Goal: Task Accomplishment & Management: Manage account settings

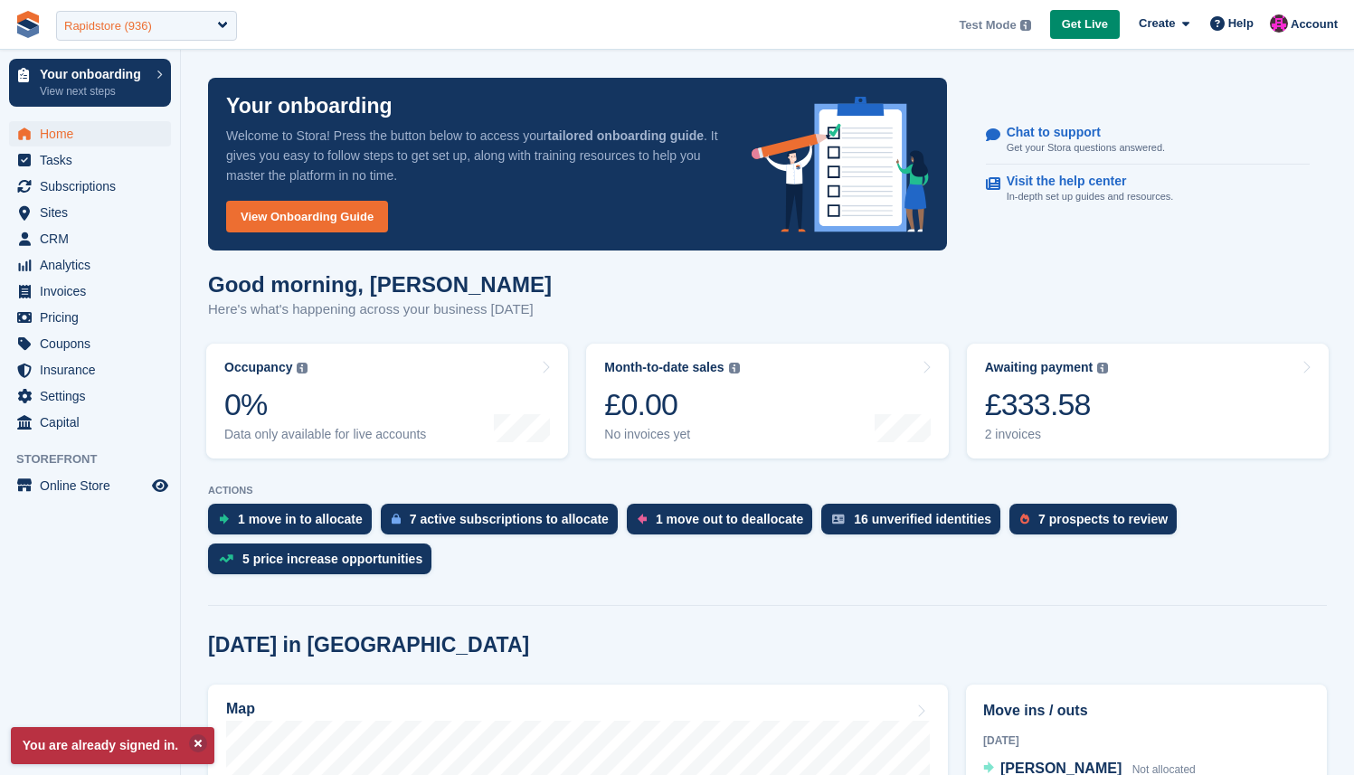
click at [145, 24] on div "Rapidstore (936)" at bounding box center [108, 26] width 88 height 18
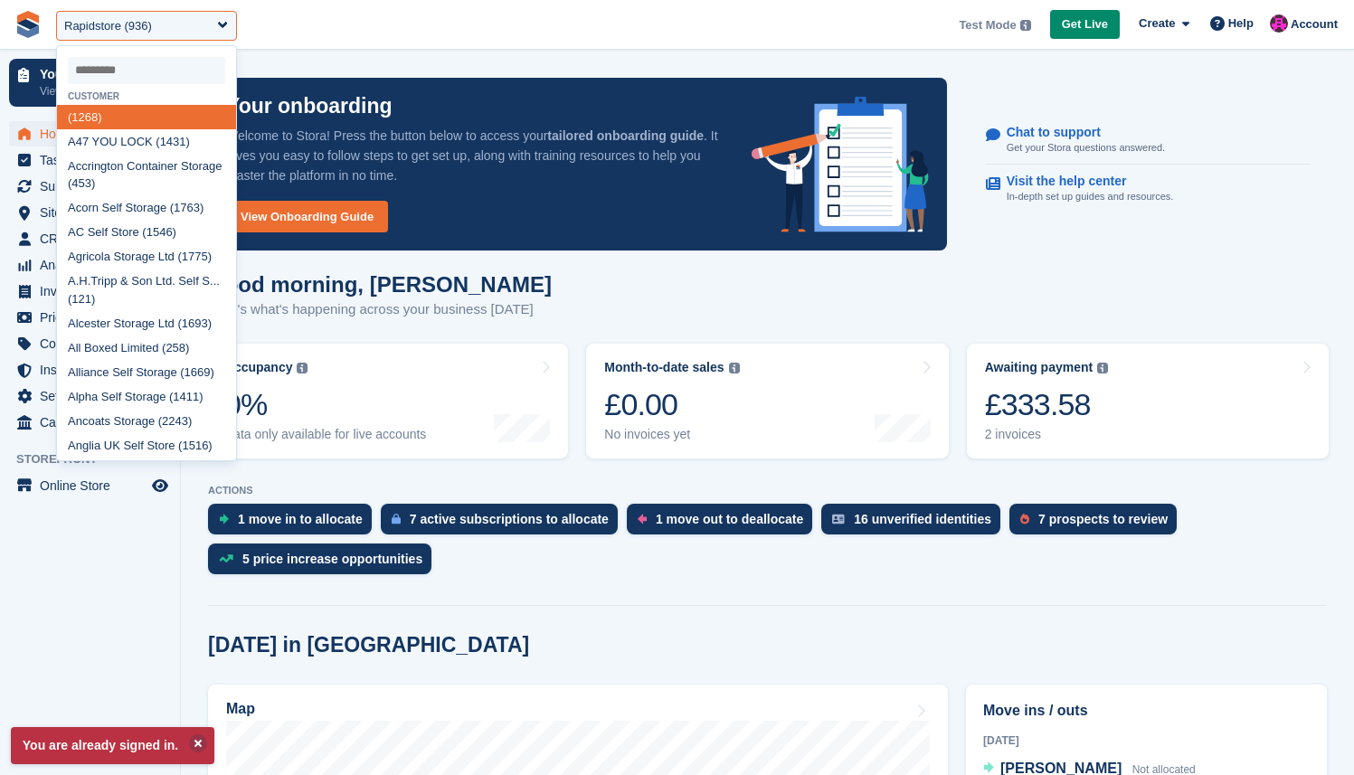
click at [578, 309] on div "Good morning, Jamie Here's what's happening across your business today" at bounding box center [767, 307] width 1119 height 70
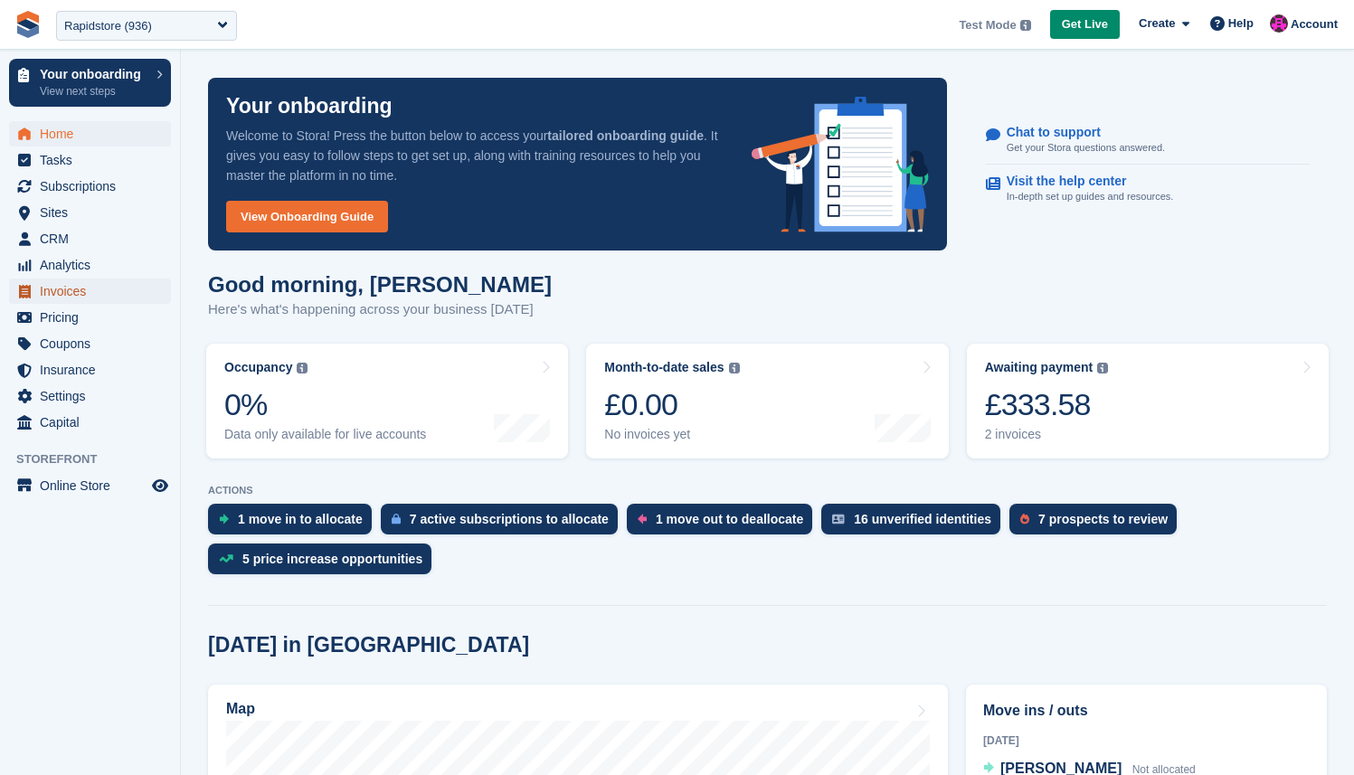
click at [70, 300] on span "Invoices" at bounding box center [94, 291] width 109 height 25
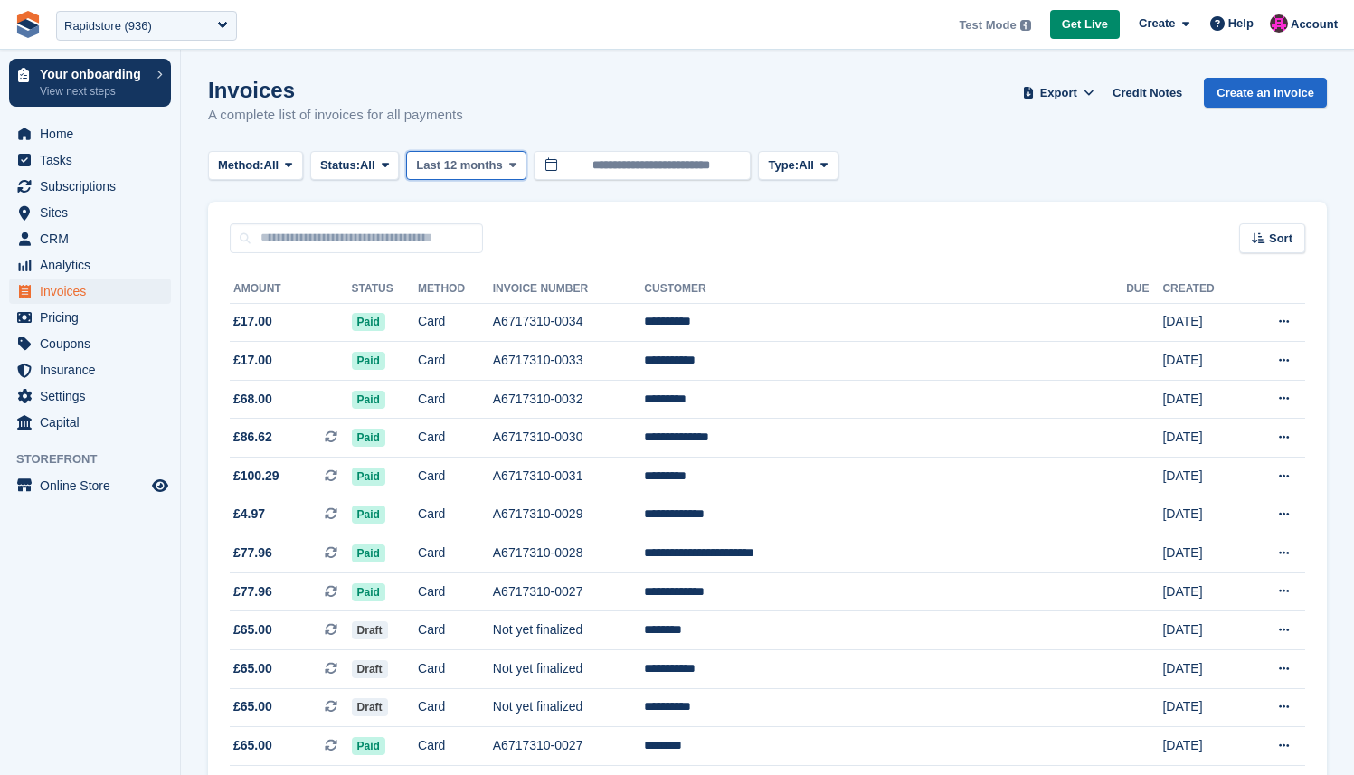
click at [500, 168] on span "Last 12 months" at bounding box center [459, 165] width 86 height 18
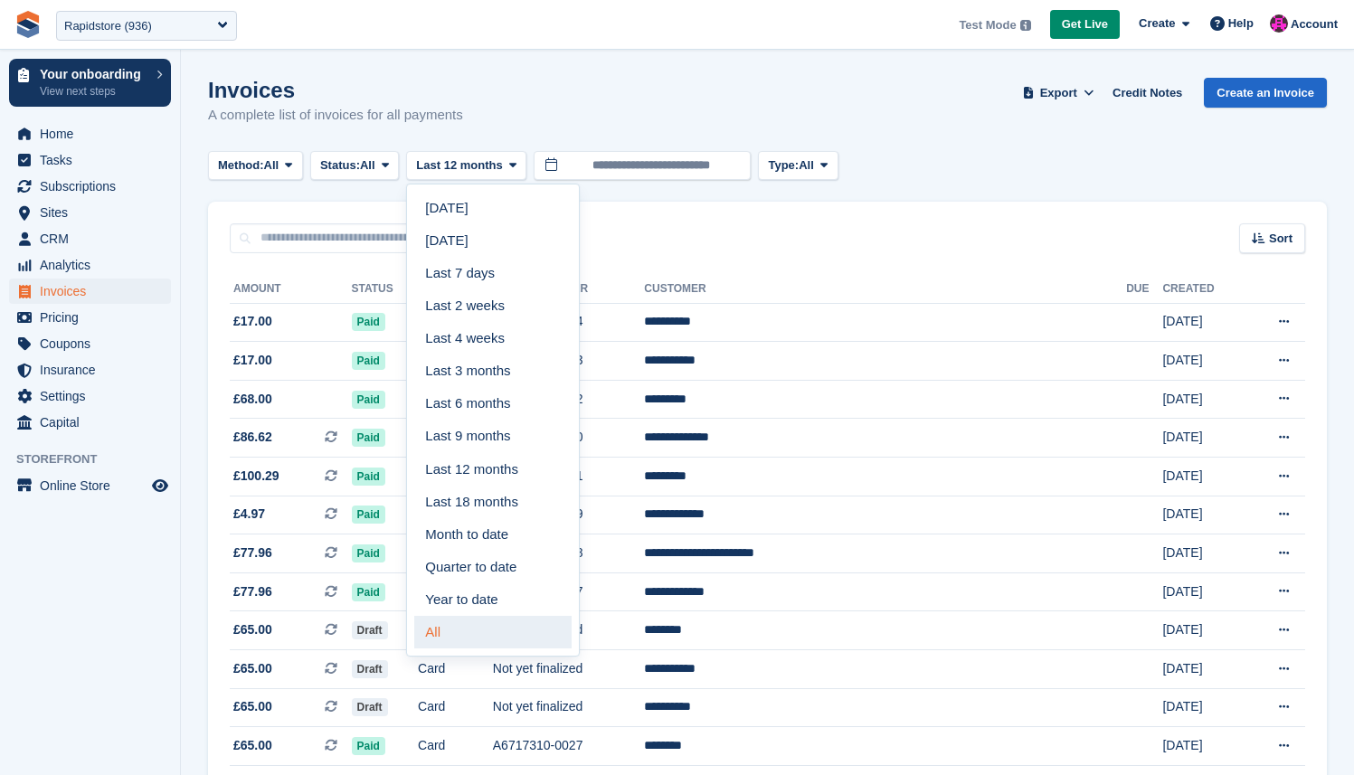
click at [504, 637] on link "All" at bounding box center [492, 632] width 157 height 33
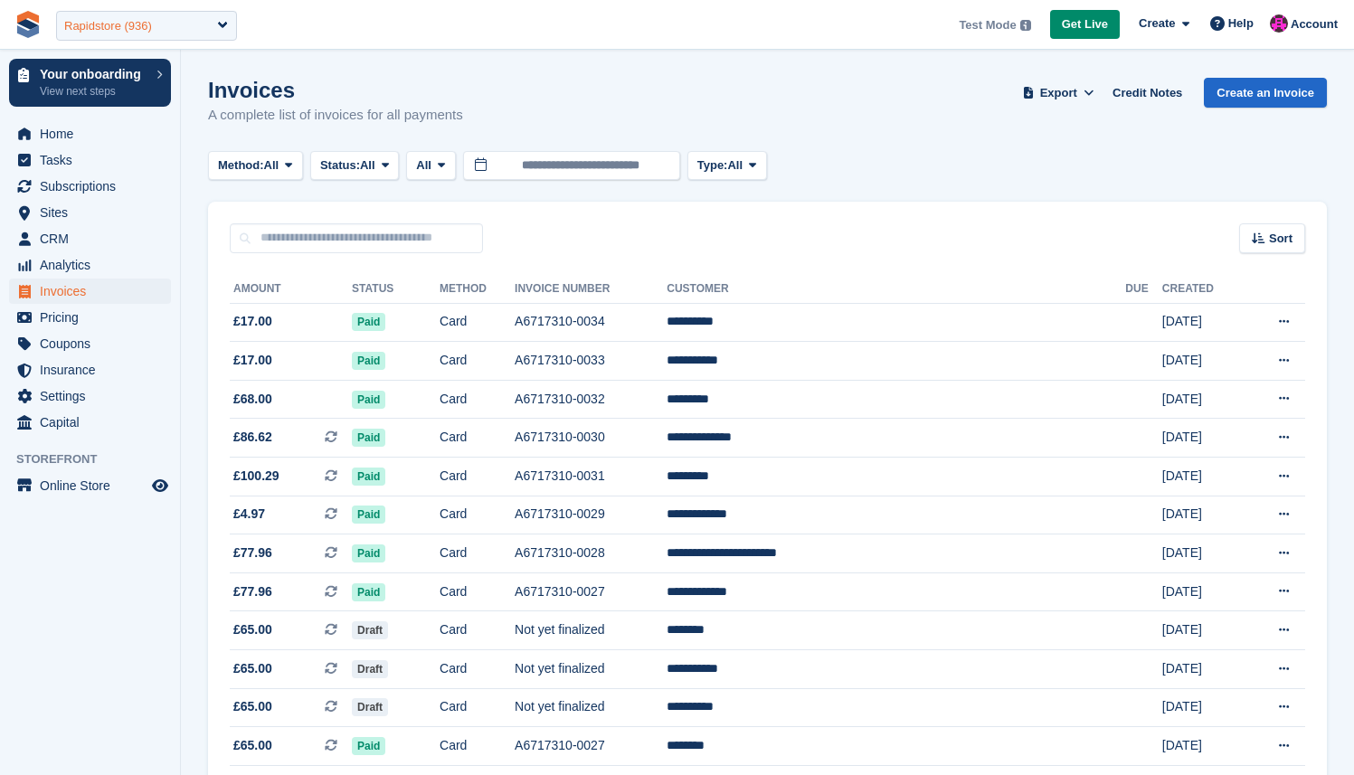
click at [102, 28] on div "Rapidstore (936)" at bounding box center [108, 26] width 88 height 18
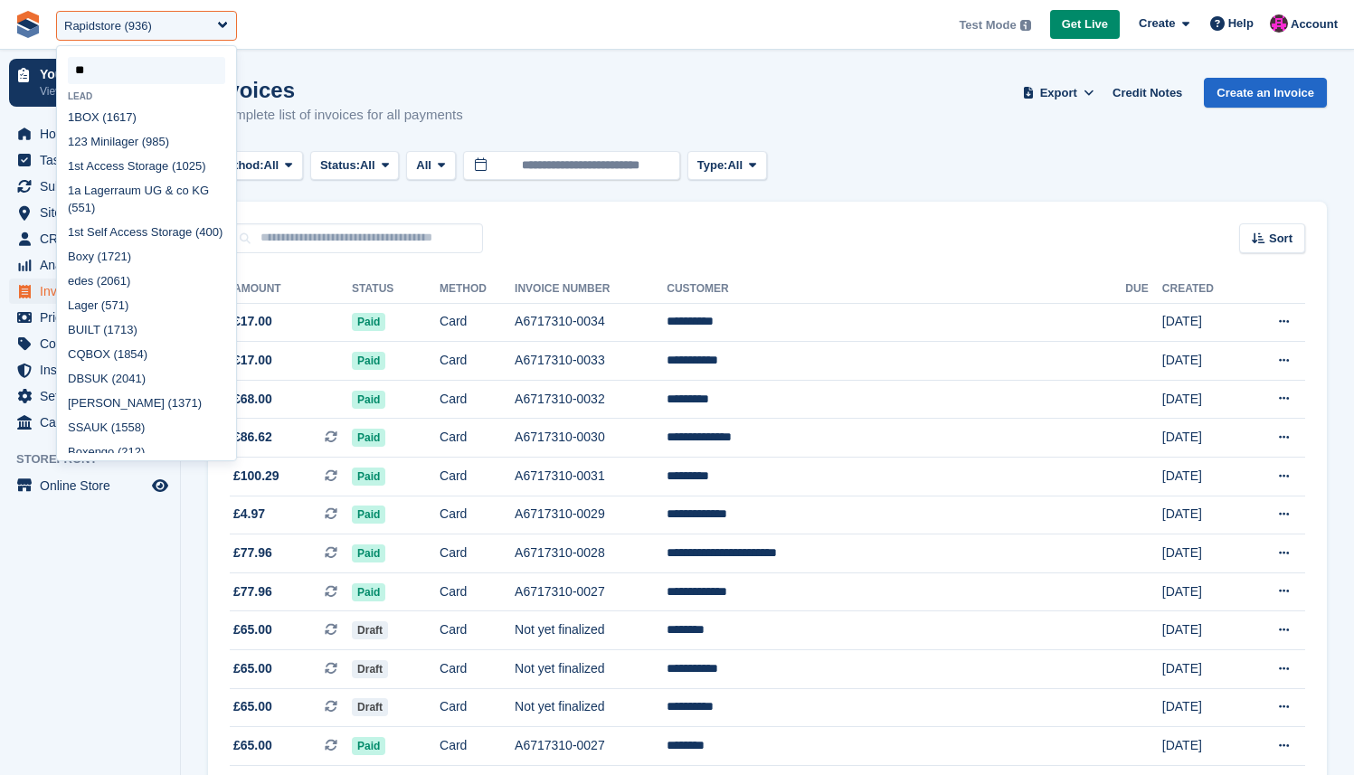
type input "***"
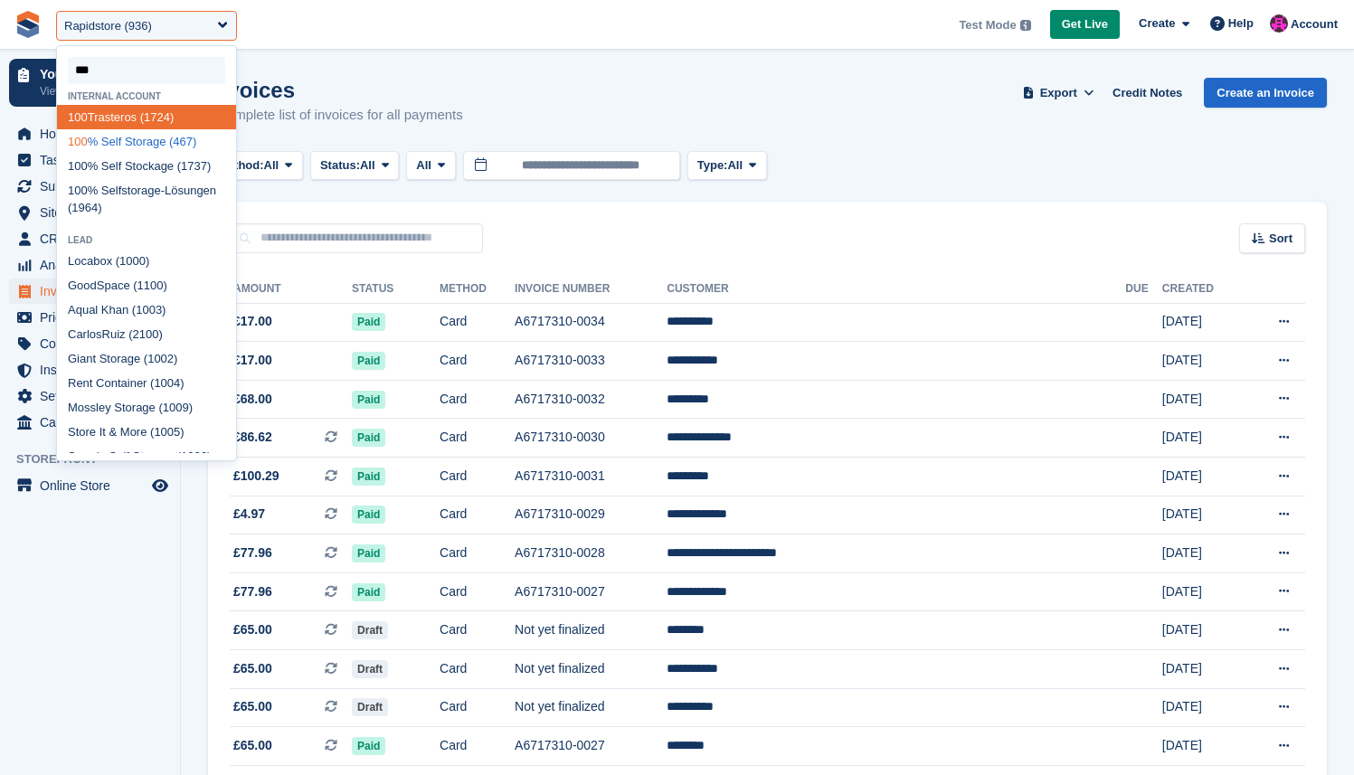
click at [129, 142] on div "100 % Self Storage (467)" at bounding box center [146, 141] width 179 height 24
select select "***"
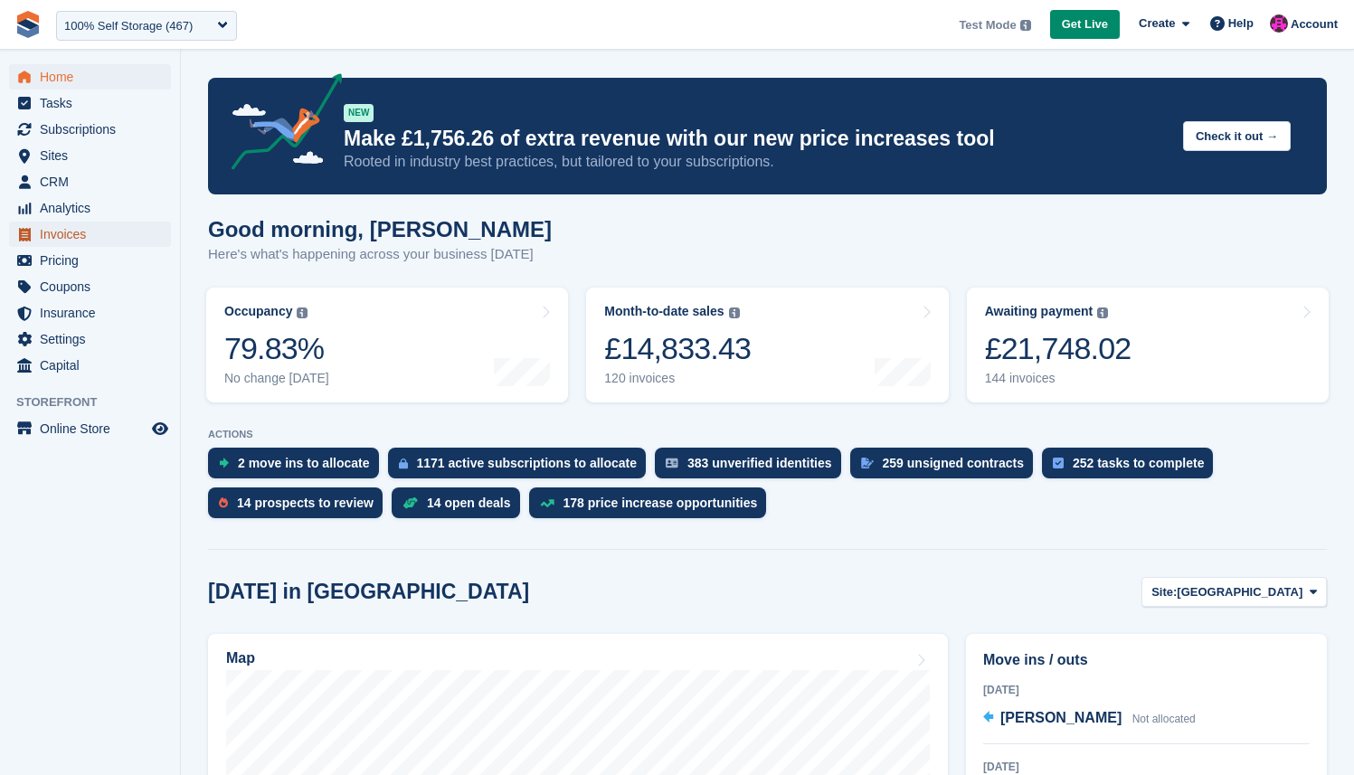
click at [102, 229] on span "Invoices" at bounding box center [94, 234] width 109 height 25
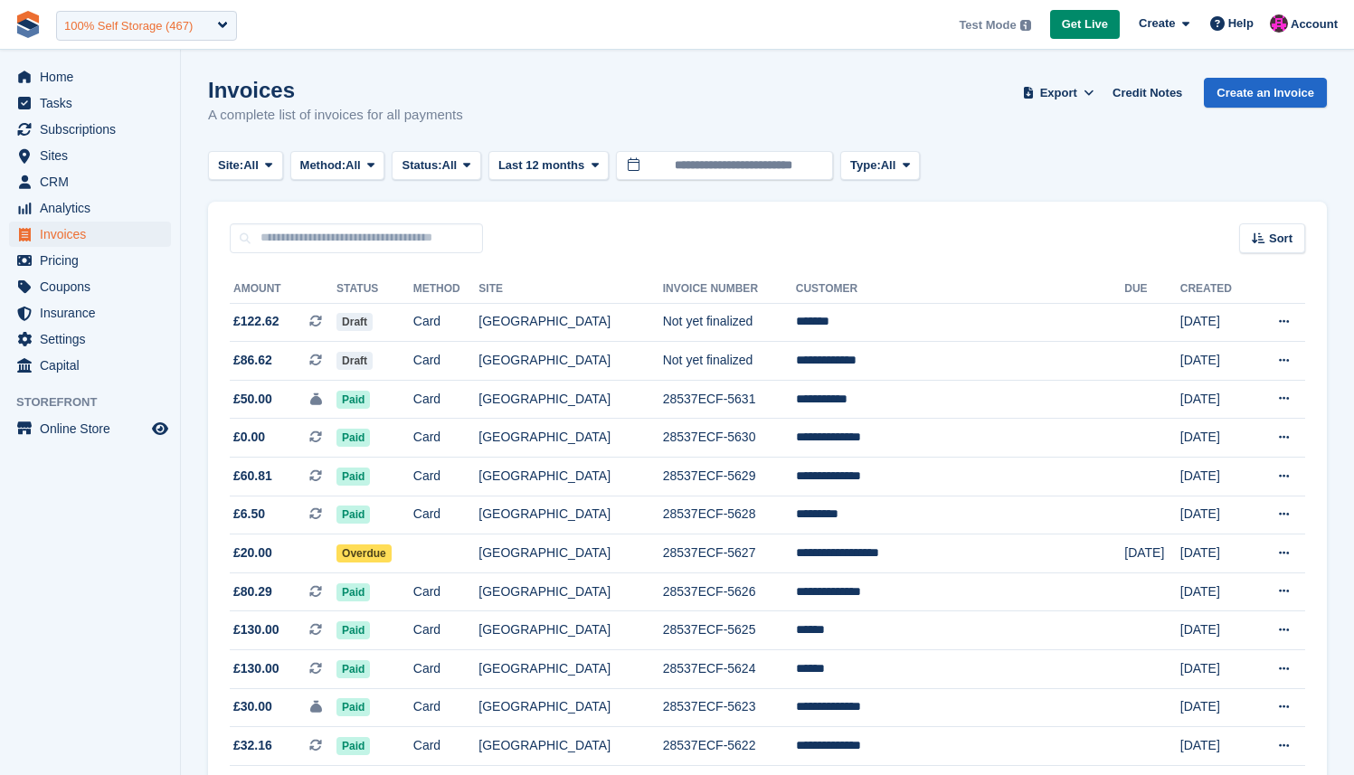
click at [121, 33] on div "100% Self Storage (467)" at bounding box center [128, 26] width 128 height 18
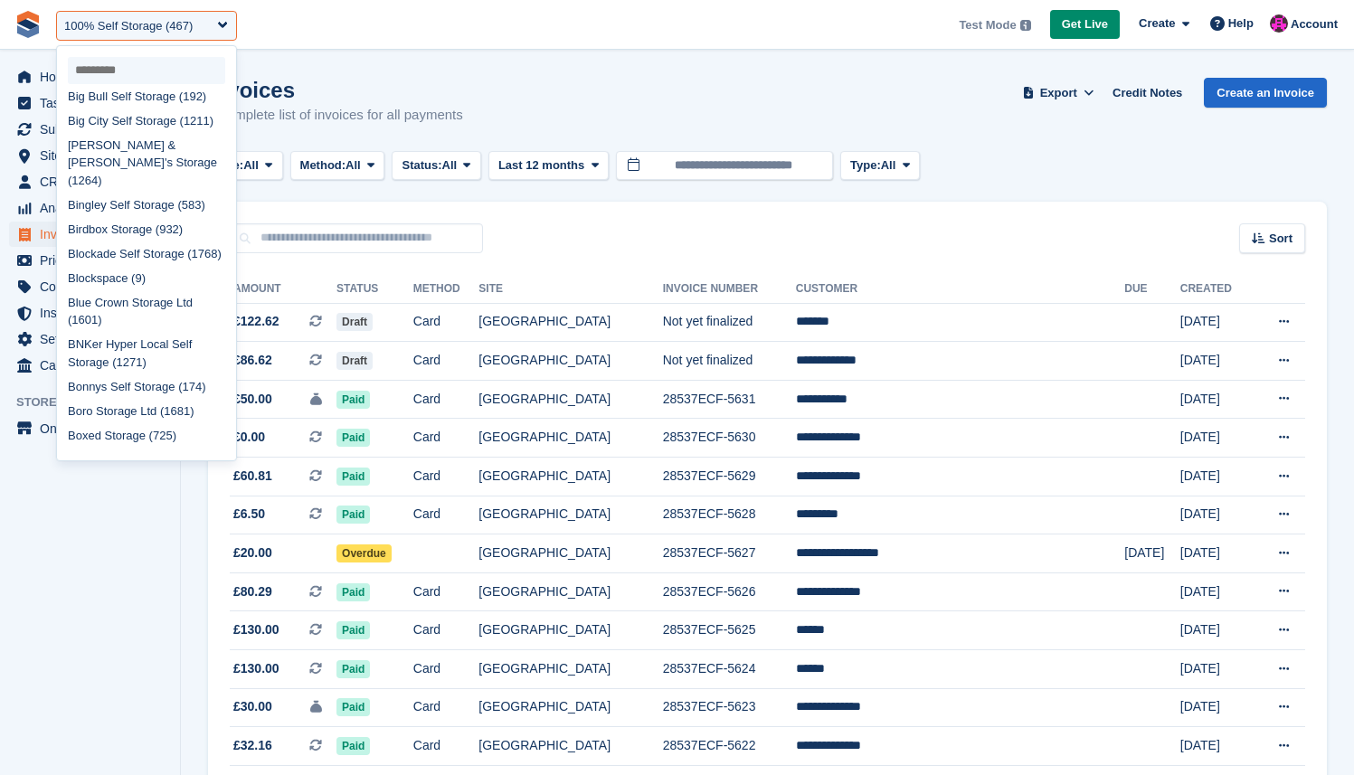
scroll to position [685, 0]
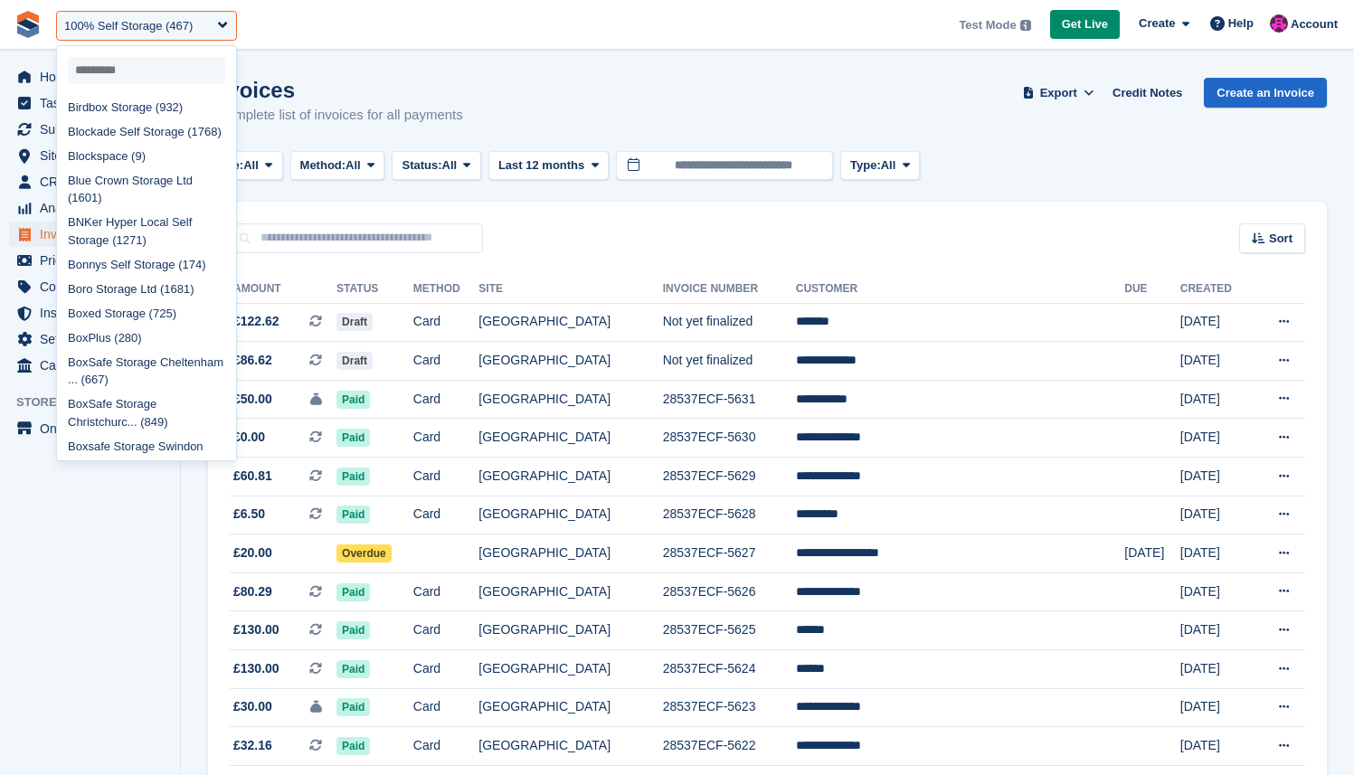
click at [431, 98] on h1 "Invoices" at bounding box center [335, 90] width 255 height 24
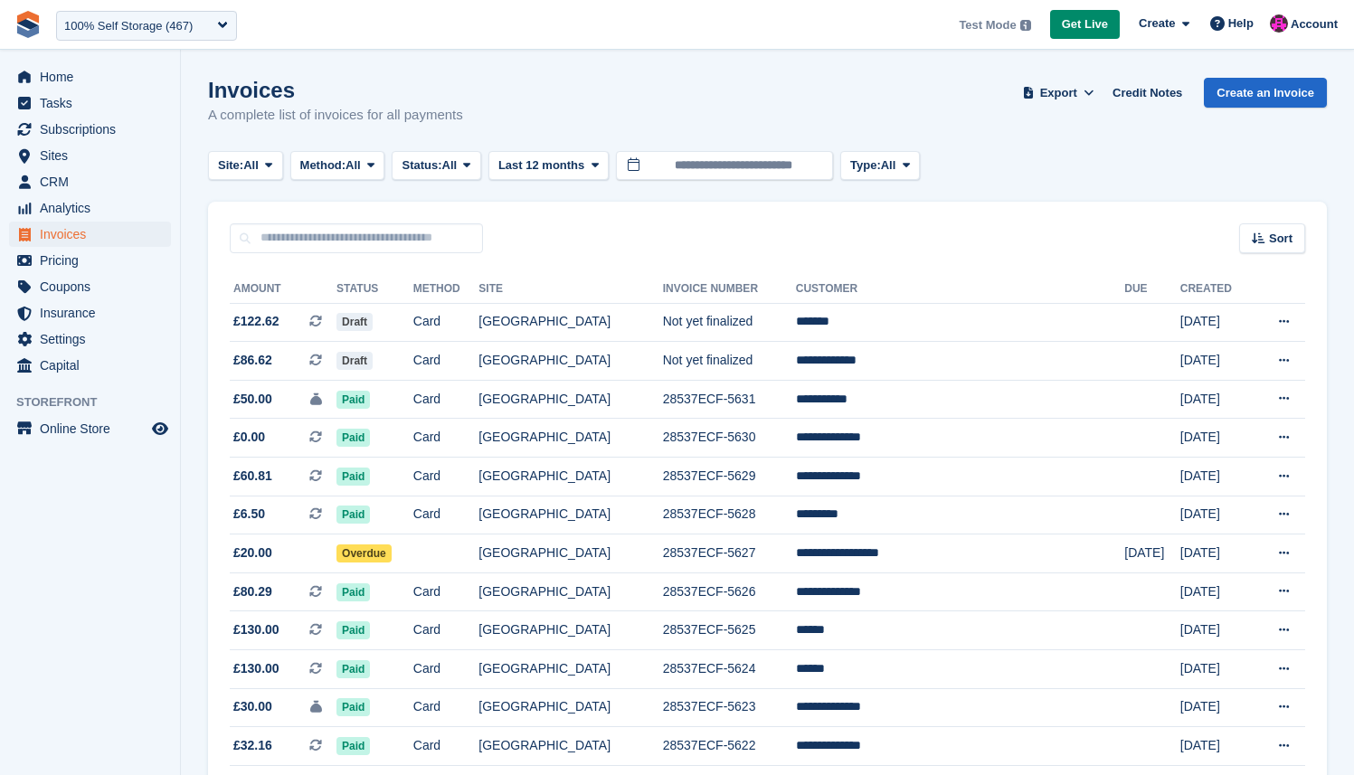
click at [155, 42] on div "**********" at bounding box center [146, 25] width 195 height 42
click at [153, 35] on div "100% Self Storage (467)" at bounding box center [146, 26] width 181 height 30
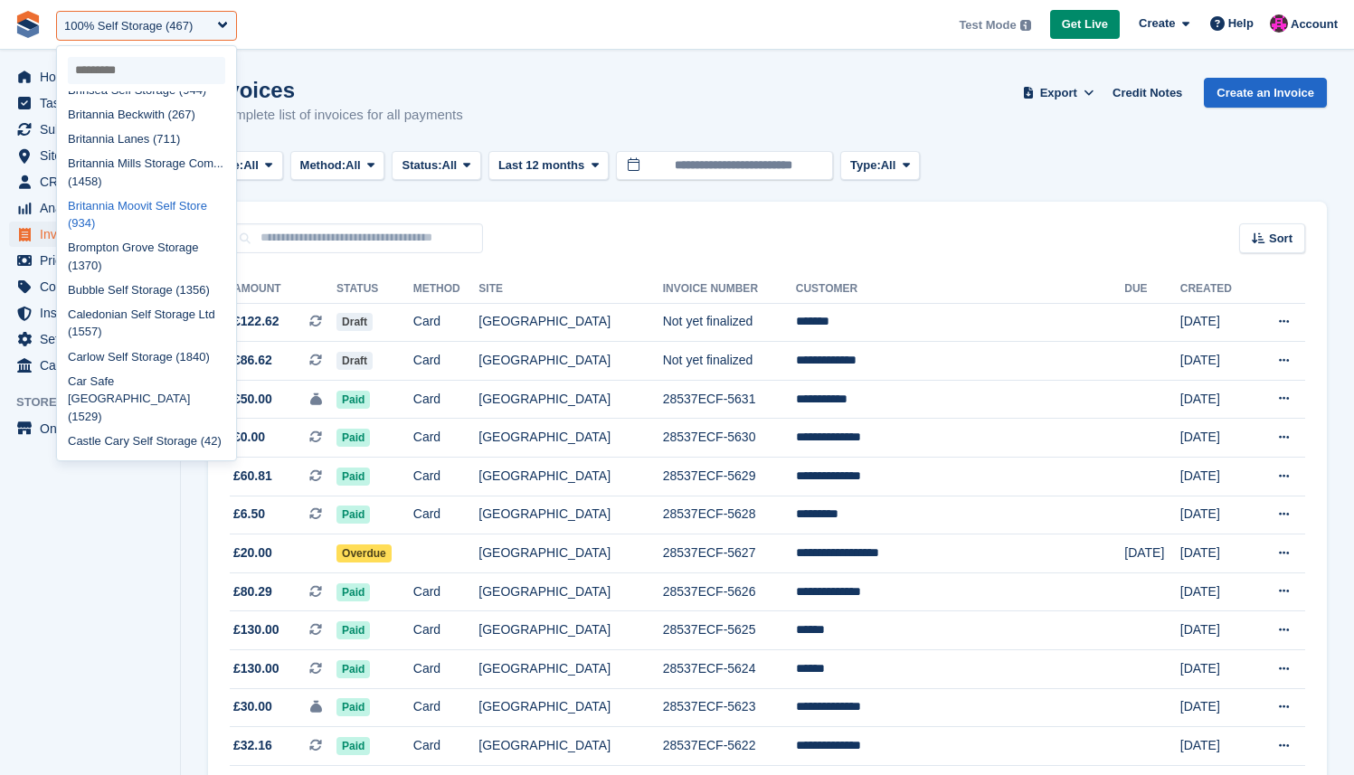
scroll to position [1088, 0]
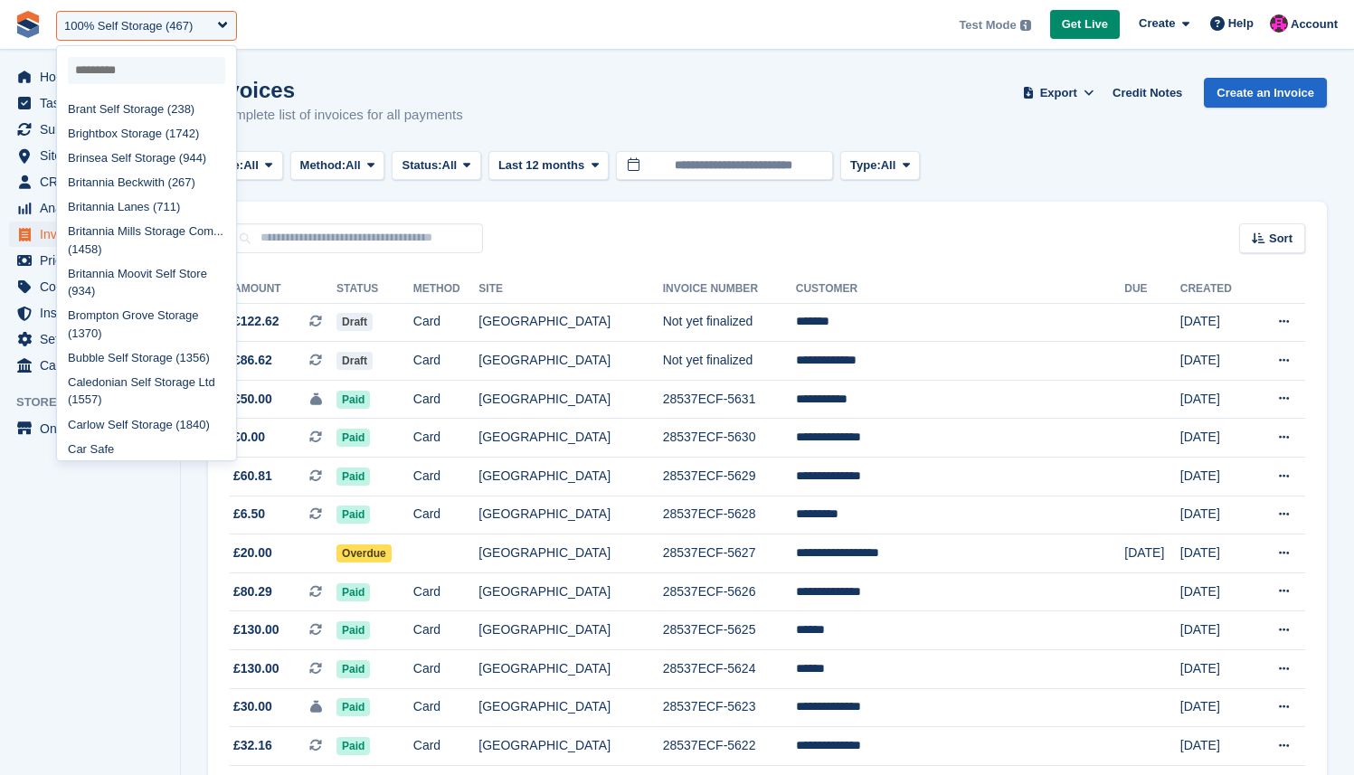
select select "***"
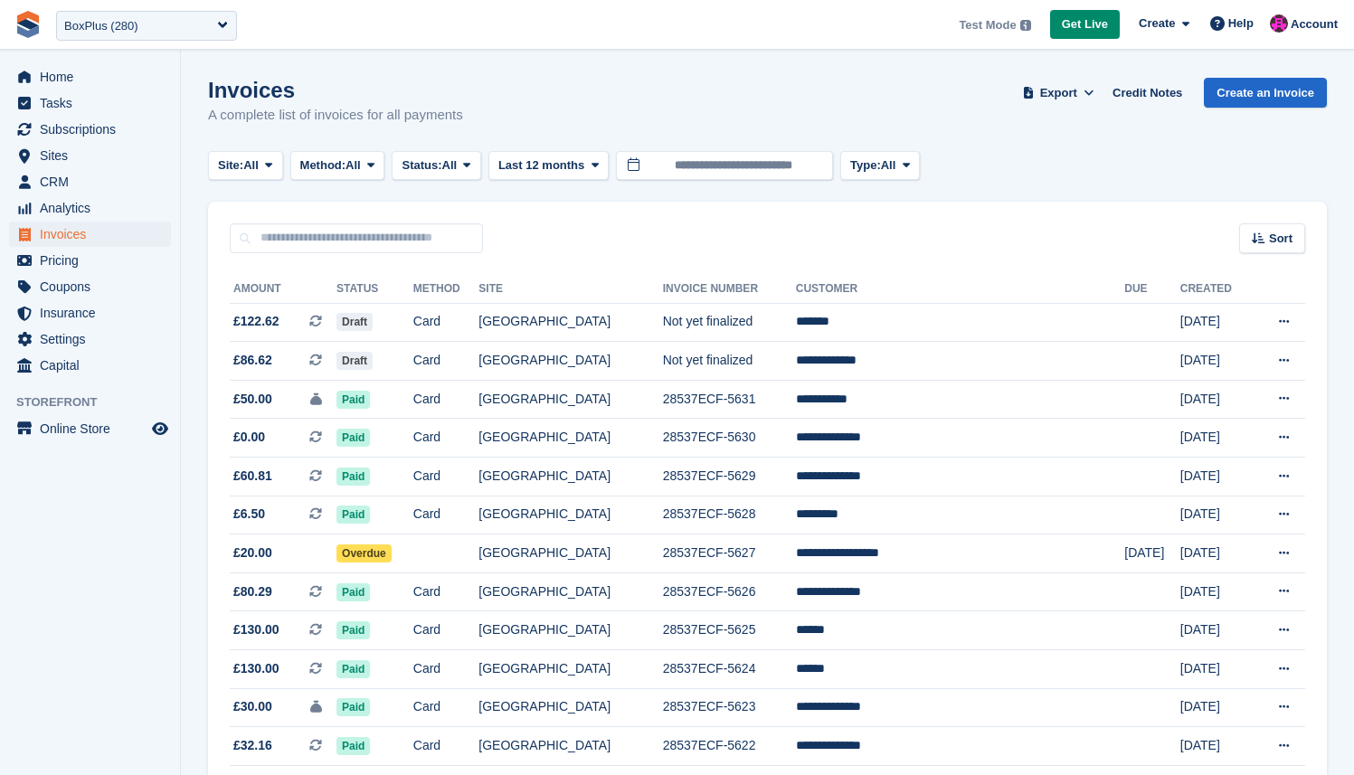
click at [62, 236] on span "Invoices" at bounding box center [94, 234] width 109 height 25
click at [73, 75] on span "Home" at bounding box center [94, 76] width 109 height 25
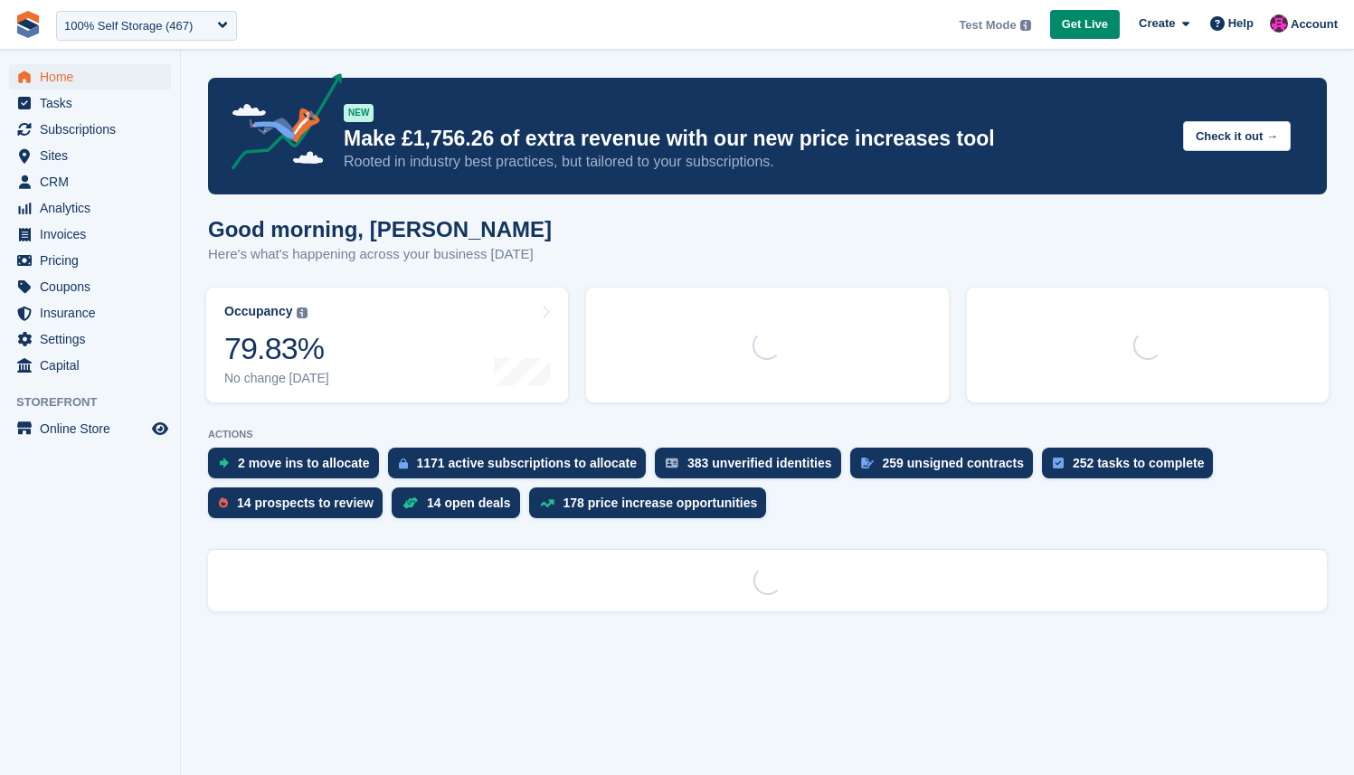
click at [105, 30] on div "100% Self Storage (467)" at bounding box center [128, 26] width 128 height 18
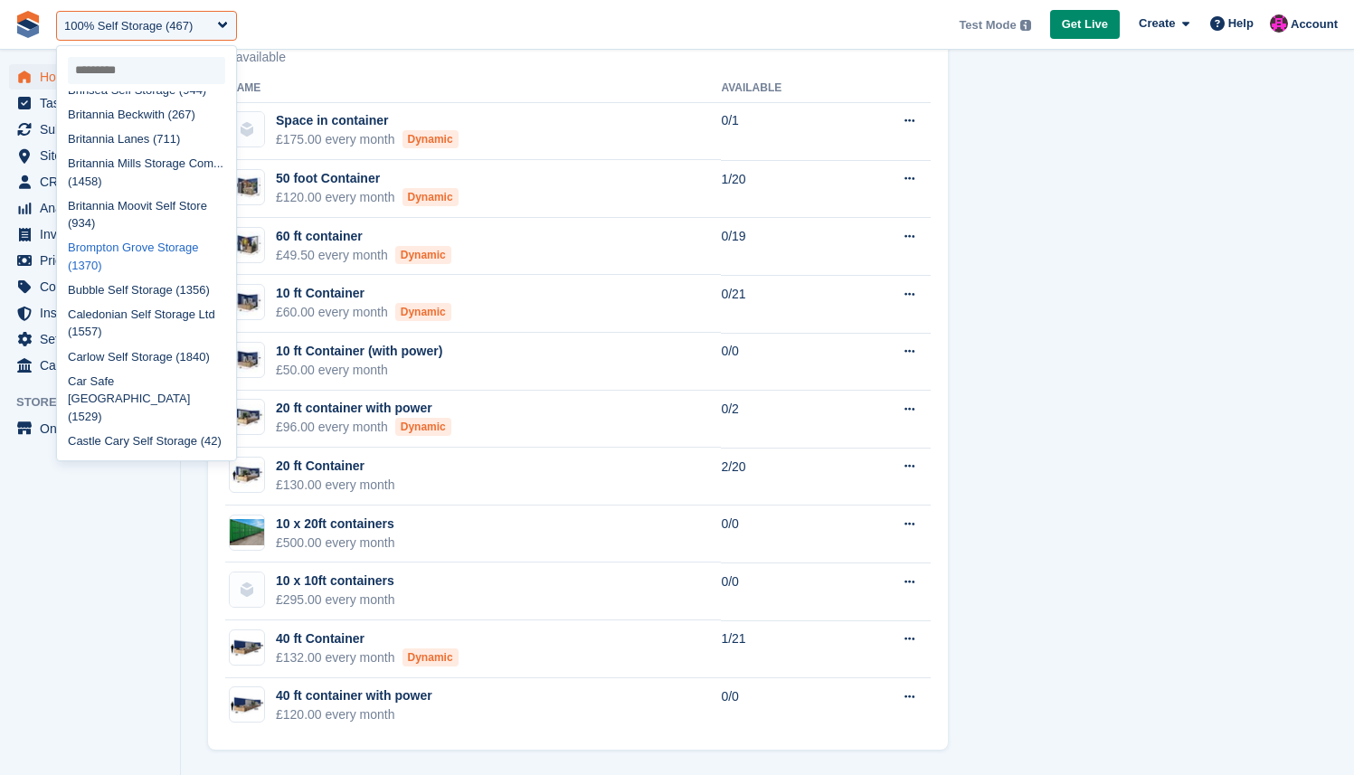
scroll to position [1224, 0]
click at [131, 54] on div "Brant Self Storage (238)" at bounding box center [146, 42] width 179 height 24
select select "***"
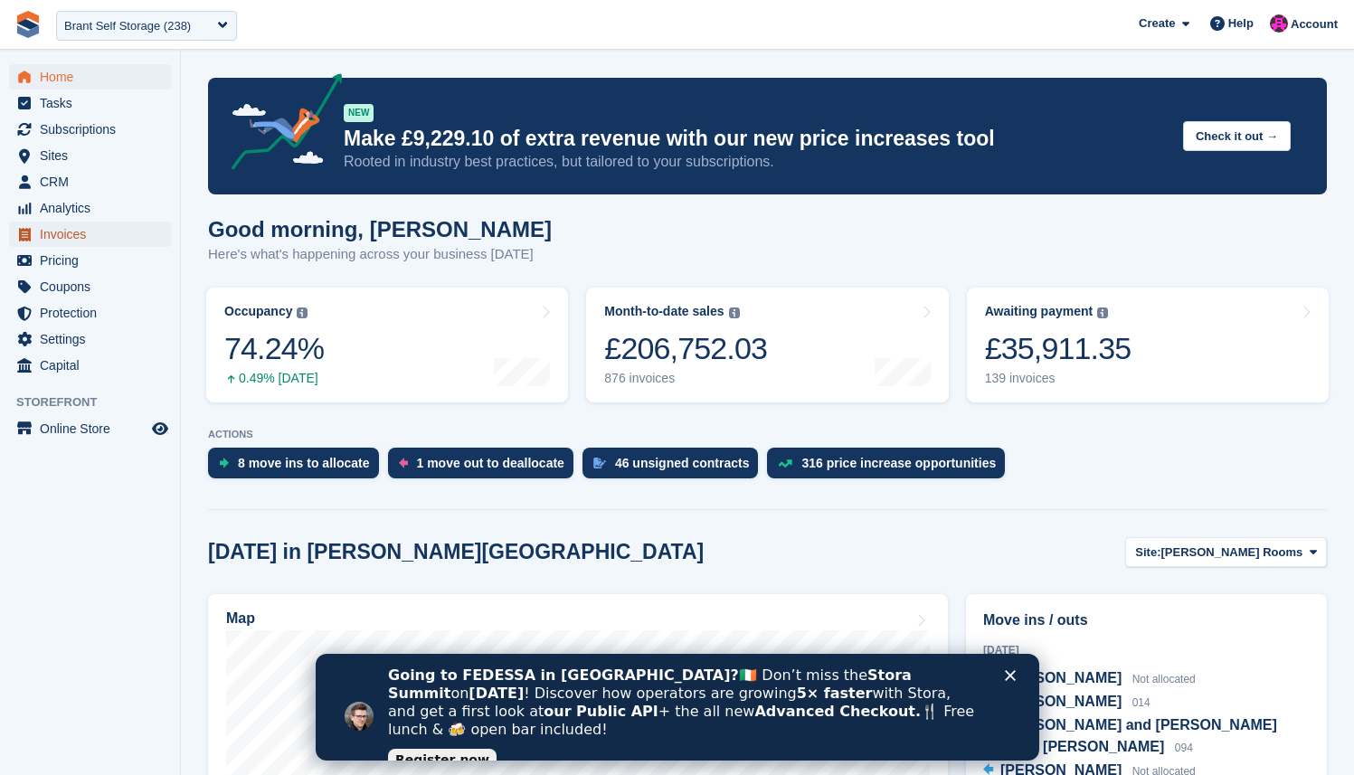
click at [70, 237] on span "Invoices" at bounding box center [94, 234] width 109 height 25
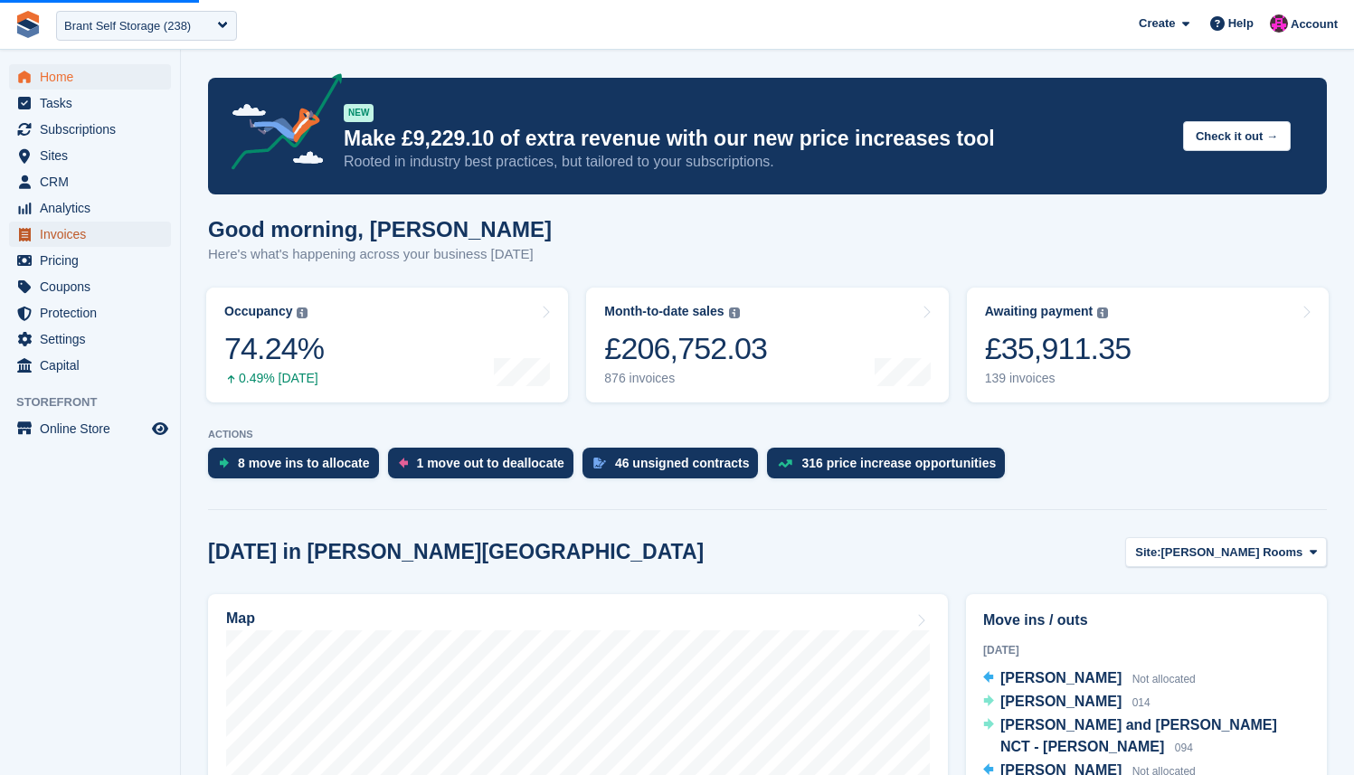
click at [74, 241] on span "Invoices" at bounding box center [94, 234] width 109 height 25
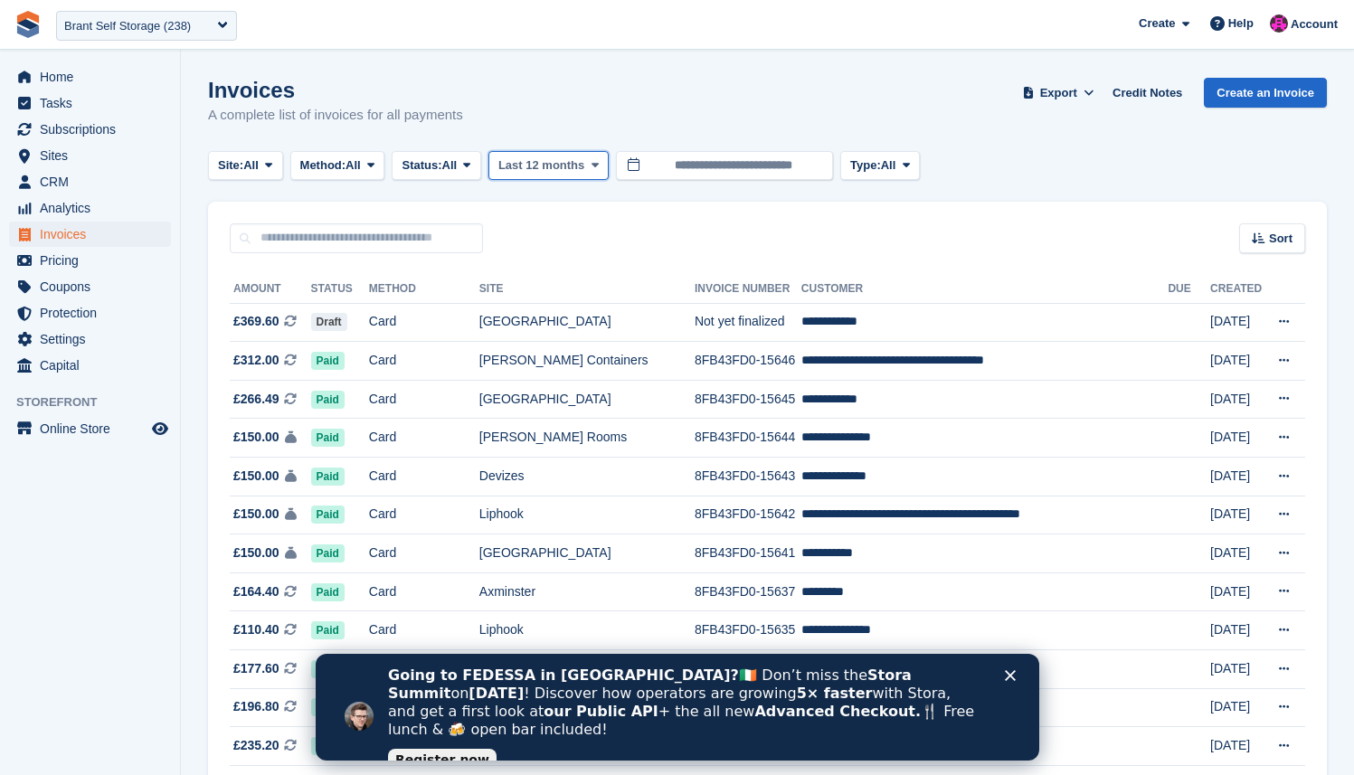
click at [584, 158] on span "Last 12 months" at bounding box center [541, 165] width 86 height 18
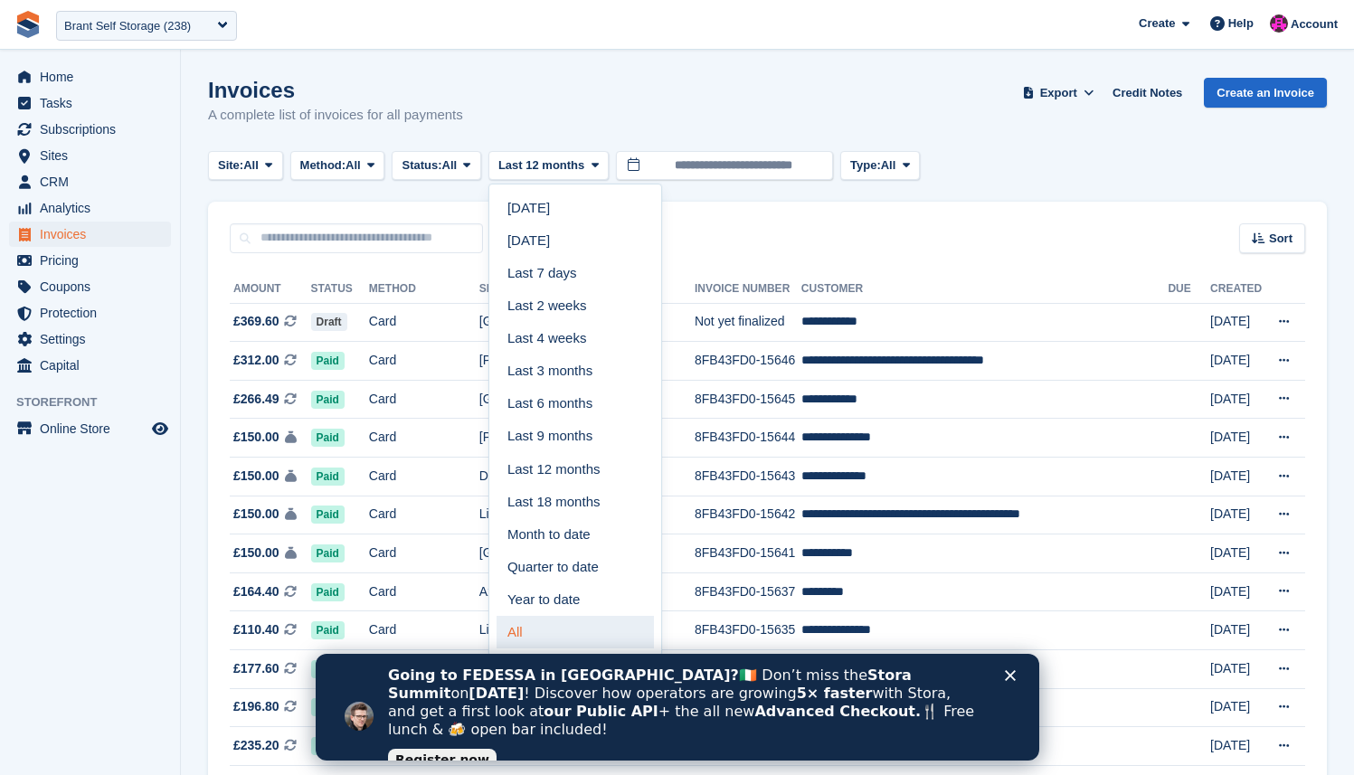
click at [555, 631] on link "All" at bounding box center [575, 632] width 157 height 33
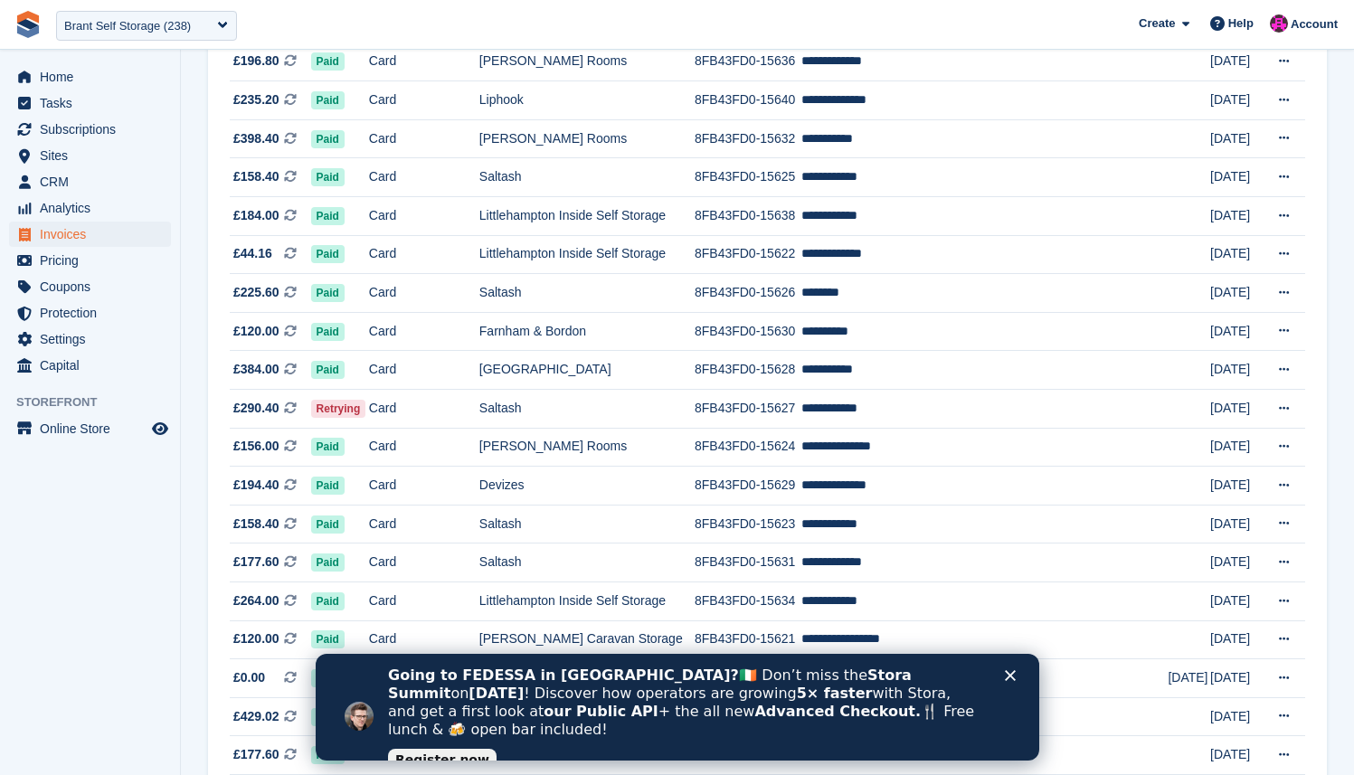
scroll to position [1544, 0]
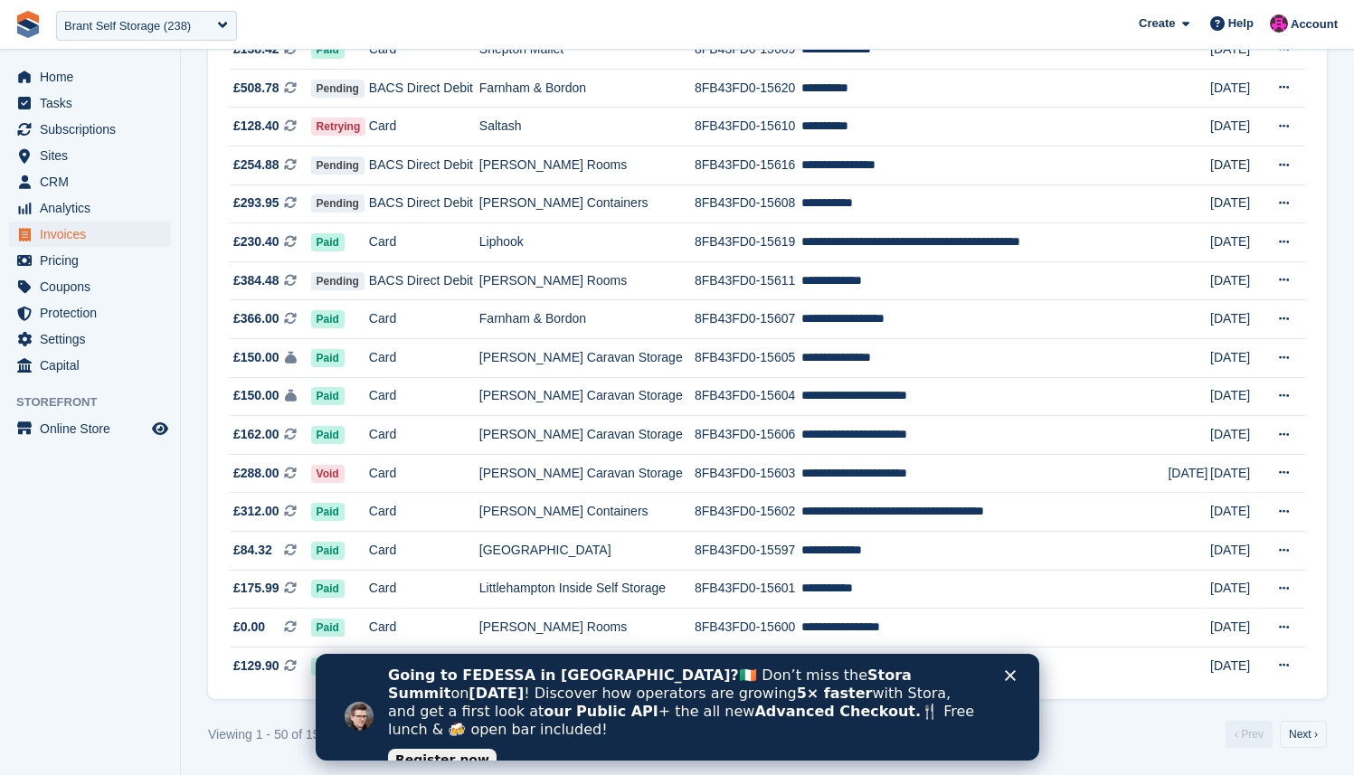
click at [1013, 674] on icon "Close" at bounding box center [1009, 675] width 11 height 11
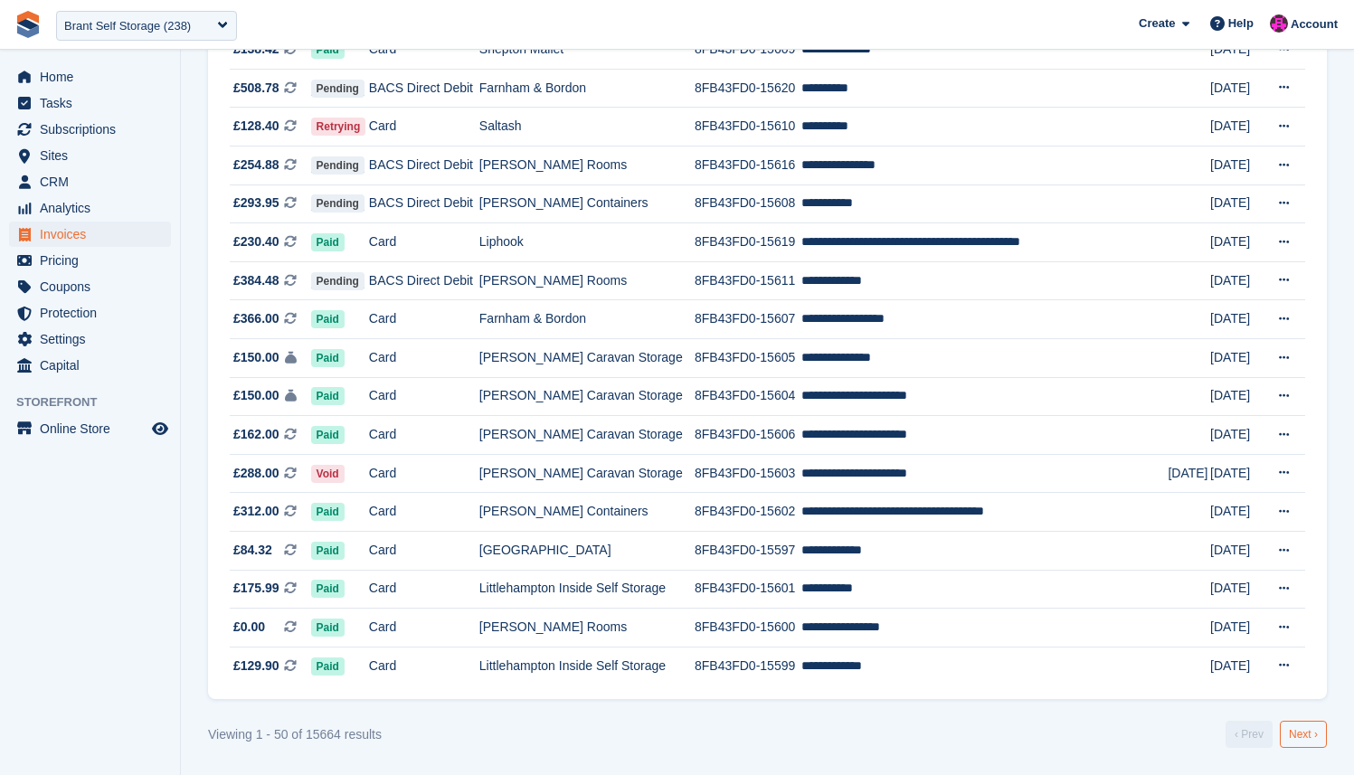
click at [1289, 744] on link "Next ›" at bounding box center [1303, 734] width 47 height 27
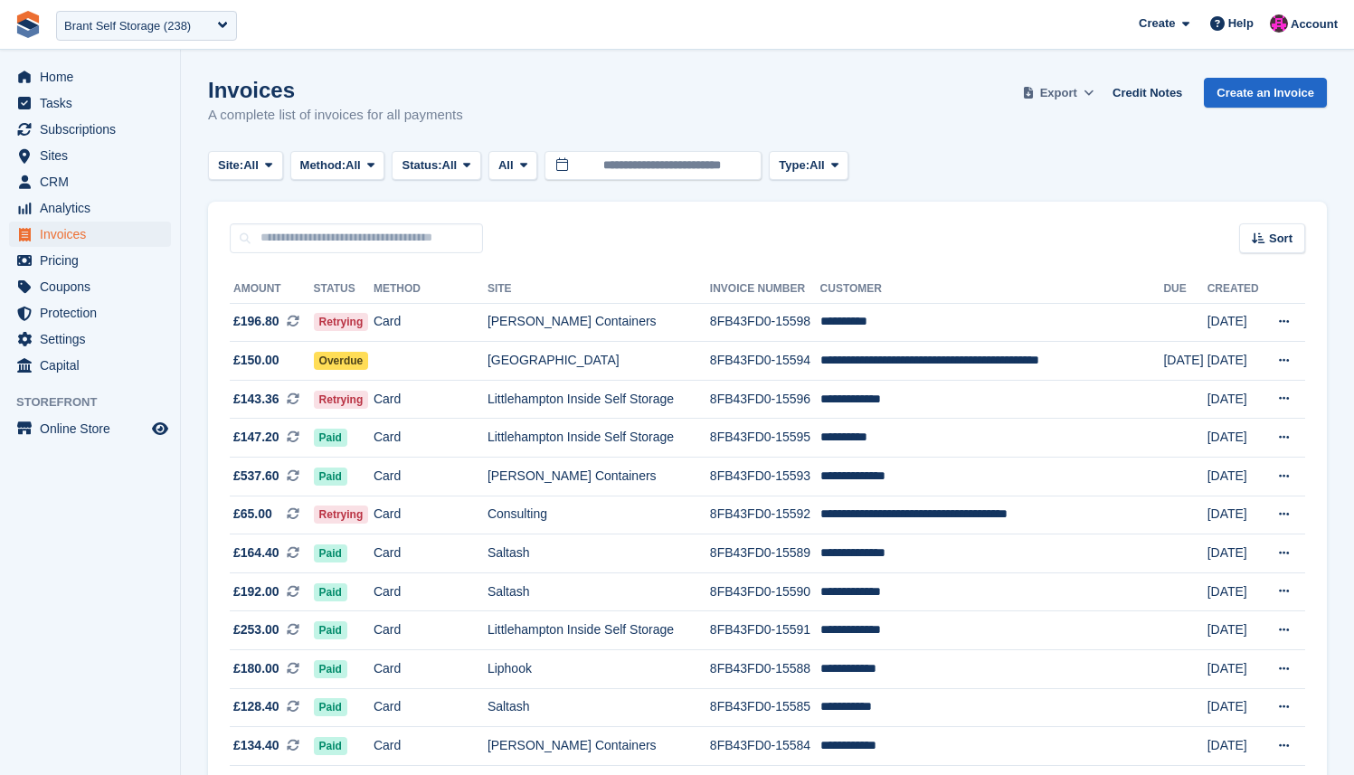
click at [1063, 100] on span "Export" at bounding box center [1058, 93] width 37 height 18
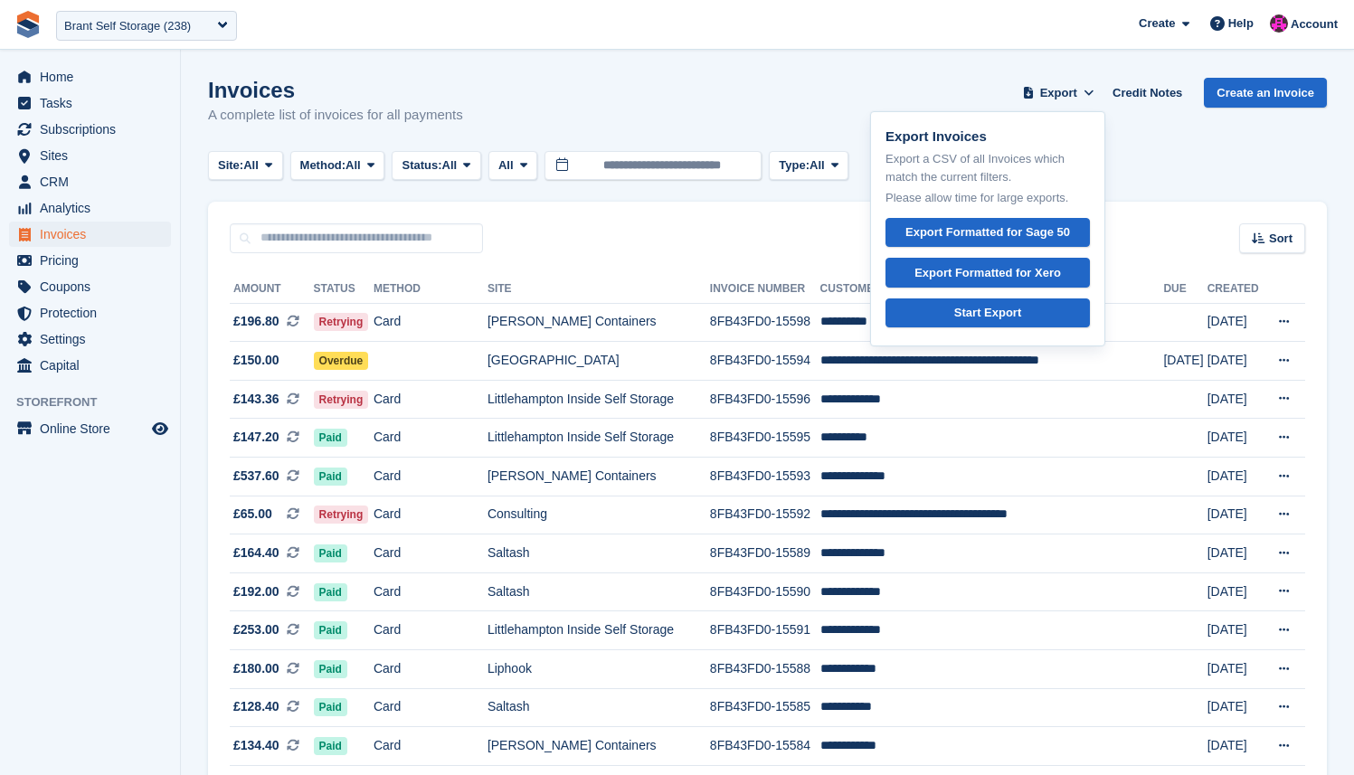
click at [813, 218] on div "Sort Sort by Date created Created (oldest first) Created (newest first)" at bounding box center [767, 228] width 1119 height 52
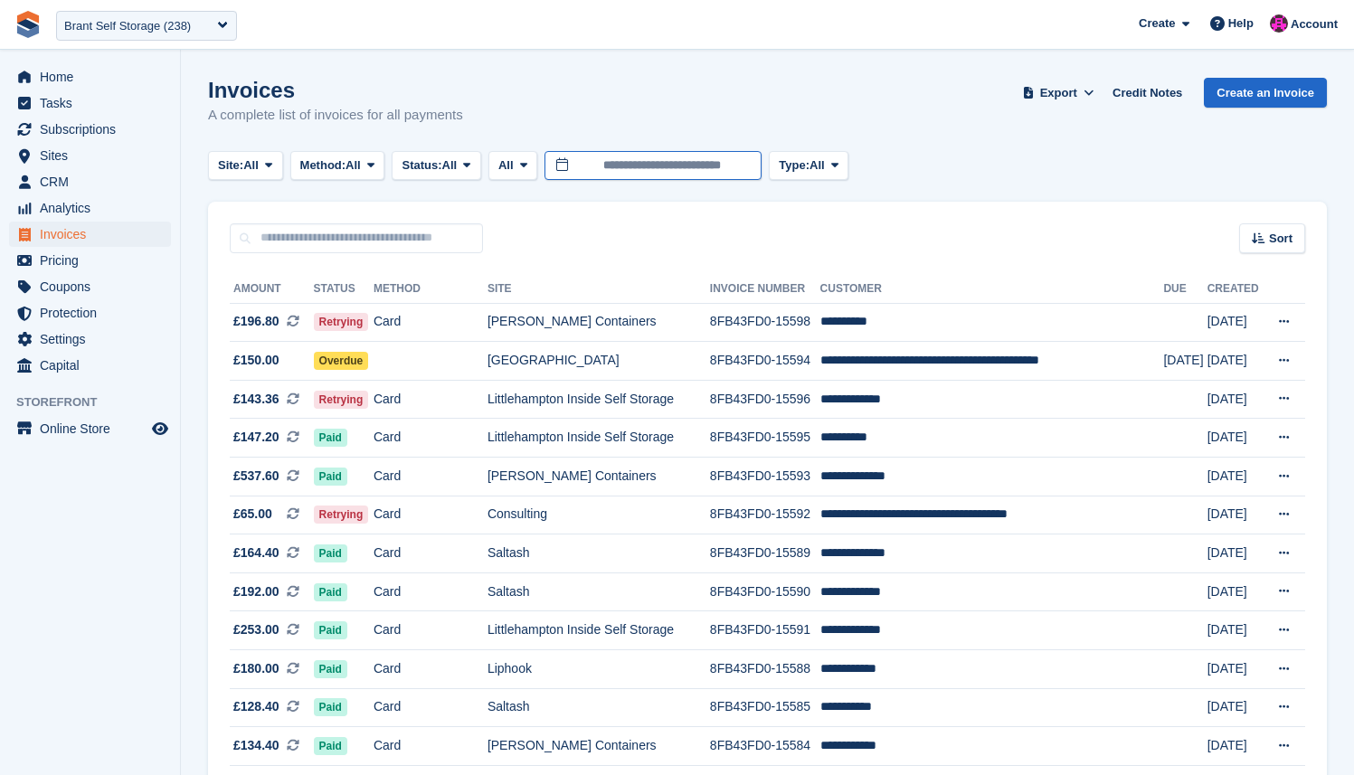
click at [674, 174] on input "**********" at bounding box center [653, 166] width 217 height 30
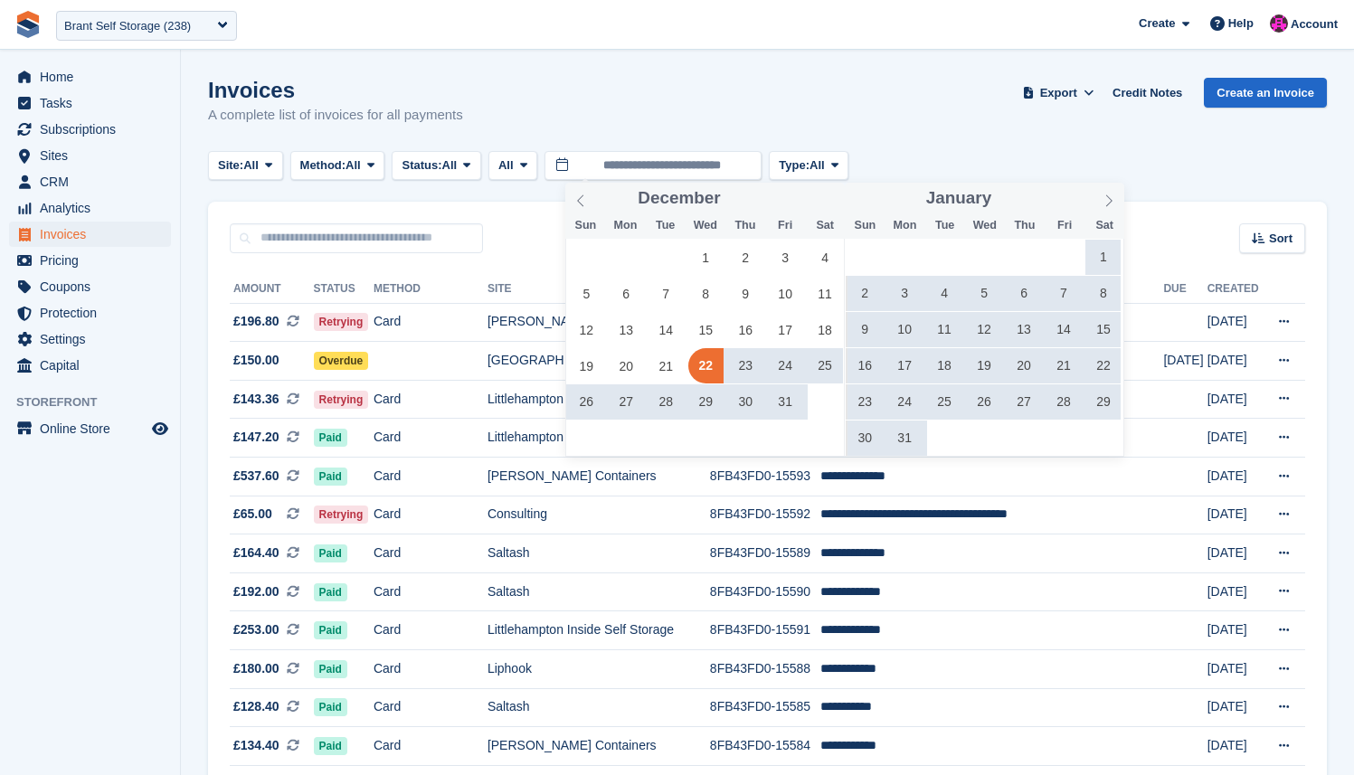
click at [924, 120] on div "Invoices A complete list of invoices for all payments Export Export Invoices Ex…" at bounding box center [767, 113] width 1119 height 70
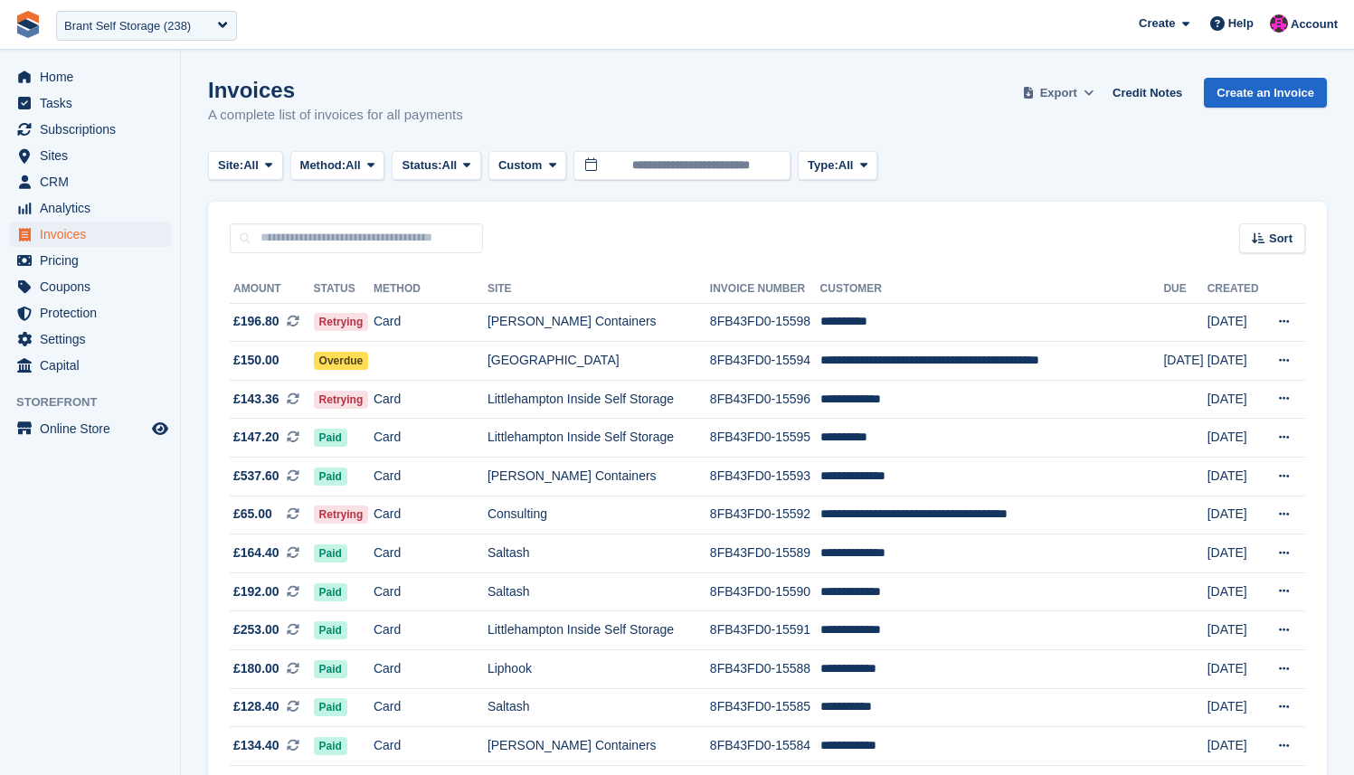
click at [1060, 98] on span "Export" at bounding box center [1058, 93] width 37 height 18
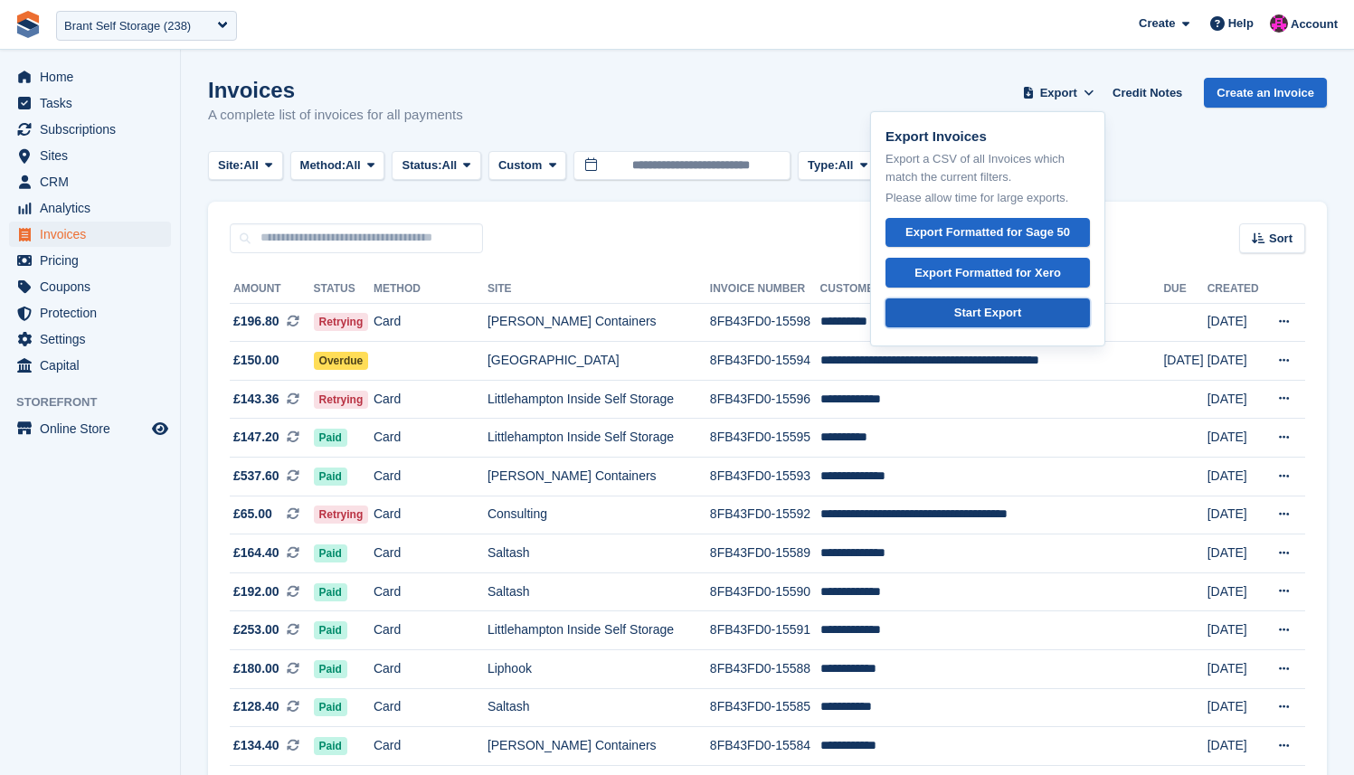
click at [968, 315] on div "Start Export" at bounding box center [987, 313] width 67 height 18
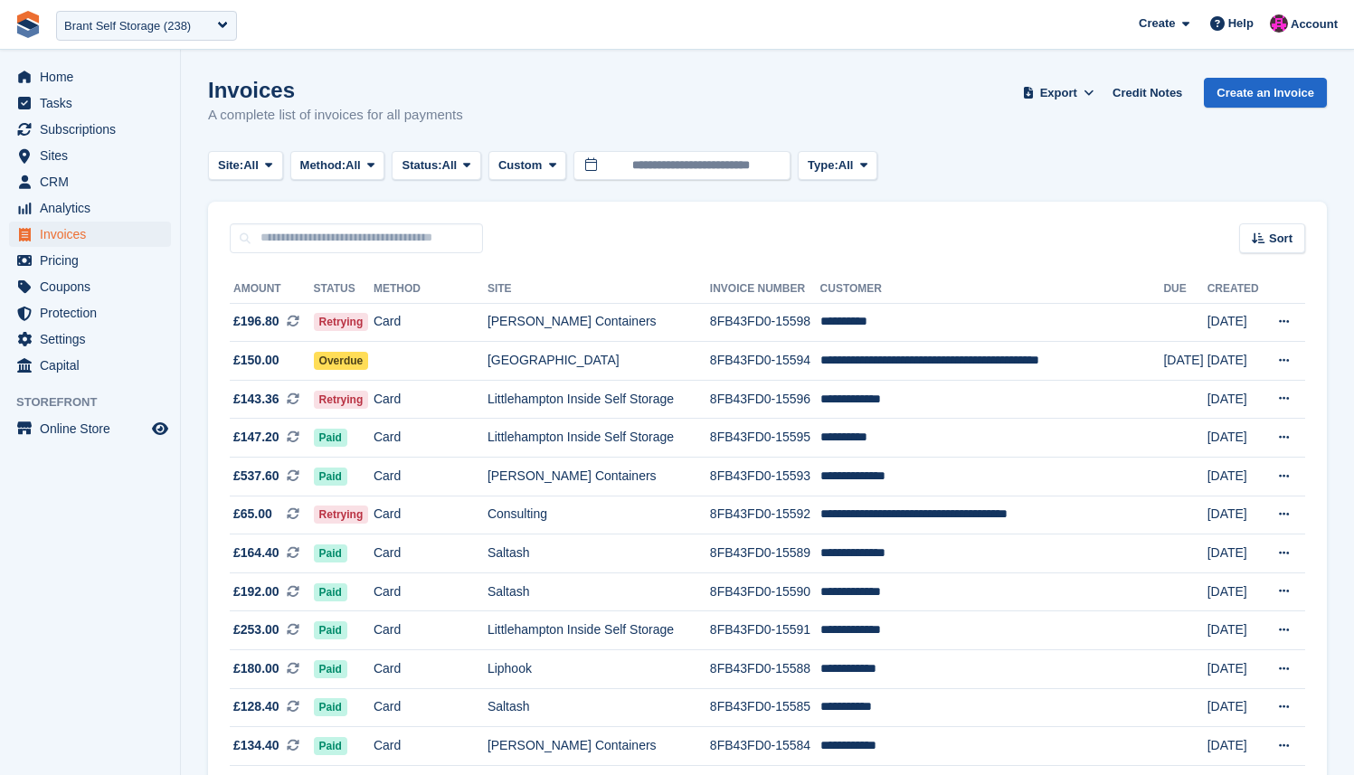
click at [915, 36] on span "**********" at bounding box center [677, 24] width 1354 height 49
click at [91, 33] on div "Brant Self Storage (238)" at bounding box center [127, 26] width 127 height 18
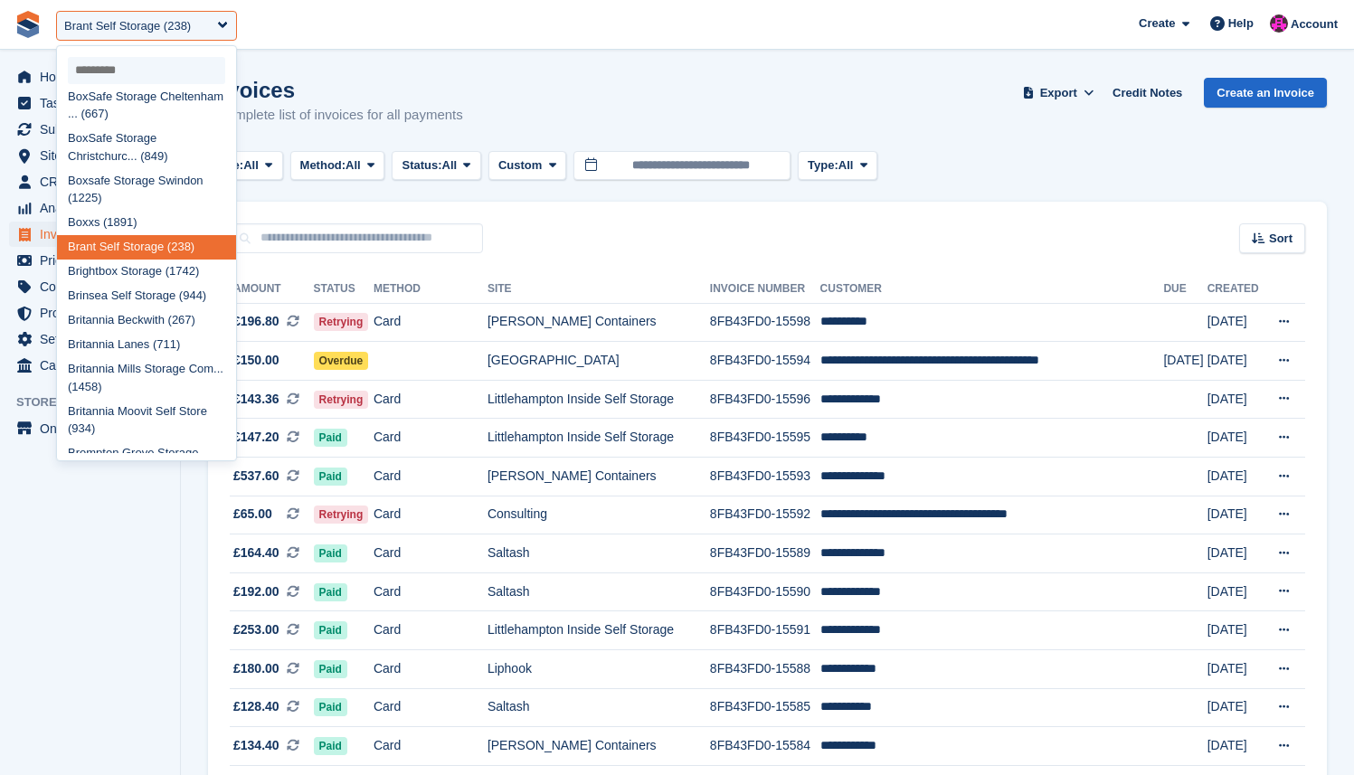
select select "***"
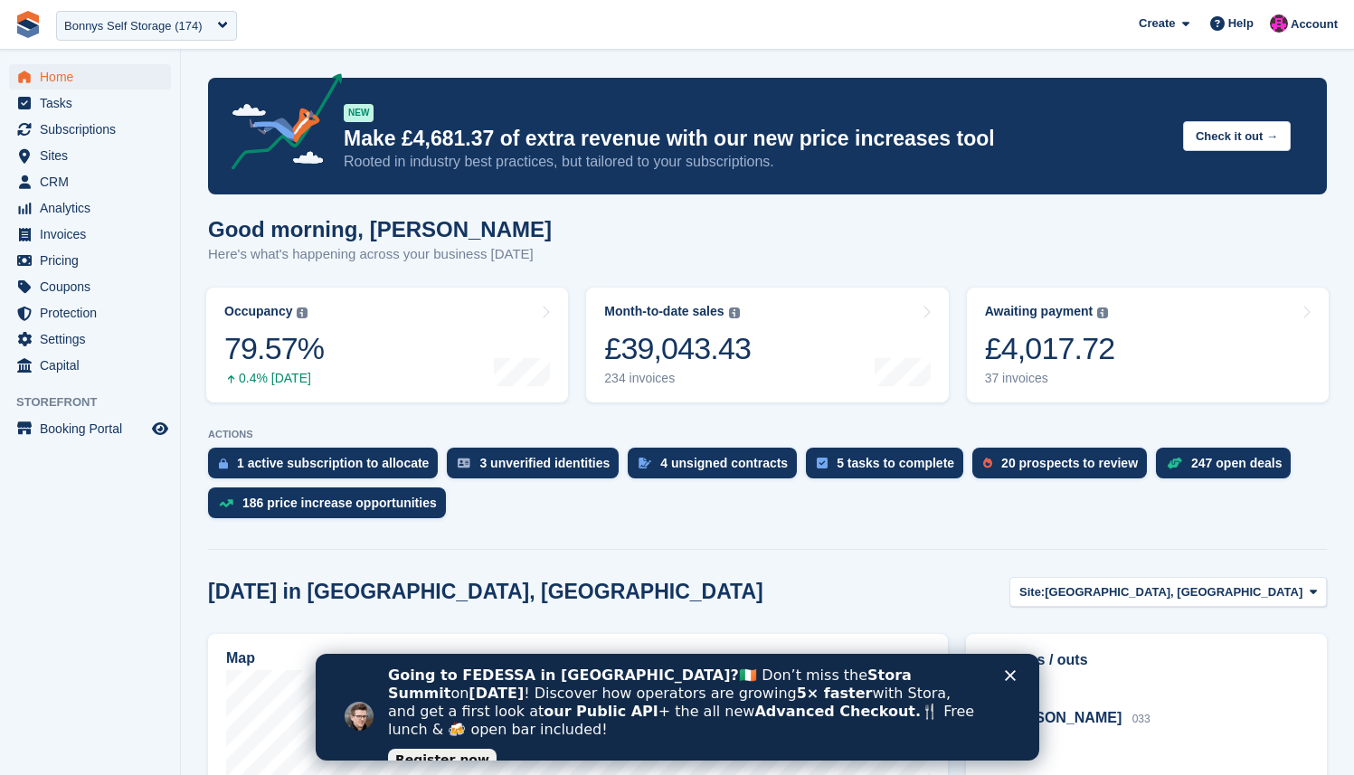
click at [1012, 678] on icon "Close" at bounding box center [1009, 675] width 11 height 11
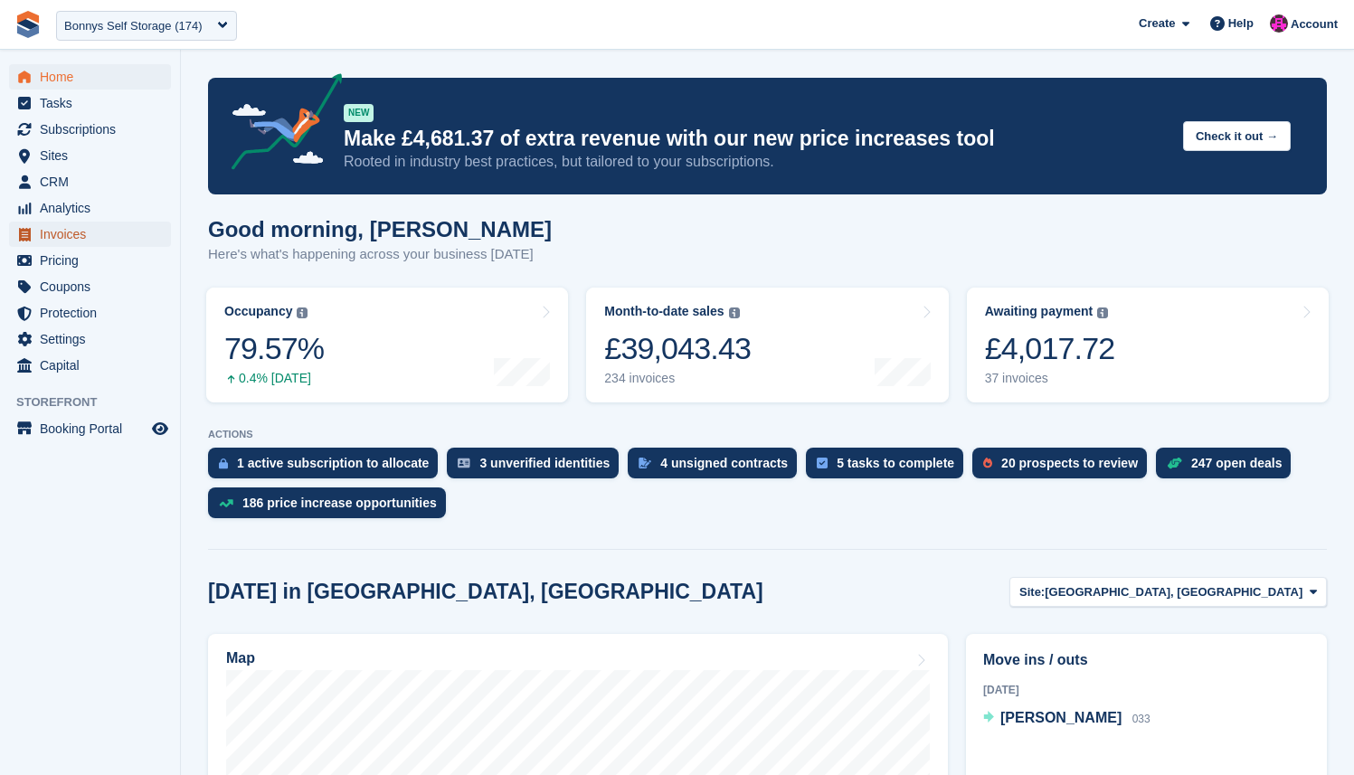
click at [104, 243] on span "Invoices" at bounding box center [94, 234] width 109 height 25
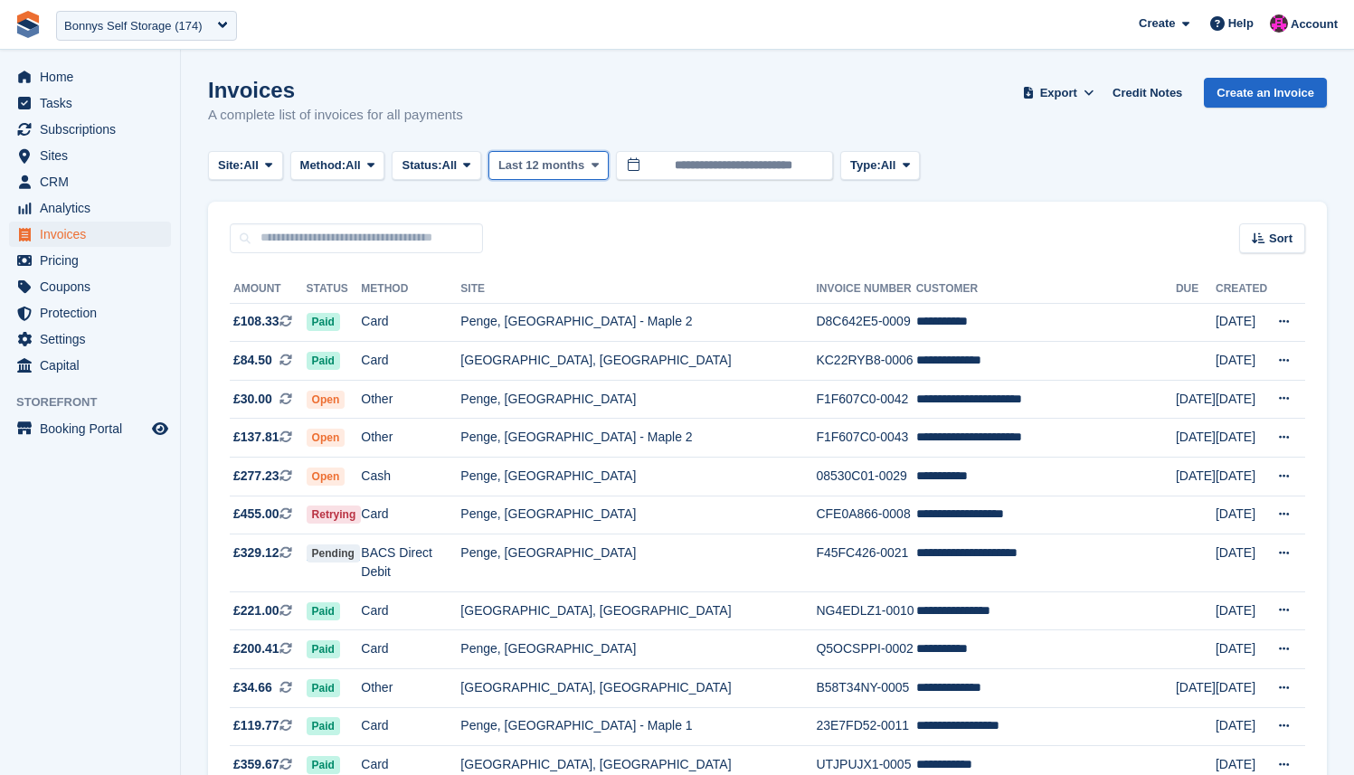
click at [599, 166] on icon at bounding box center [595, 165] width 7 height 12
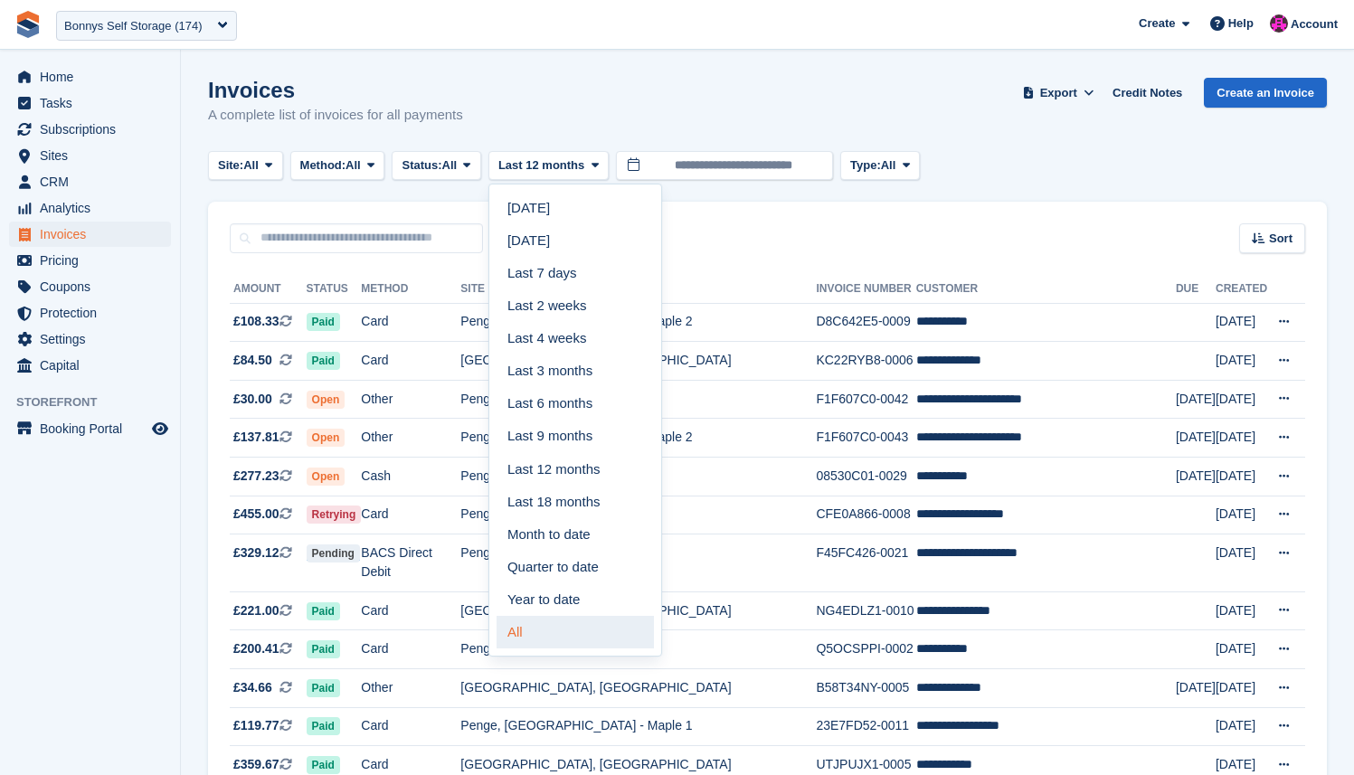
click at [563, 618] on link "All" at bounding box center [575, 632] width 157 height 33
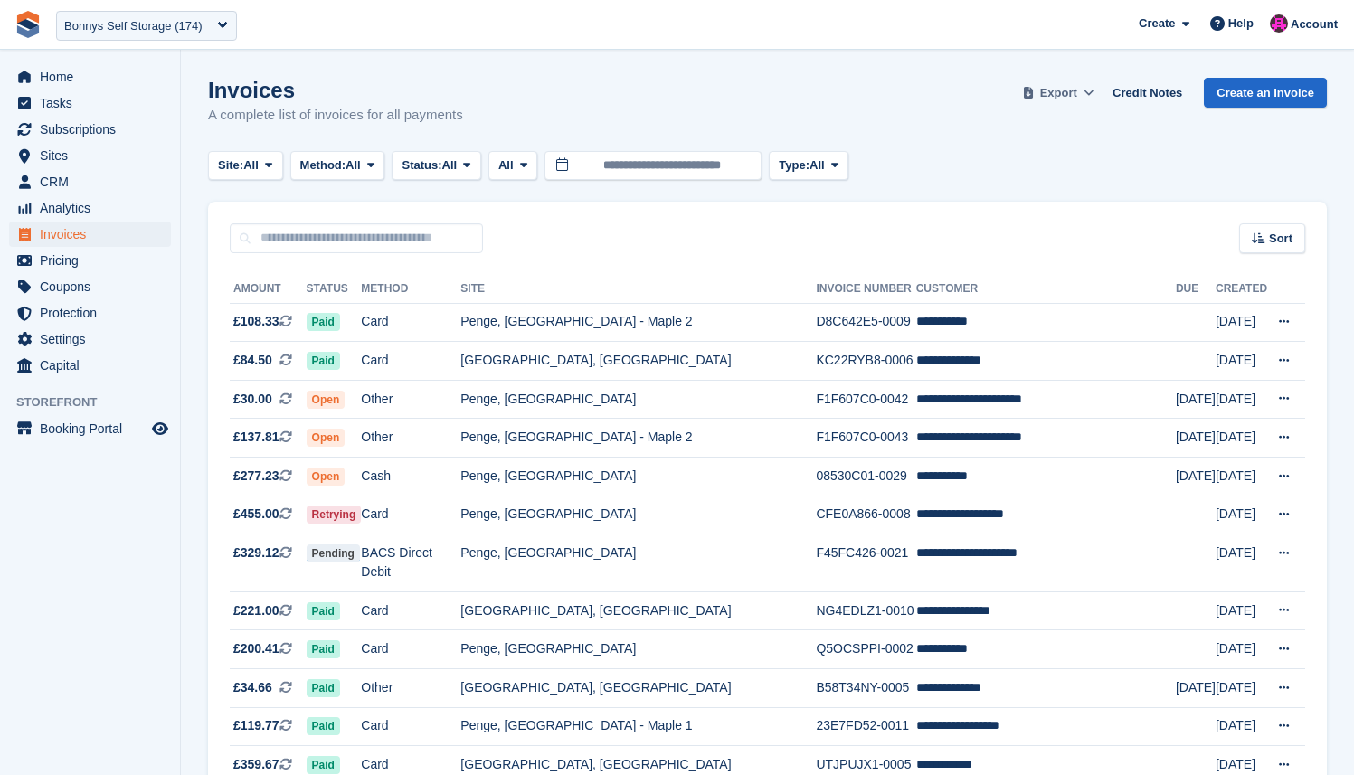
click at [1075, 90] on button "Export" at bounding box center [1059, 93] width 80 height 30
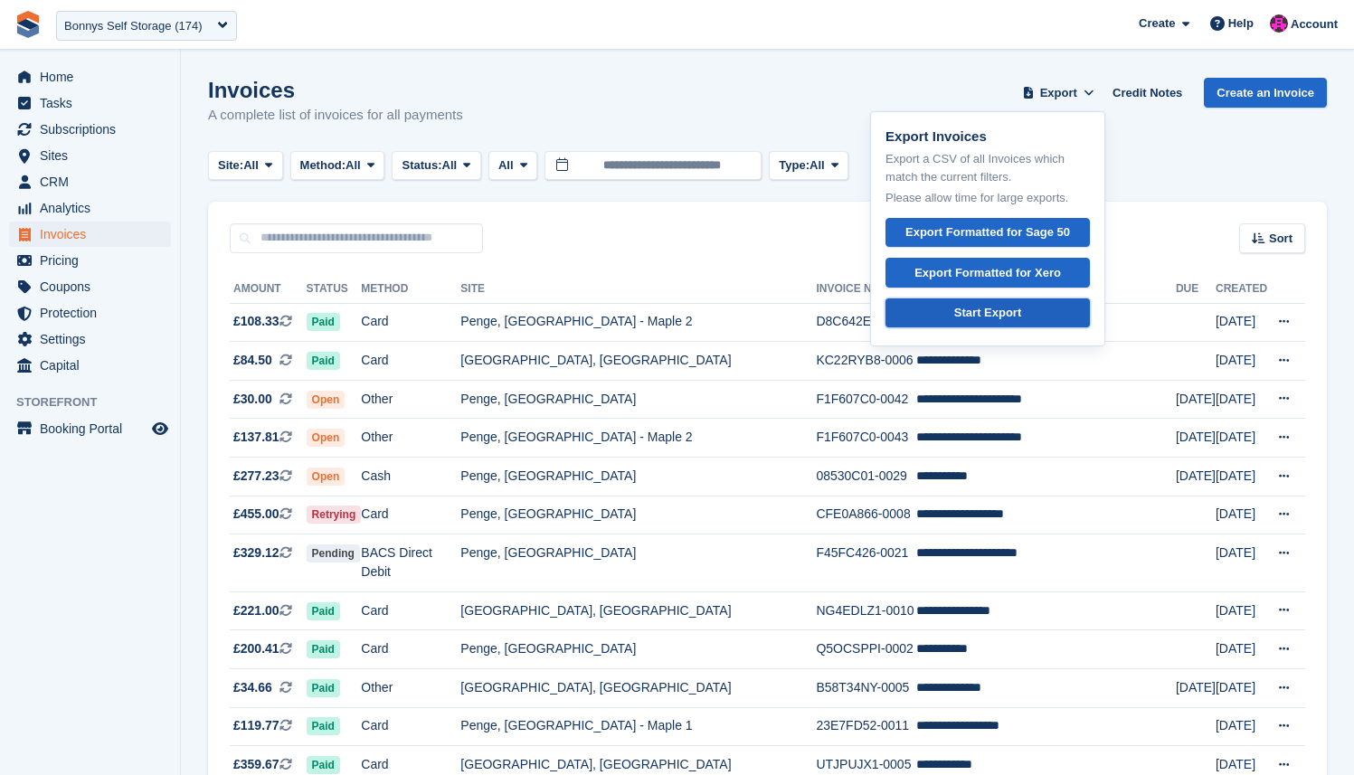
click at [1020, 312] on link "Start Export" at bounding box center [988, 314] width 204 height 30
click at [505, 17] on span "**********" at bounding box center [677, 24] width 1354 height 49
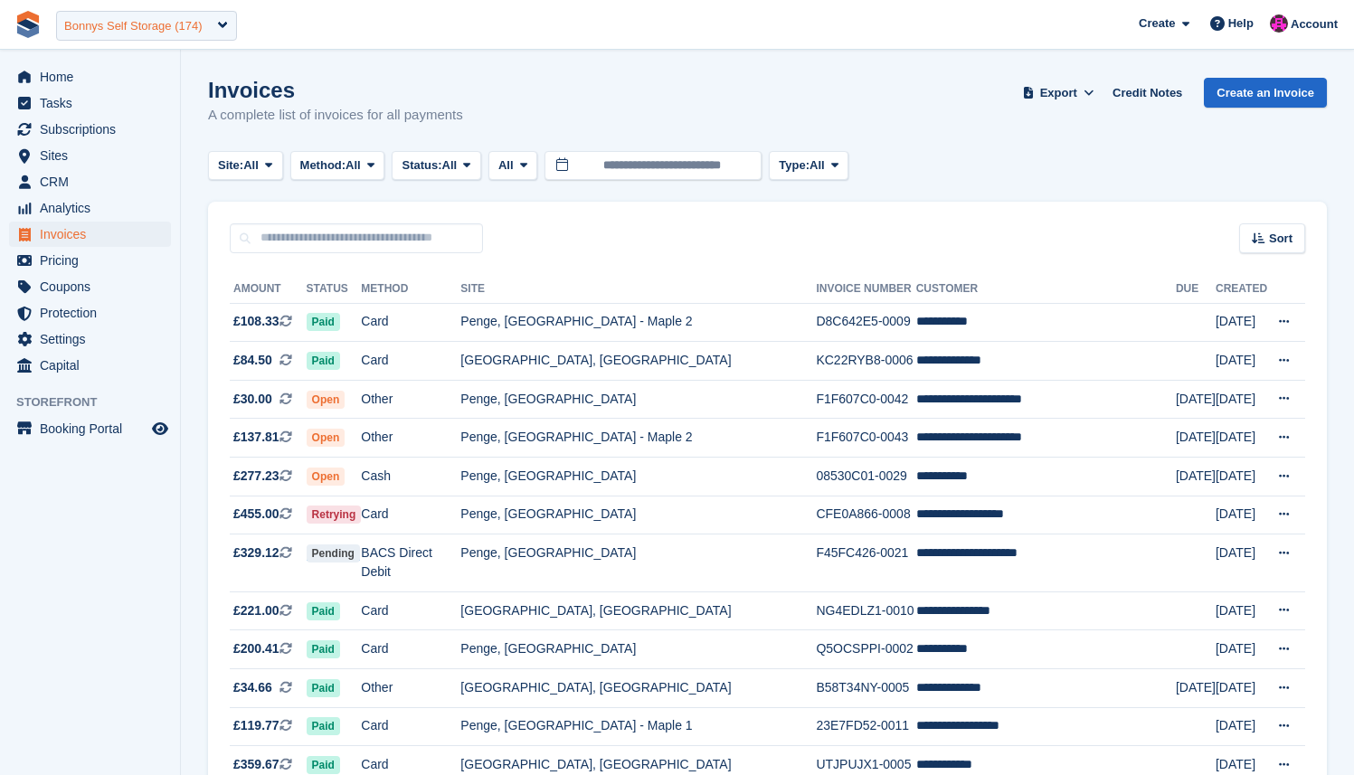
click at [109, 35] on div "Bonnys Self Storage (174)" at bounding box center [146, 26] width 181 height 30
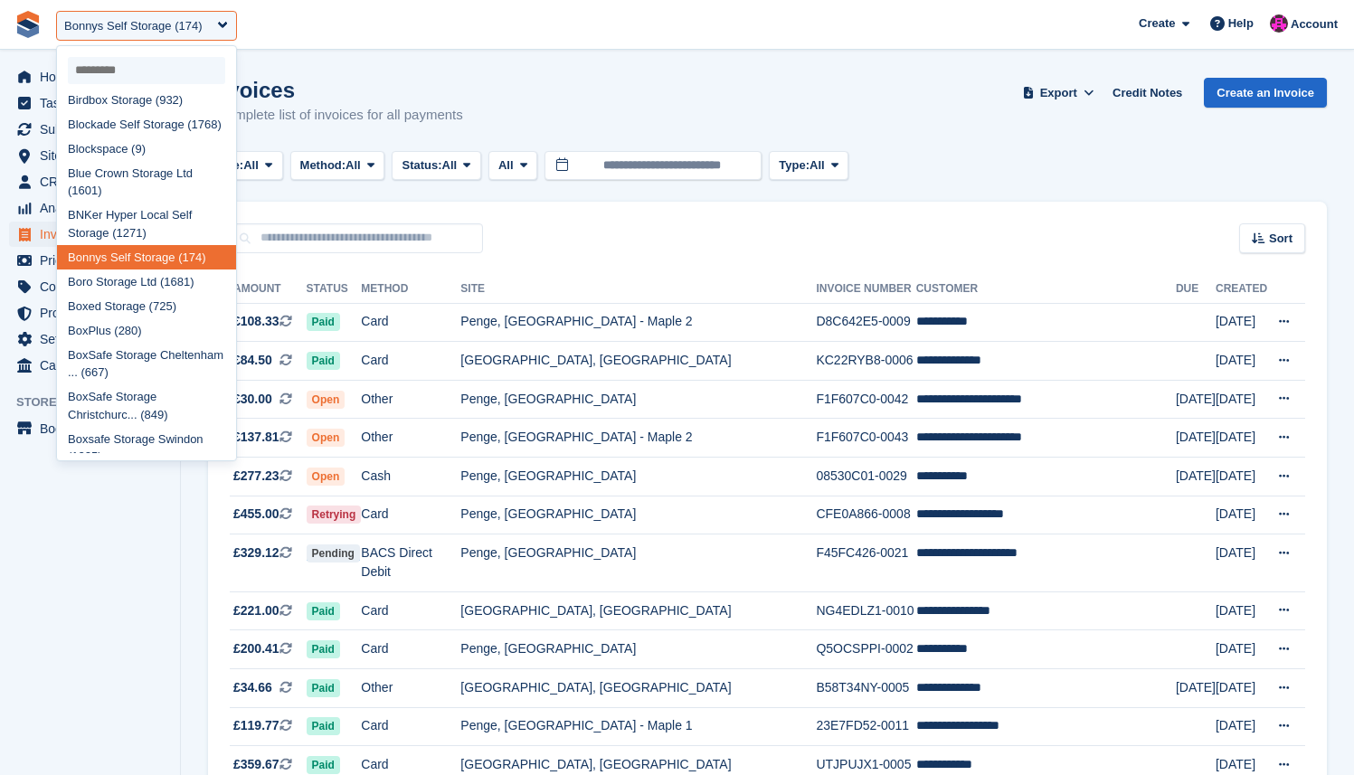
scroll to position [669, 0]
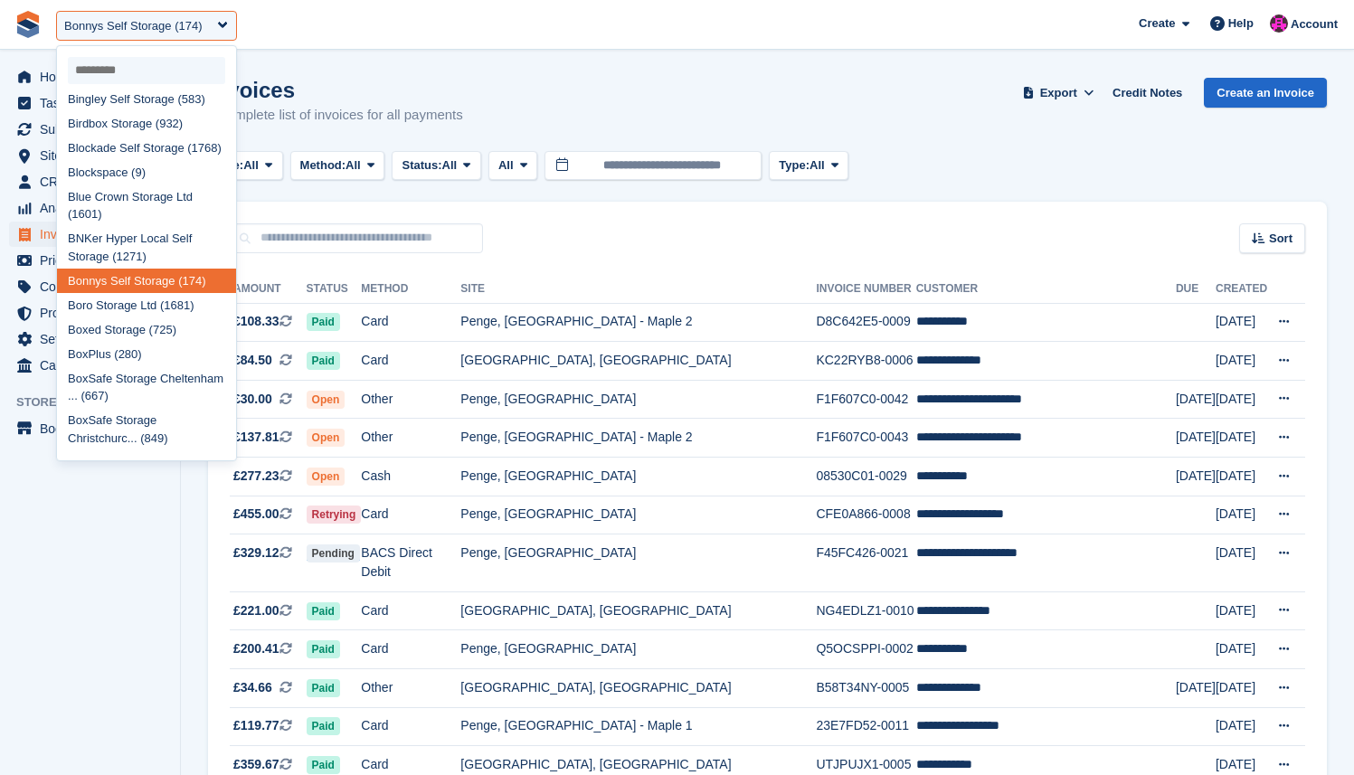
select select "***"
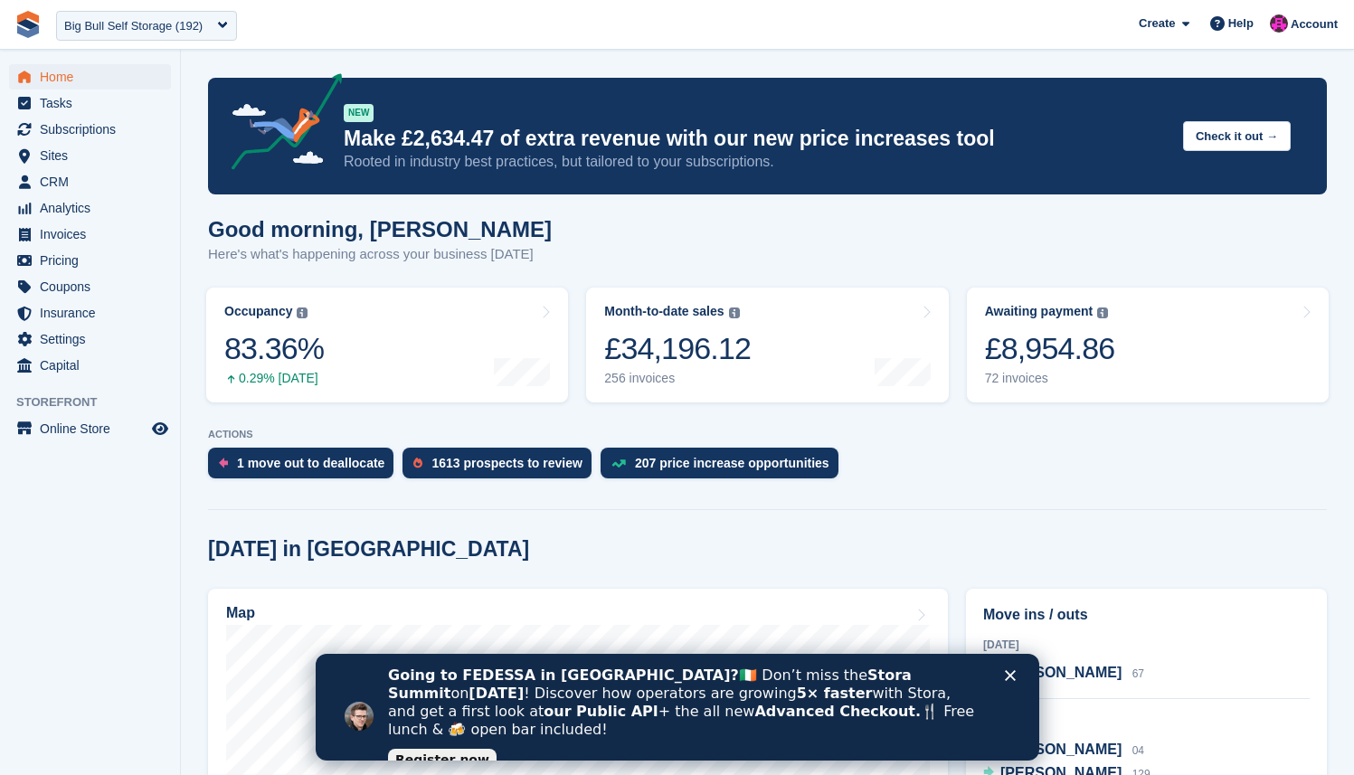
click at [1014, 672] on icon "Close" at bounding box center [1009, 675] width 11 height 11
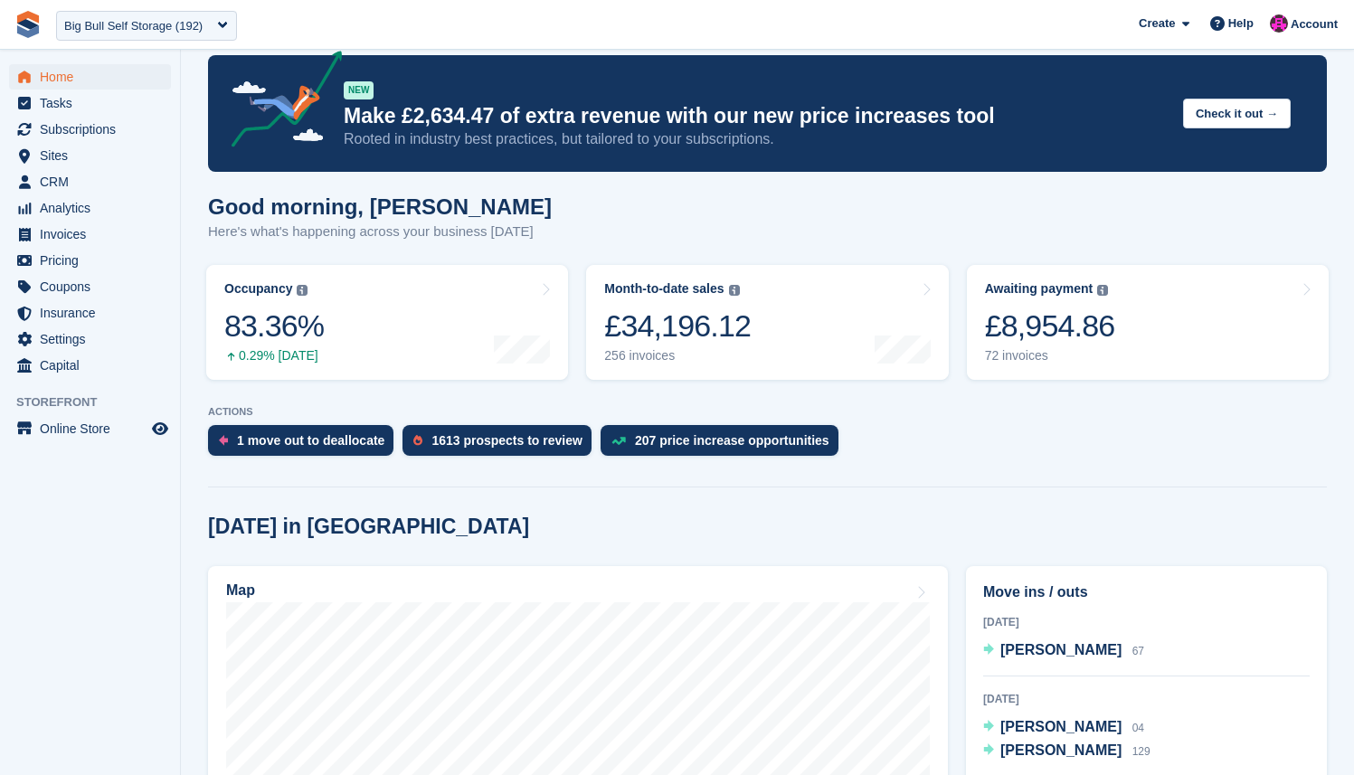
scroll to position [34, 0]
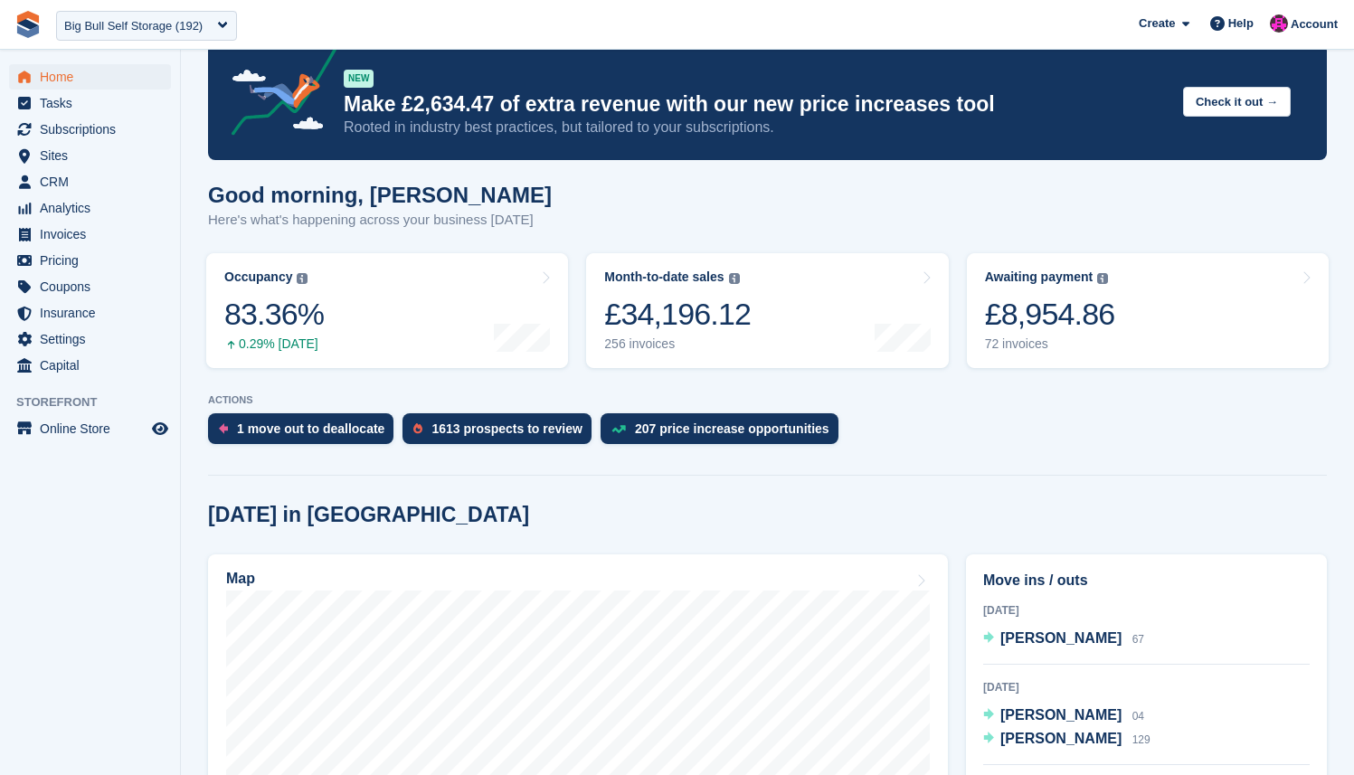
click at [901, 521] on div "Today in Highbridge" at bounding box center [767, 515] width 1119 height 24
click at [72, 216] on span "Analytics" at bounding box center [94, 207] width 109 height 25
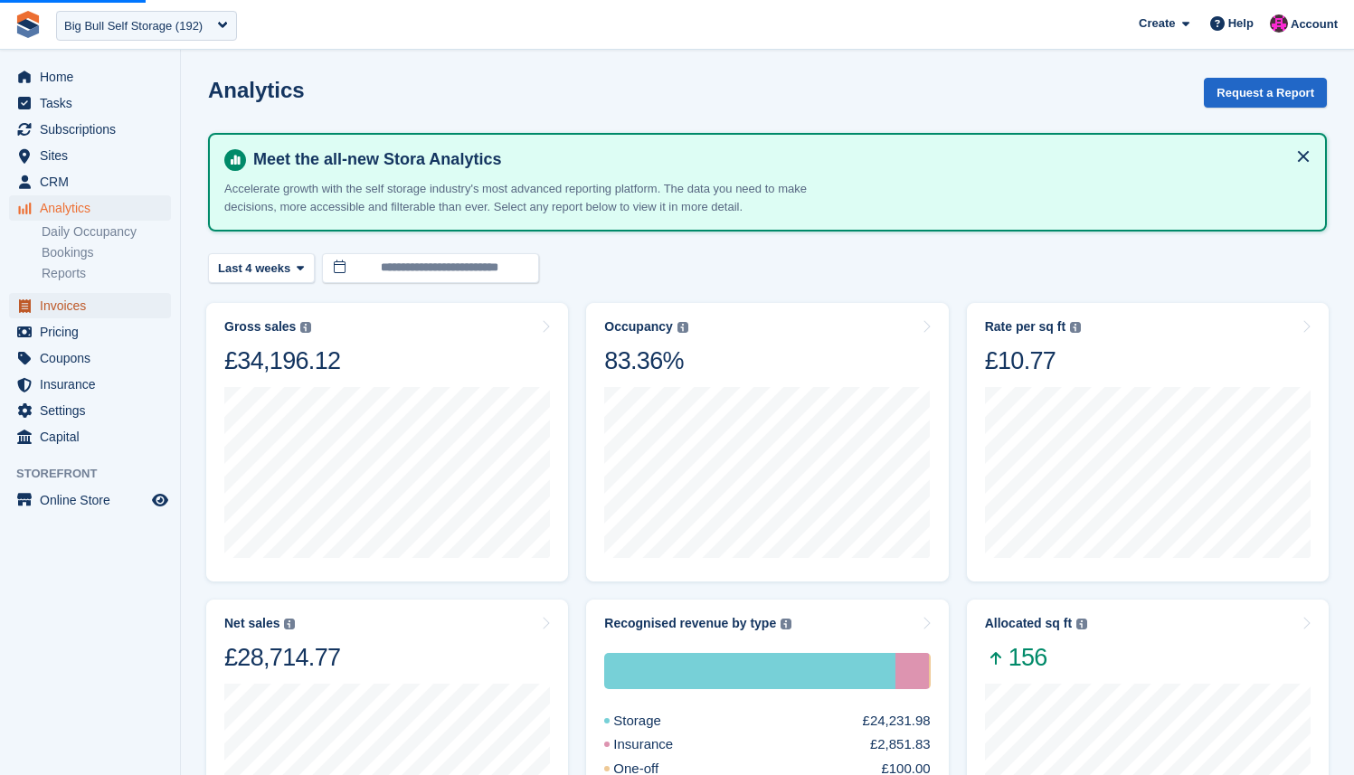
click at [70, 308] on span "Invoices" at bounding box center [94, 305] width 109 height 25
click at [86, 311] on span "Invoices" at bounding box center [94, 305] width 109 height 25
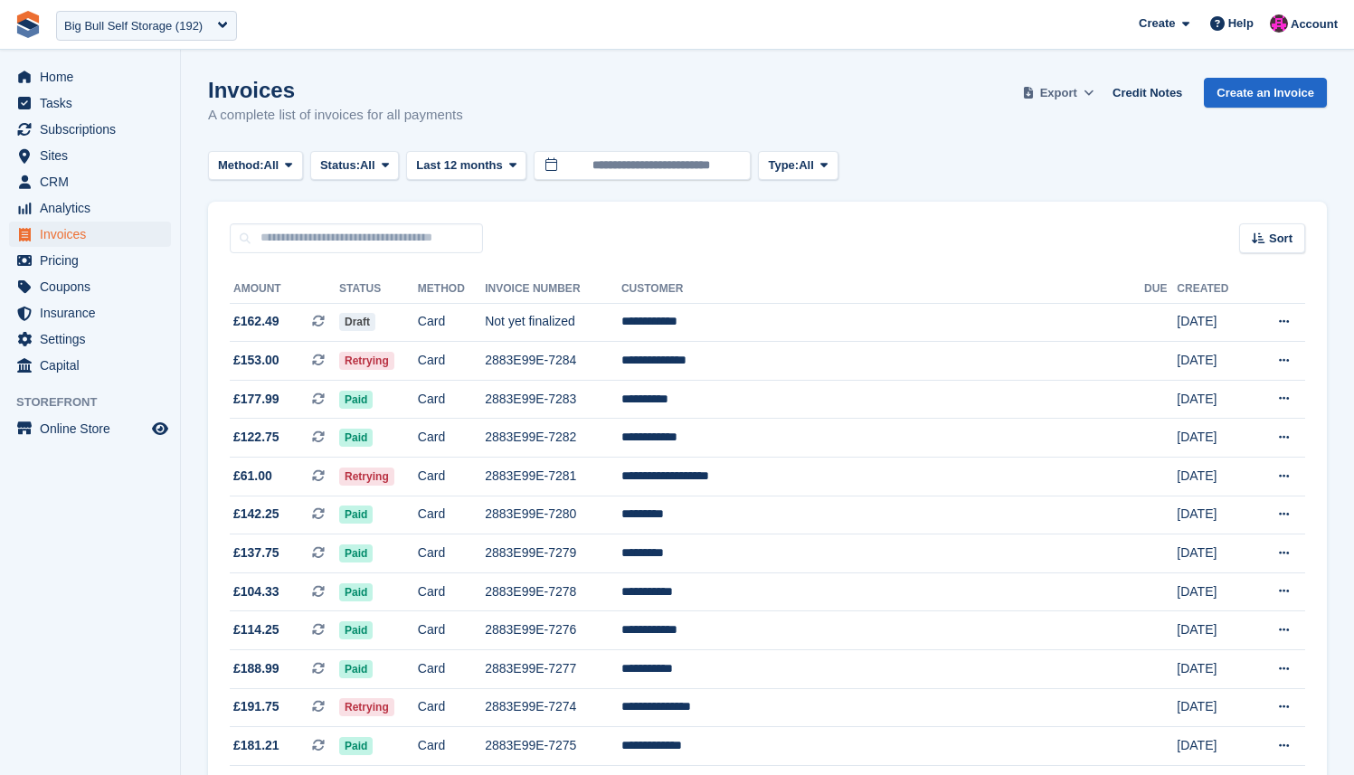
click at [1064, 100] on span "Export" at bounding box center [1058, 93] width 37 height 18
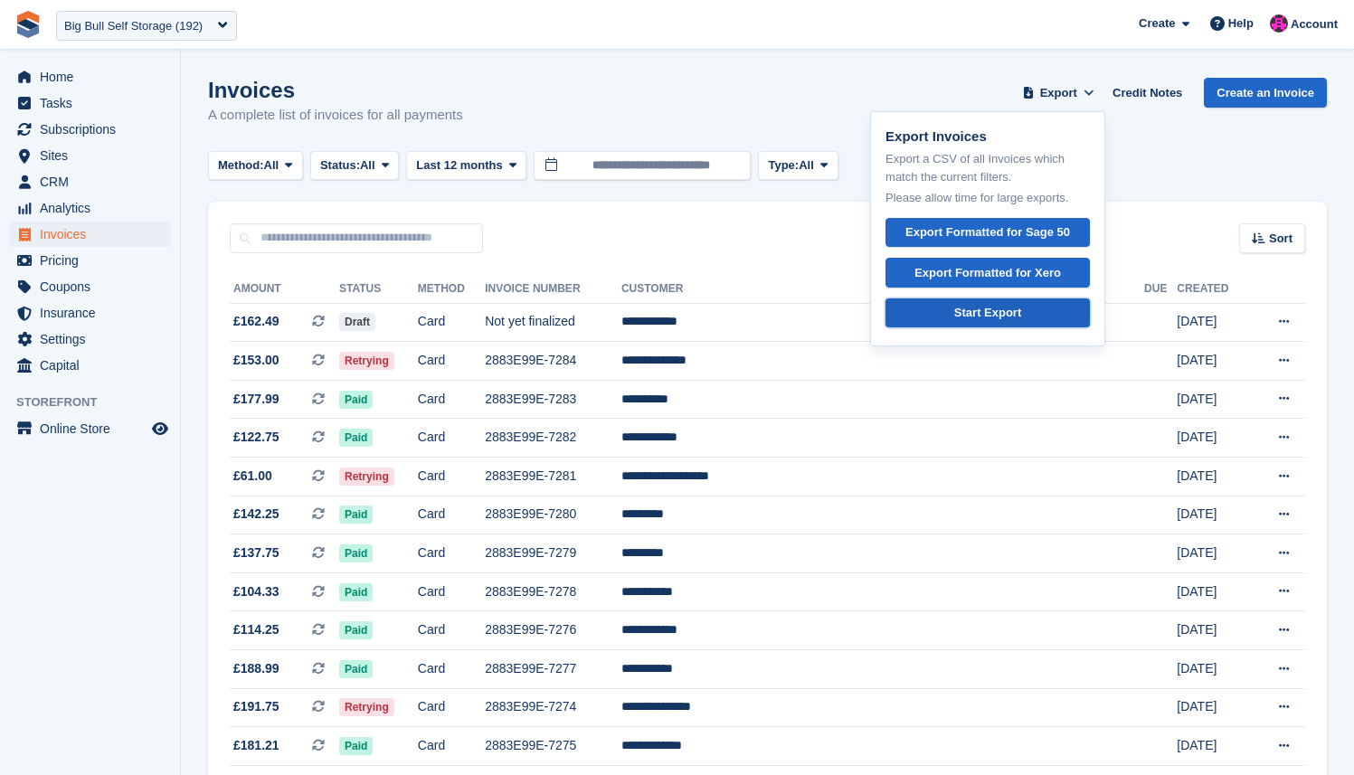
click at [988, 308] on div "Start Export" at bounding box center [987, 313] width 67 height 18
click at [502, 171] on span "Last 12 months" at bounding box center [459, 165] width 86 height 18
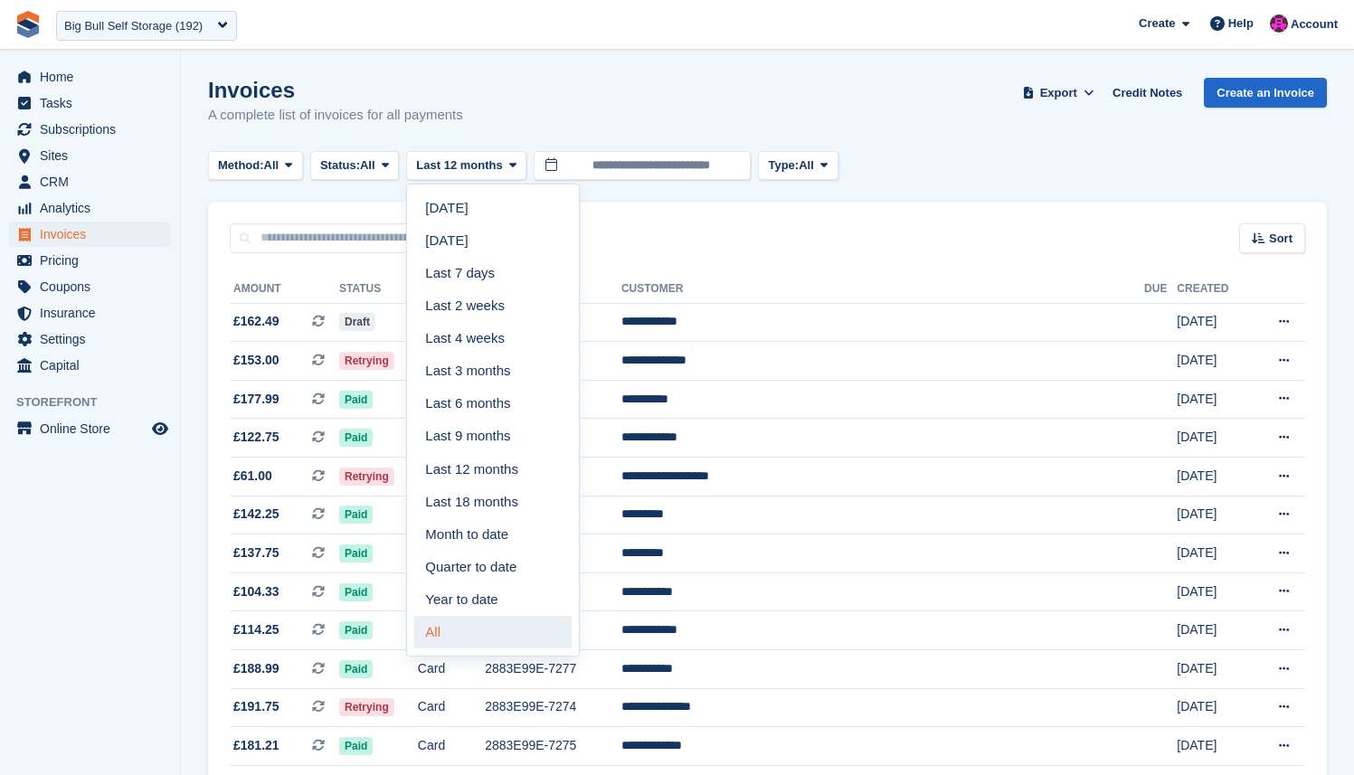
click at [517, 626] on link "All" at bounding box center [492, 632] width 157 height 33
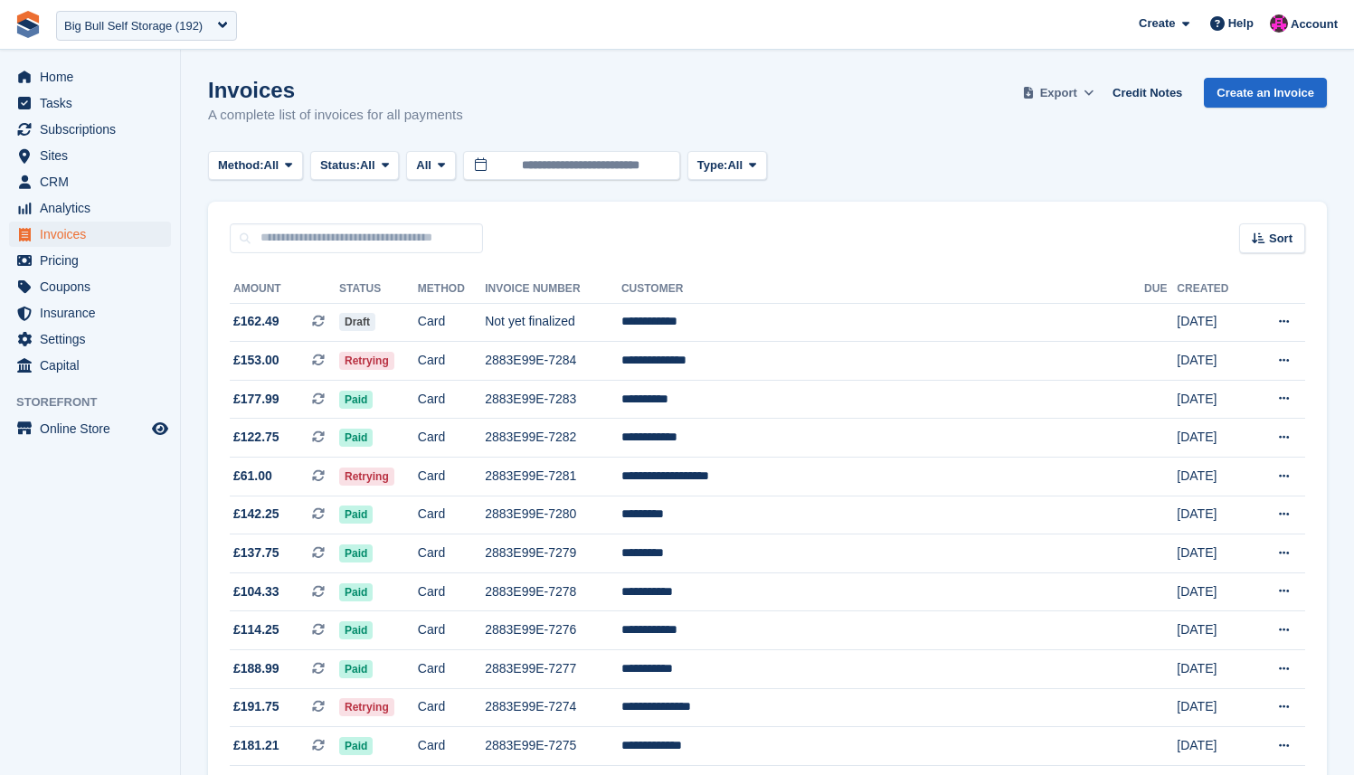
click at [1030, 89] on span at bounding box center [1028, 93] width 18 height 18
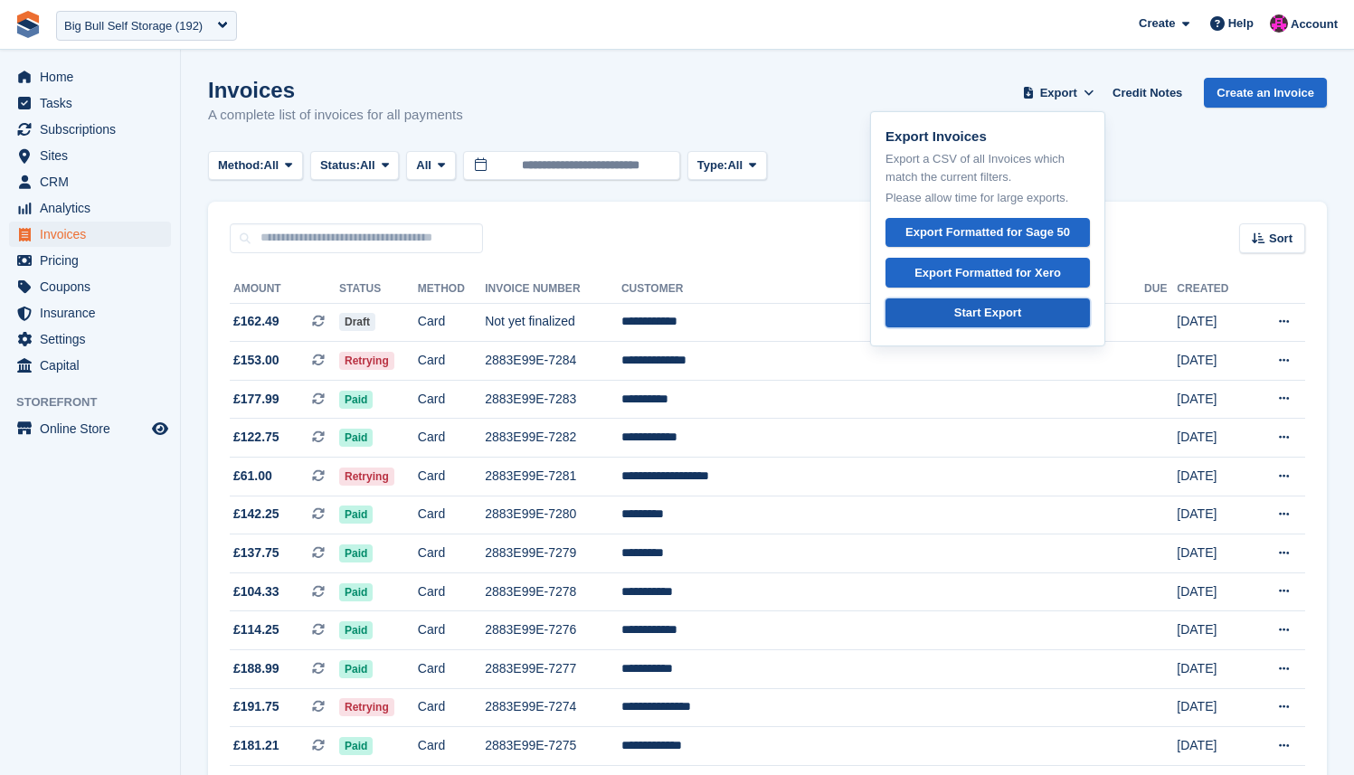
click at [981, 312] on div "Start Export" at bounding box center [987, 313] width 67 height 18
click at [703, 93] on div "Invoices A complete list of invoices for all payments Export Export Invoices Ex…" at bounding box center [767, 113] width 1119 height 70
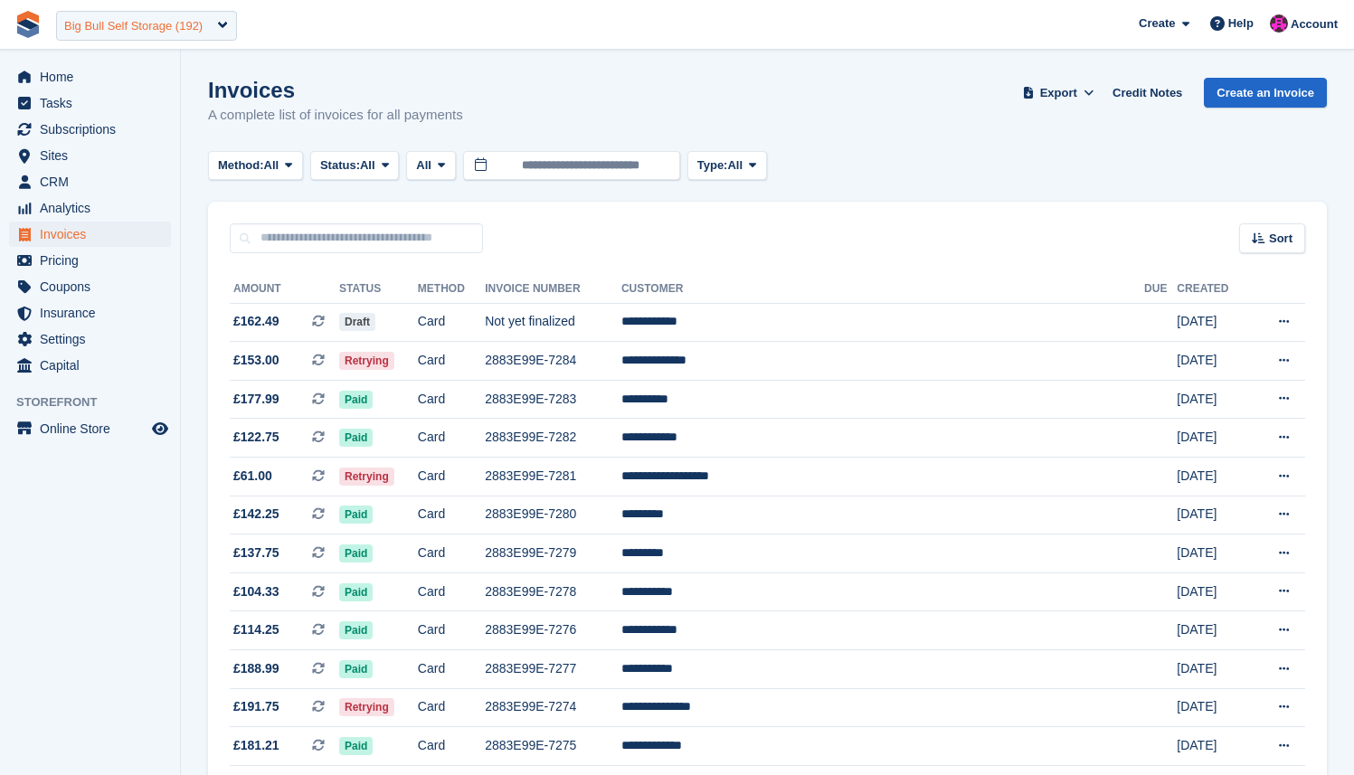
click at [125, 27] on div "Big Bull Self Storage (192)" at bounding box center [133, 26] width 138 height 18
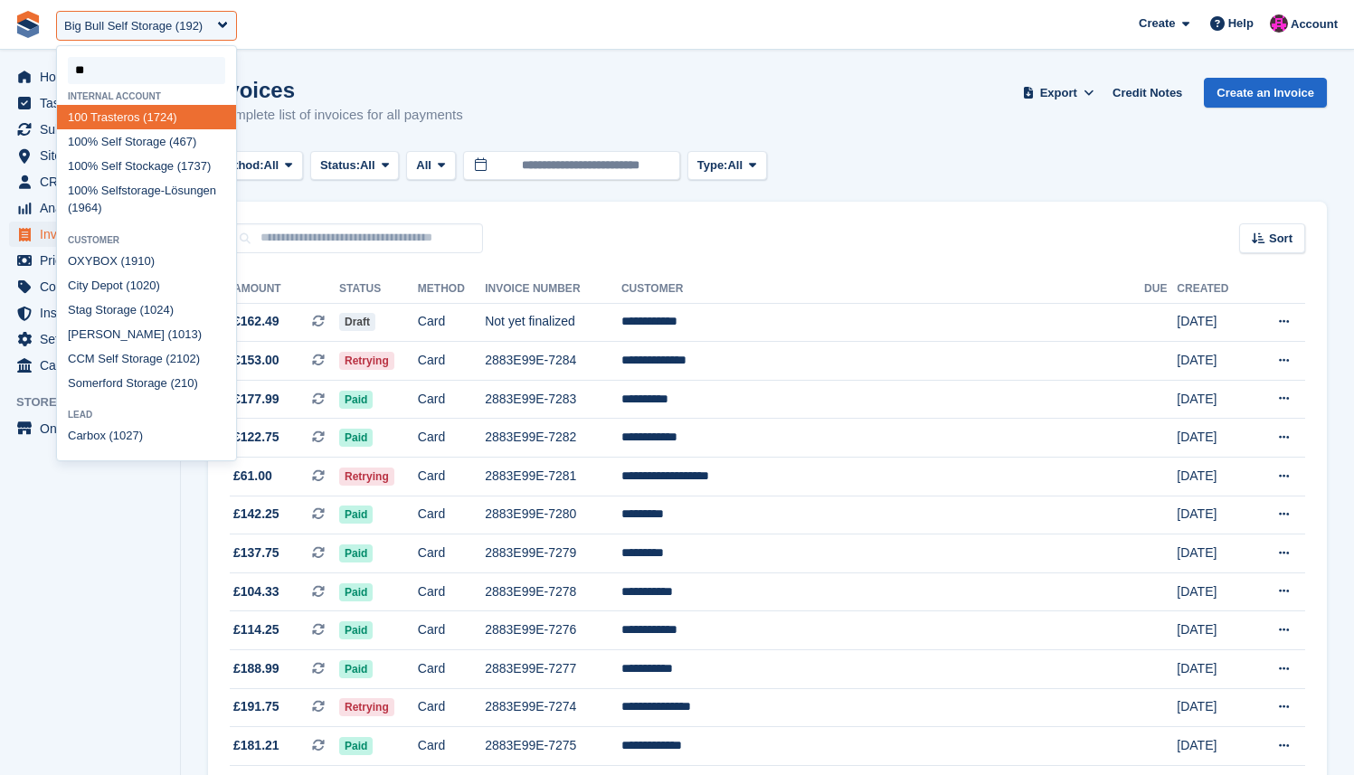
type input "***"
click at [113, 146] on div "100 % Self Storage (467)" at bounding box center [146, 141] width 179 height 24
select select "***"
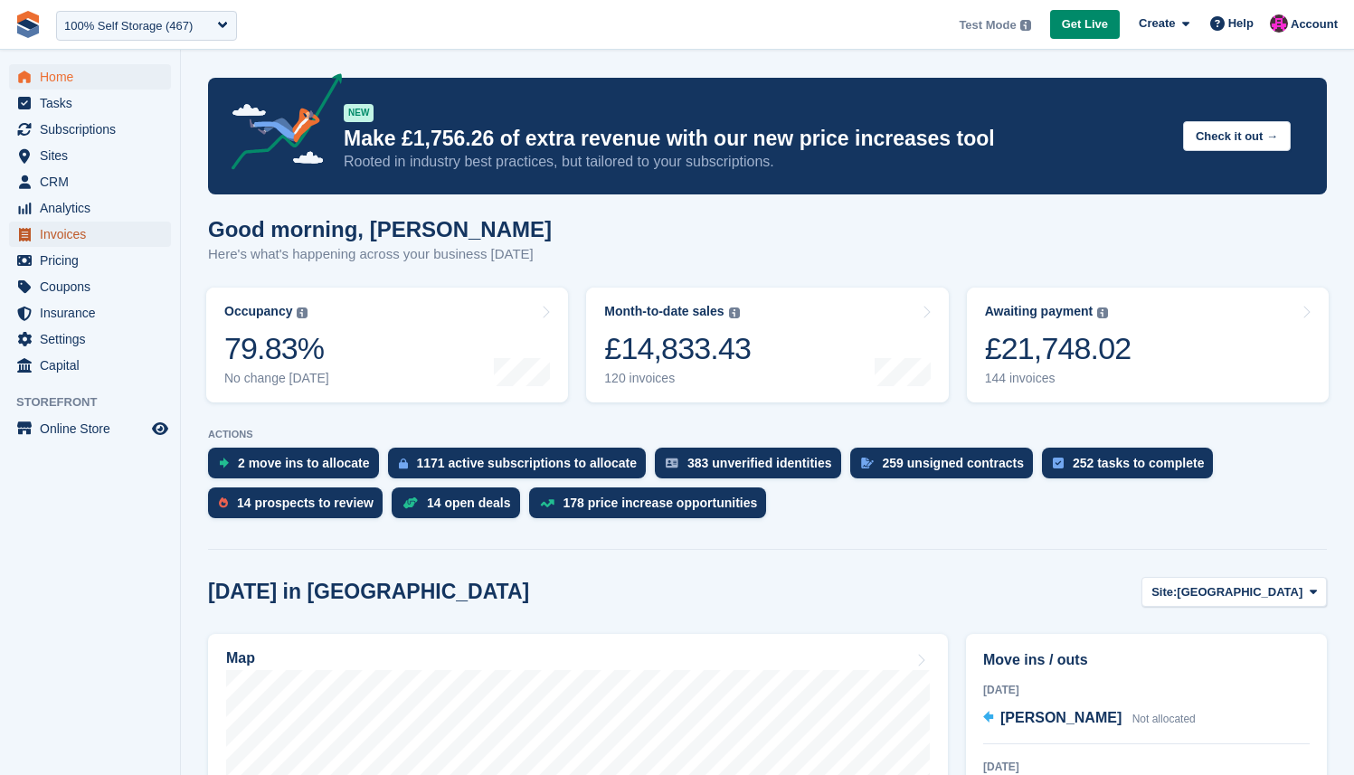
click at [91, 240] on span "Invoices" at bounding box center [94, 234] width 109 height 25
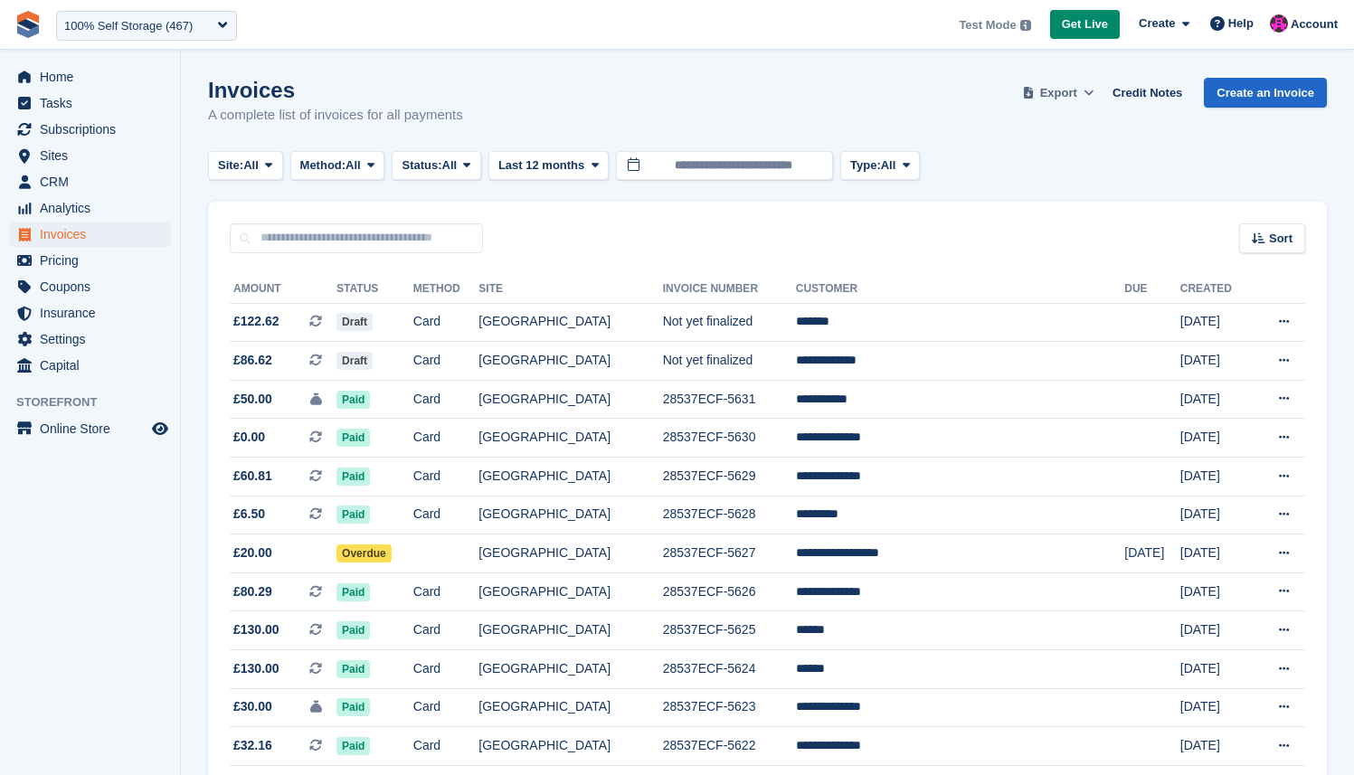
click at [1067, 99] on span "Export" at bounding box center [1058, 93] width 37 height 18
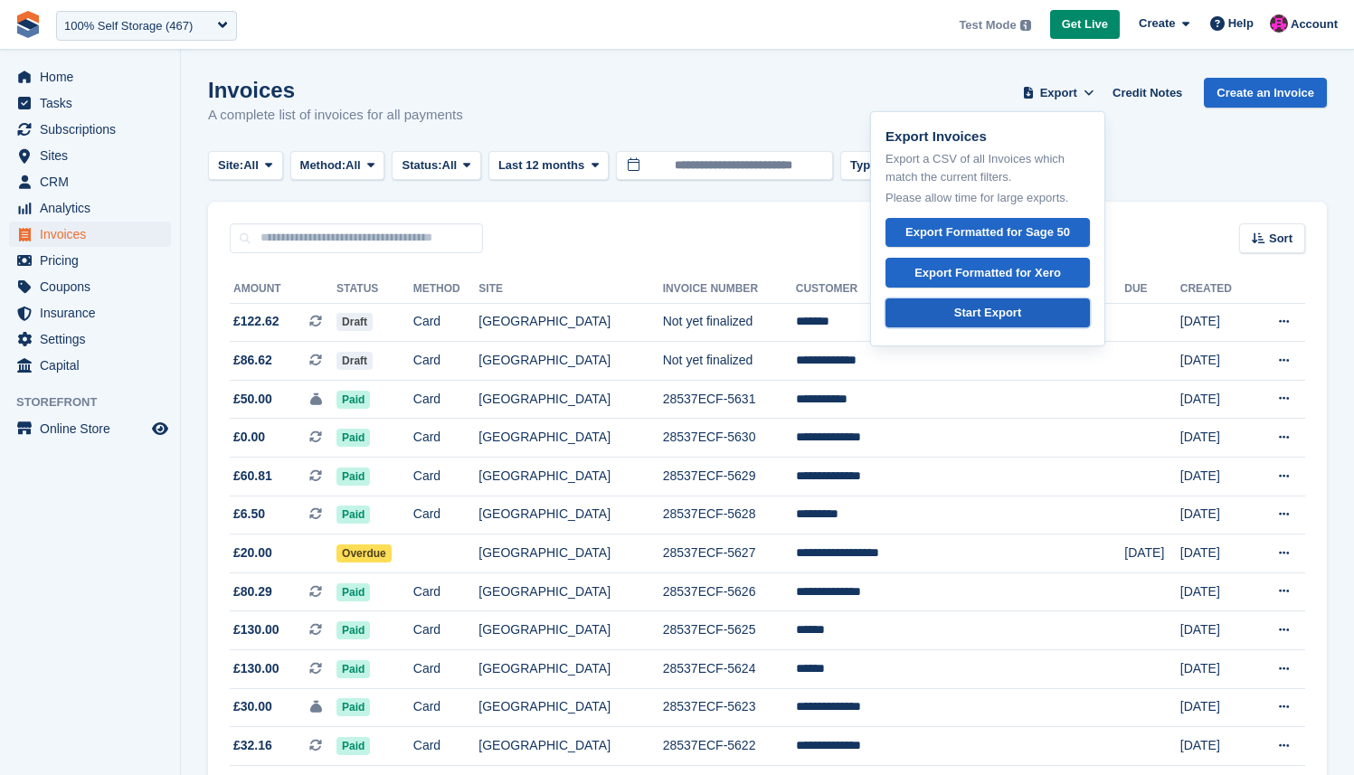
click at [984, 309] on div "Start Export" at bounding box center [987, 313] width 67 height 18
click at [676, 89] on div "Invoices A complete list of invoices for all payments Export Export Invoices Ex…" at bounding box center [767, 113] width 1119 height 70
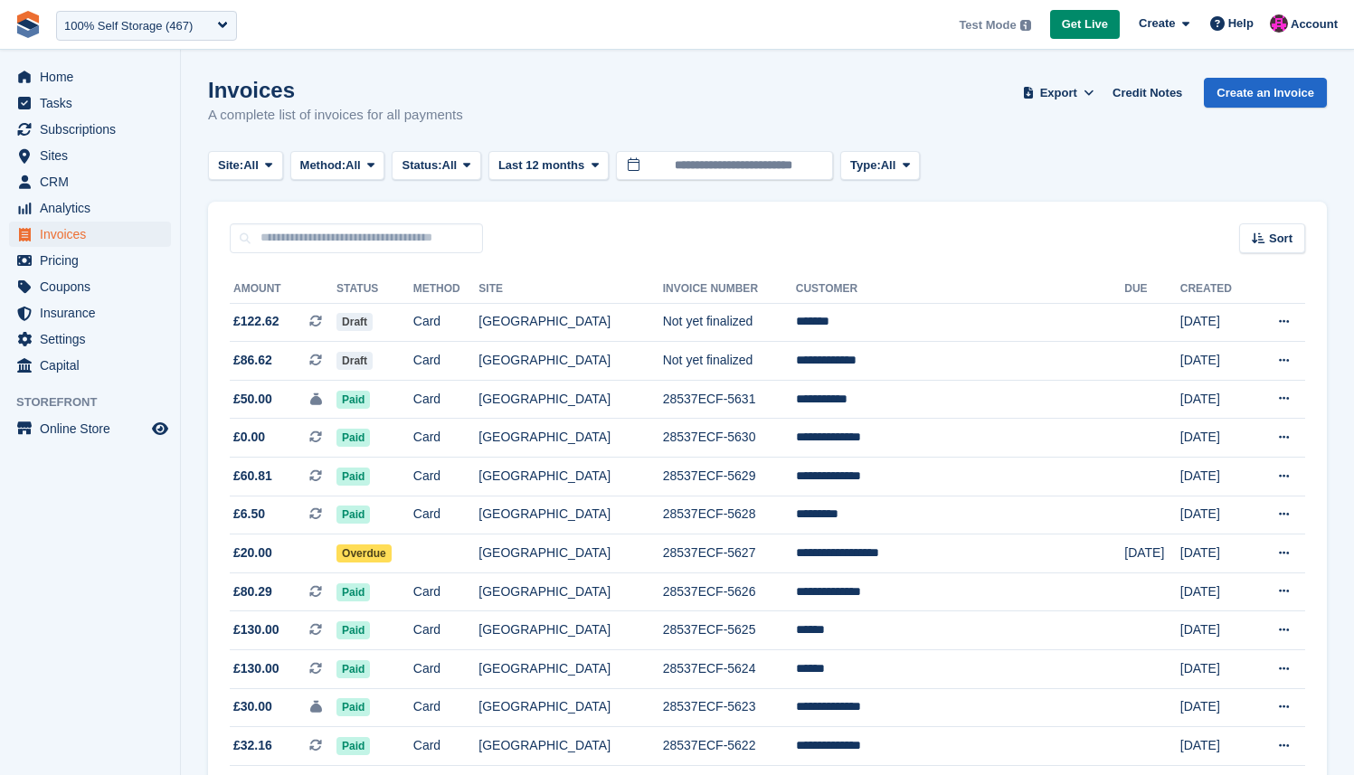
click at [783, 213] on div "Sort Sort by Date created Created (oldest first) Created (newest first)" at bounding box center [767, 228] width 1119 height 52
click at [568, 175] on button "Last 12 months" at bounding box center [548, 166] width 120 height 30
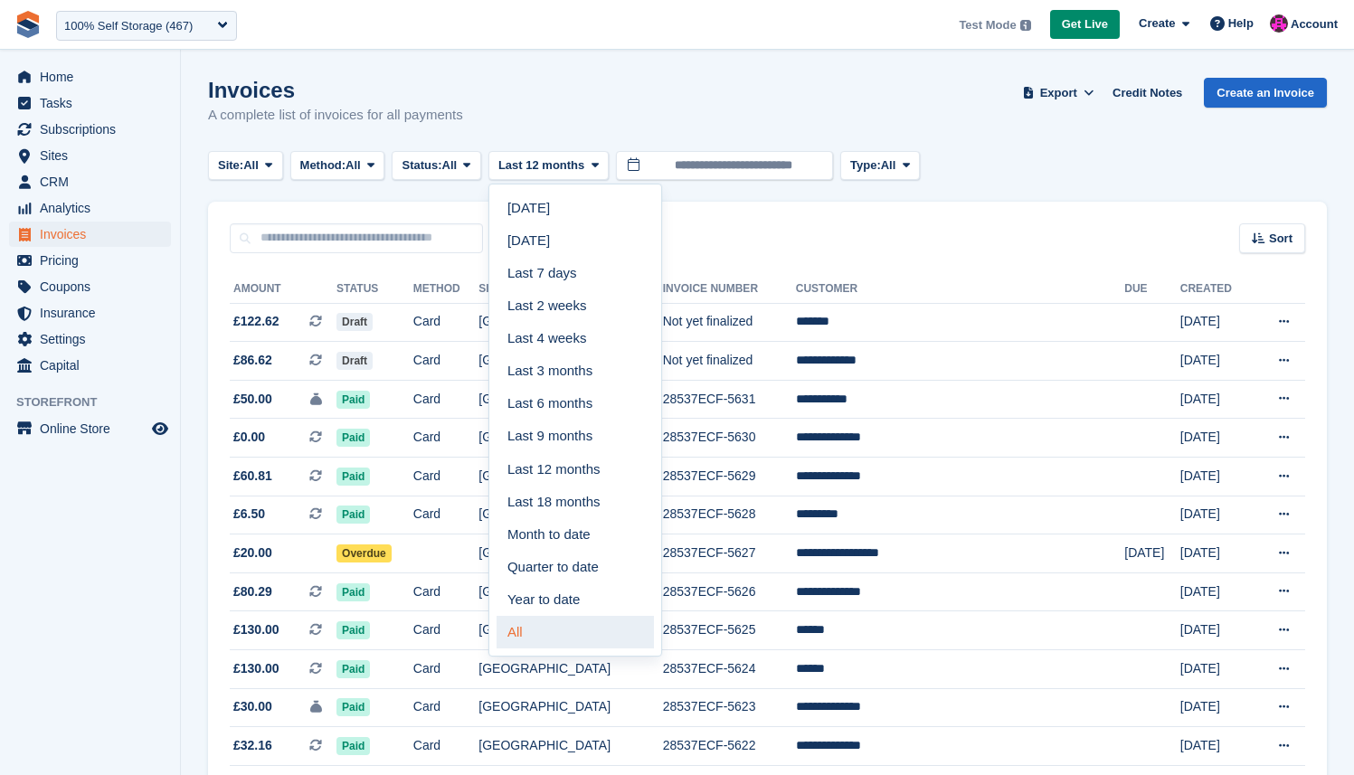
click at [579, 627] on link "All" at bounding box center [575, 632] width 157 height 33
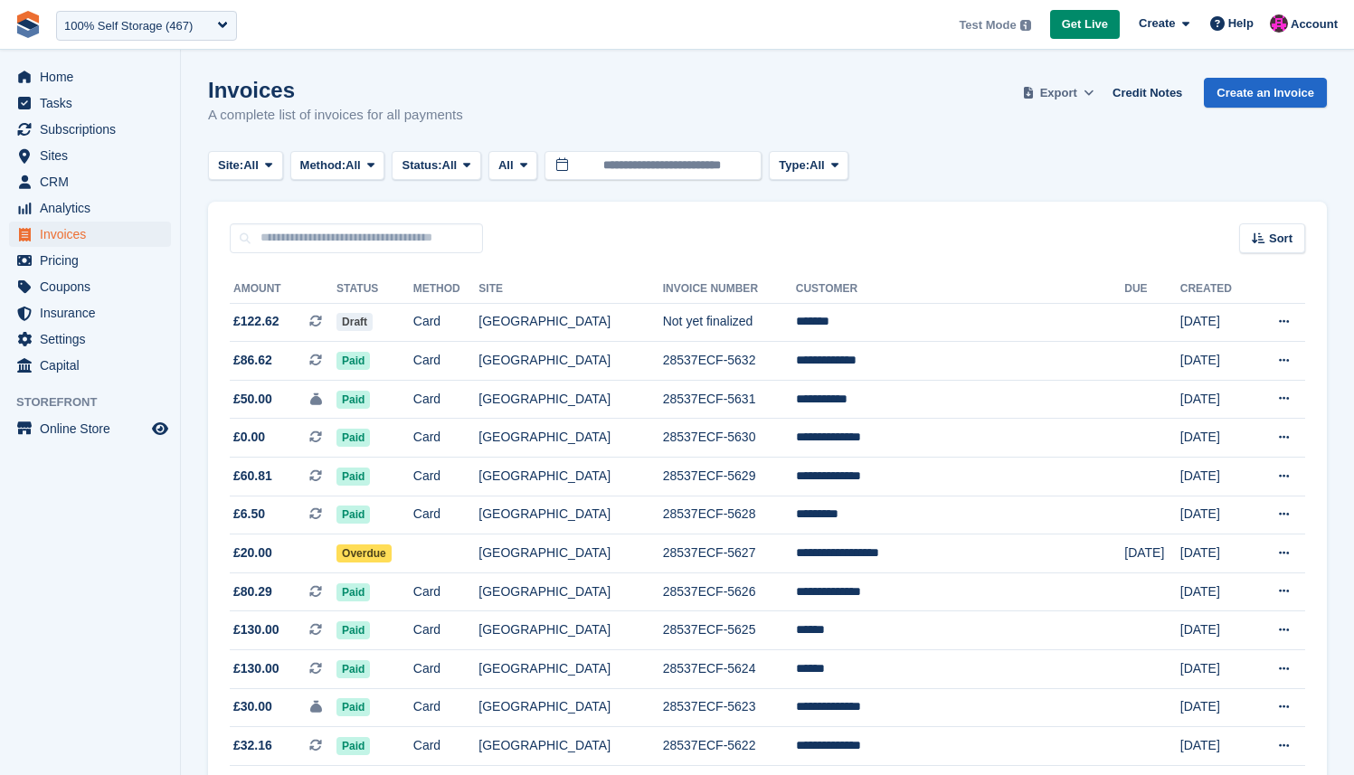
click at [1047, 87] on span "Export" at bounding box center [1058, 93] width 37 height 18
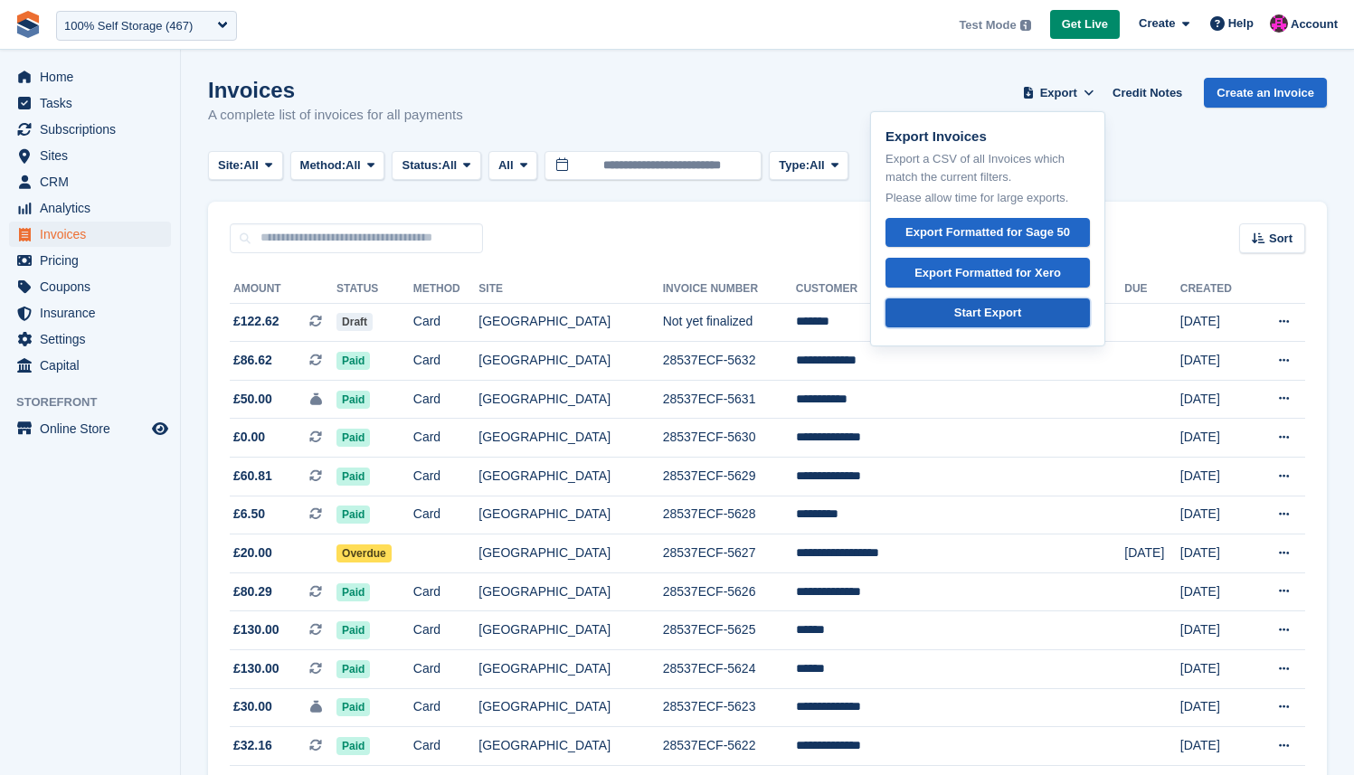
click at [1022, 308] on link "Start Export" at bounding box center [988, 314] width 204 height 30
click at [620, 128] on div "Invoices A complete list of invoices for all payments Export Export Invoices Ex…" at bounding box center [767, 113] width 1119 height 70
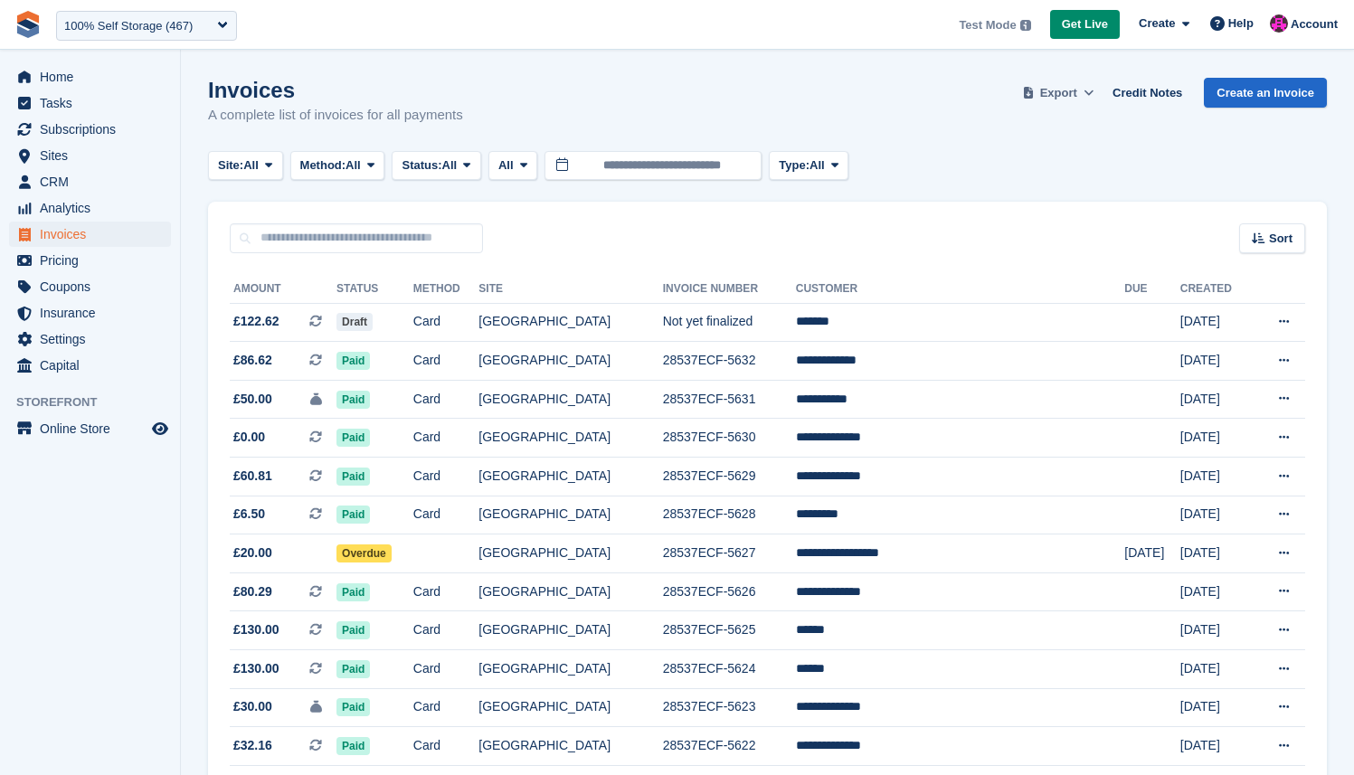
click at [1084, 95] on icon at bounding box center [1089, 93] width 10 height 12
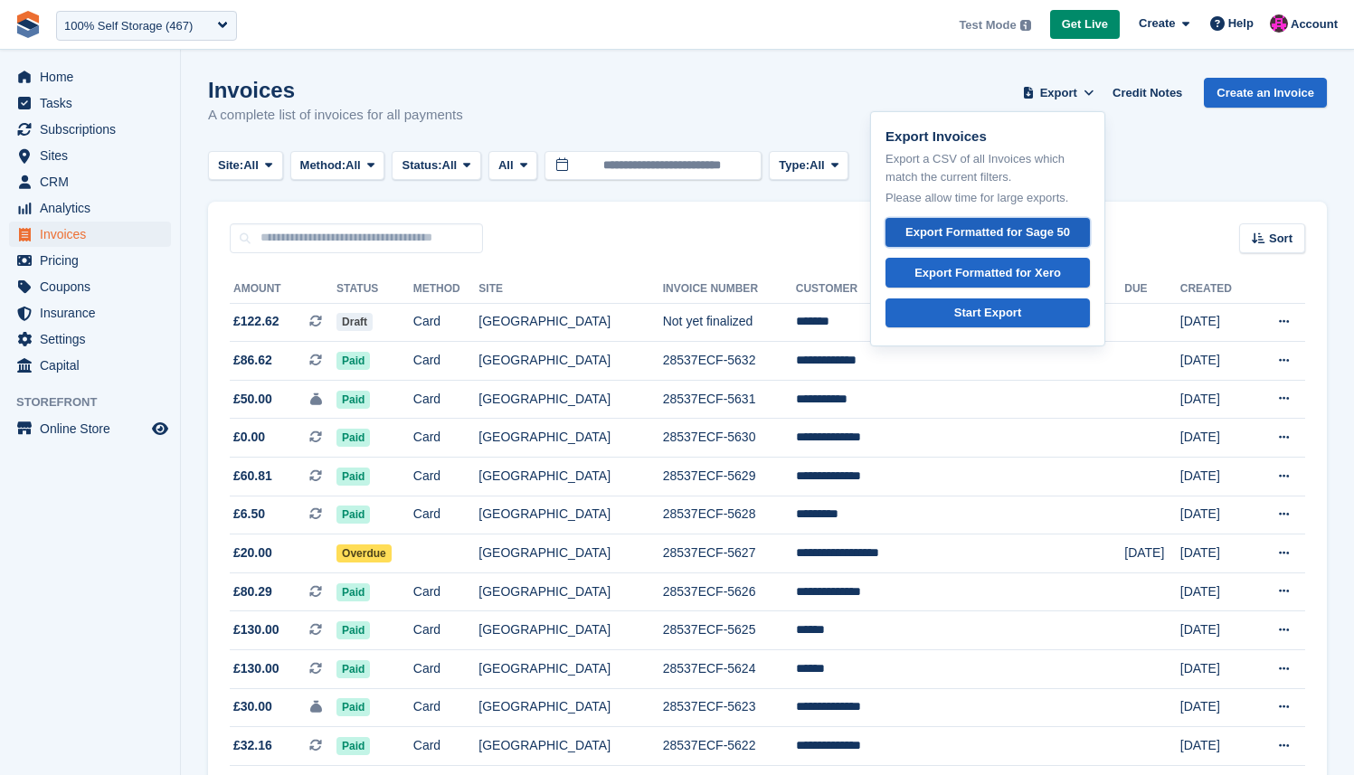
click at [983, 230] on div "Export Formatted for Sage 50" at bounding box center [988, 232] width 165 height 18
click at [632, 104] on div "Invoices A complete list of invoices for all payments Export Export Invoices Ex…" at bounding box center [767, 113] width 1119 height 70
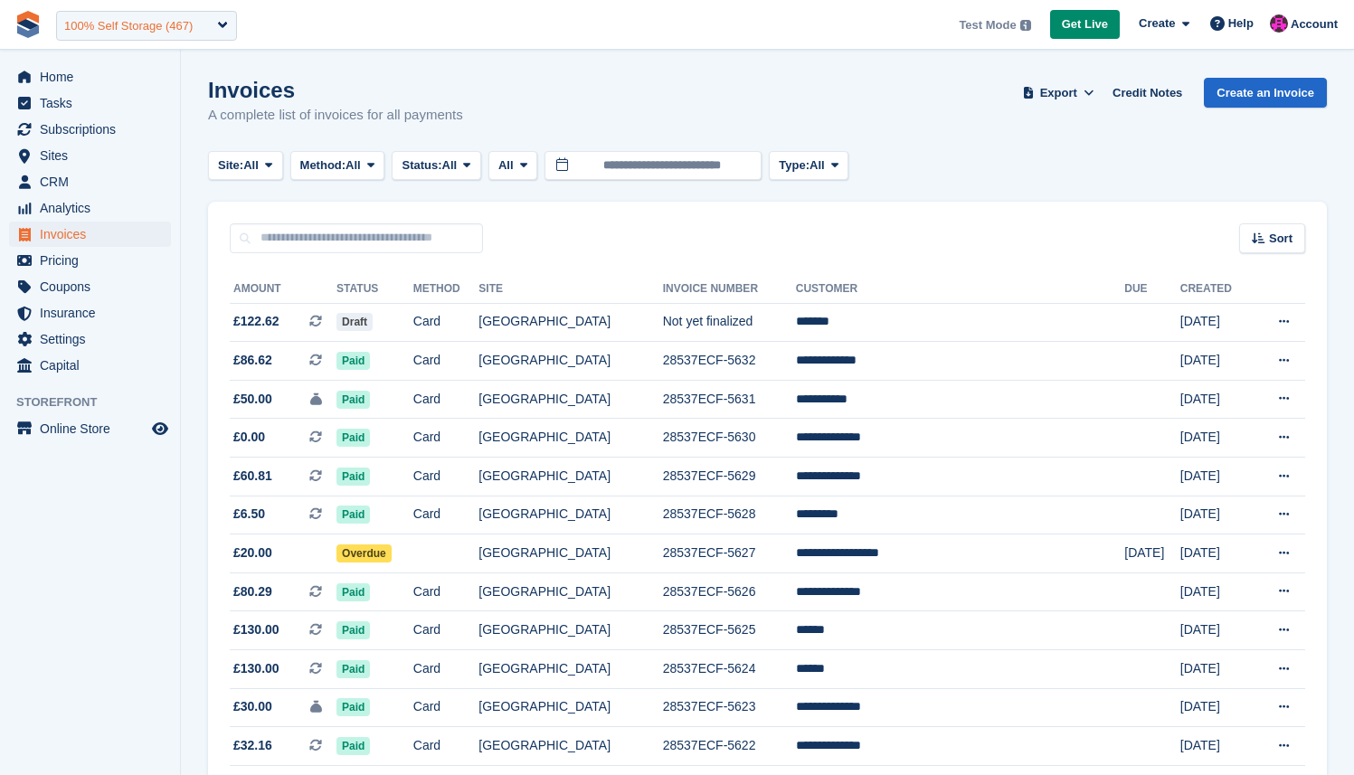
click at [115, 34] on div "100% Self Storage (467)" at bounding box center [146, 26] width 181 height 30
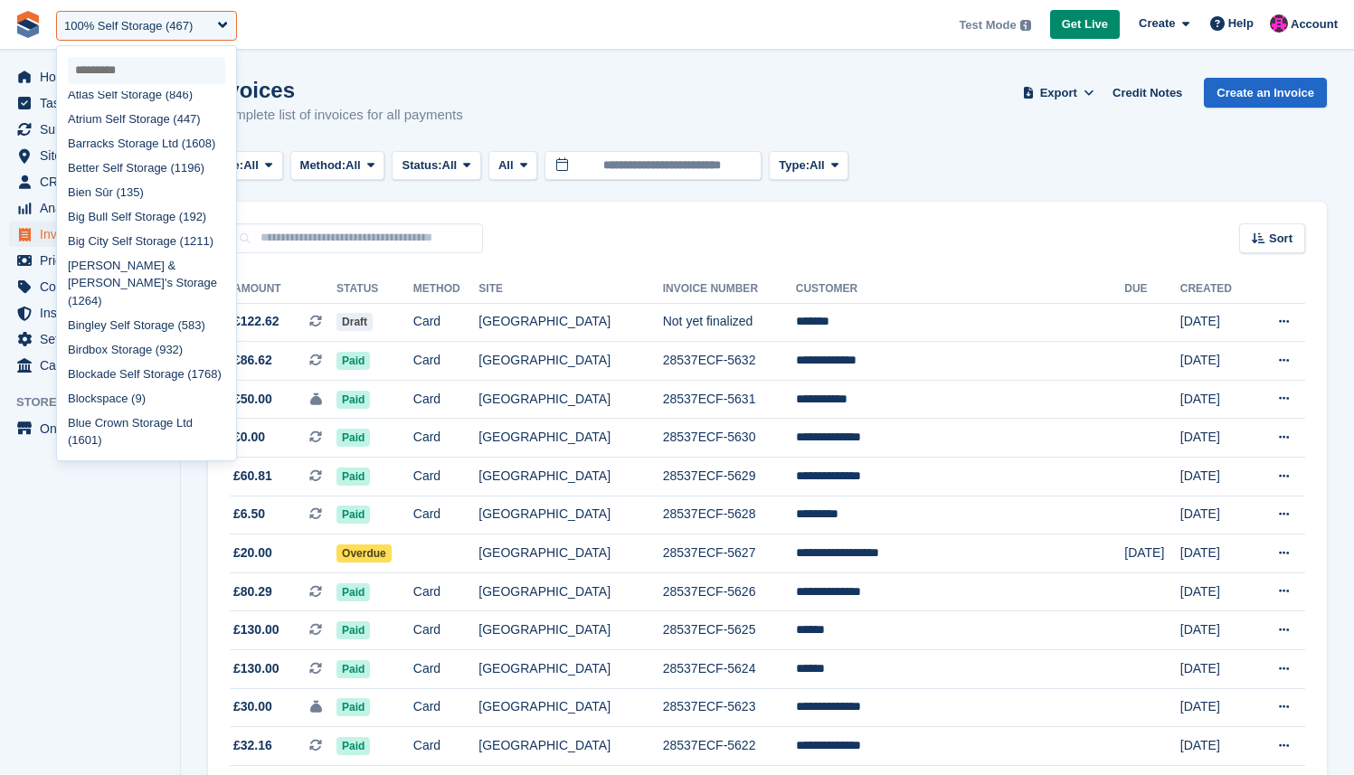
scroll to position [565, 0]
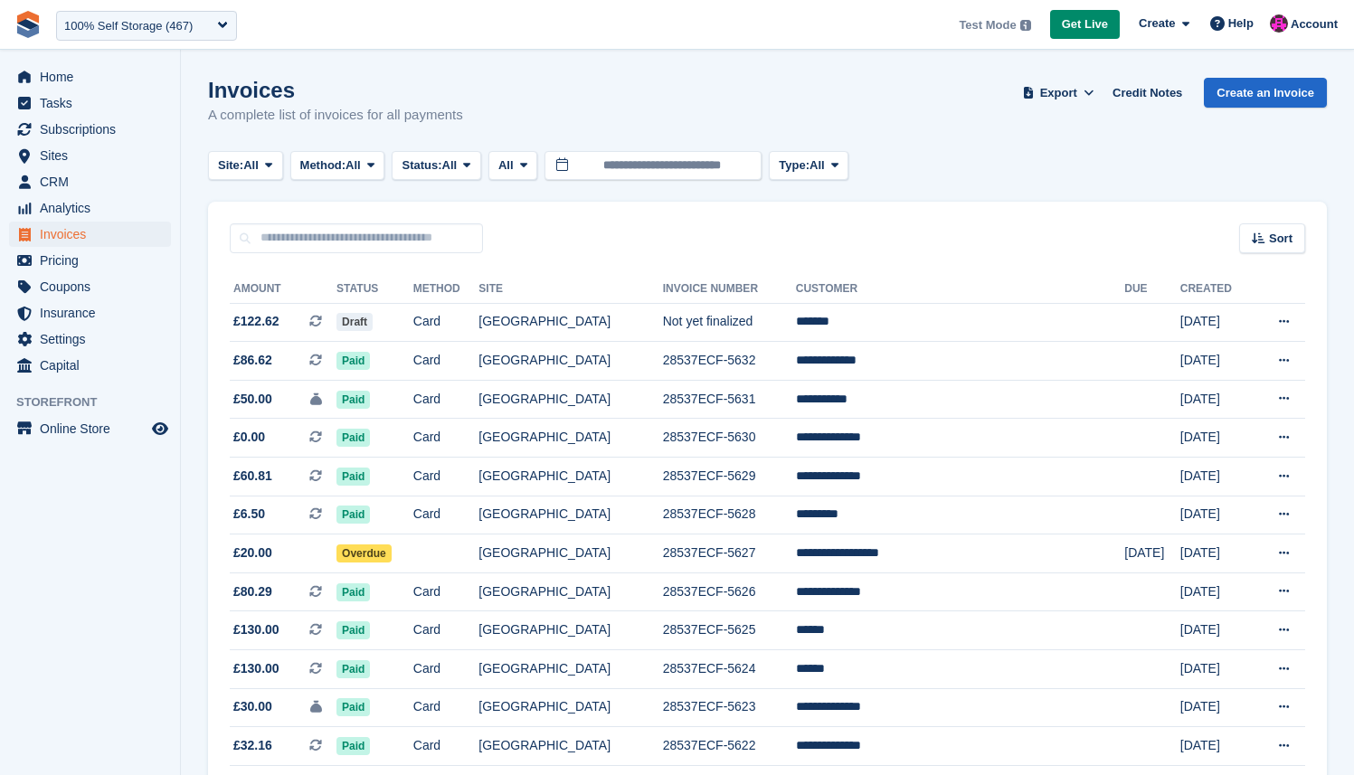
click at [612, 79] on div "Invoices A complete list of invoices for all payments Export Export Invoices Ex…" at bounding box center [767, 113] width 1119 height 70
click at [1039, 81] on button "Export" at bounding box center [1059, 93] width 80 height 30
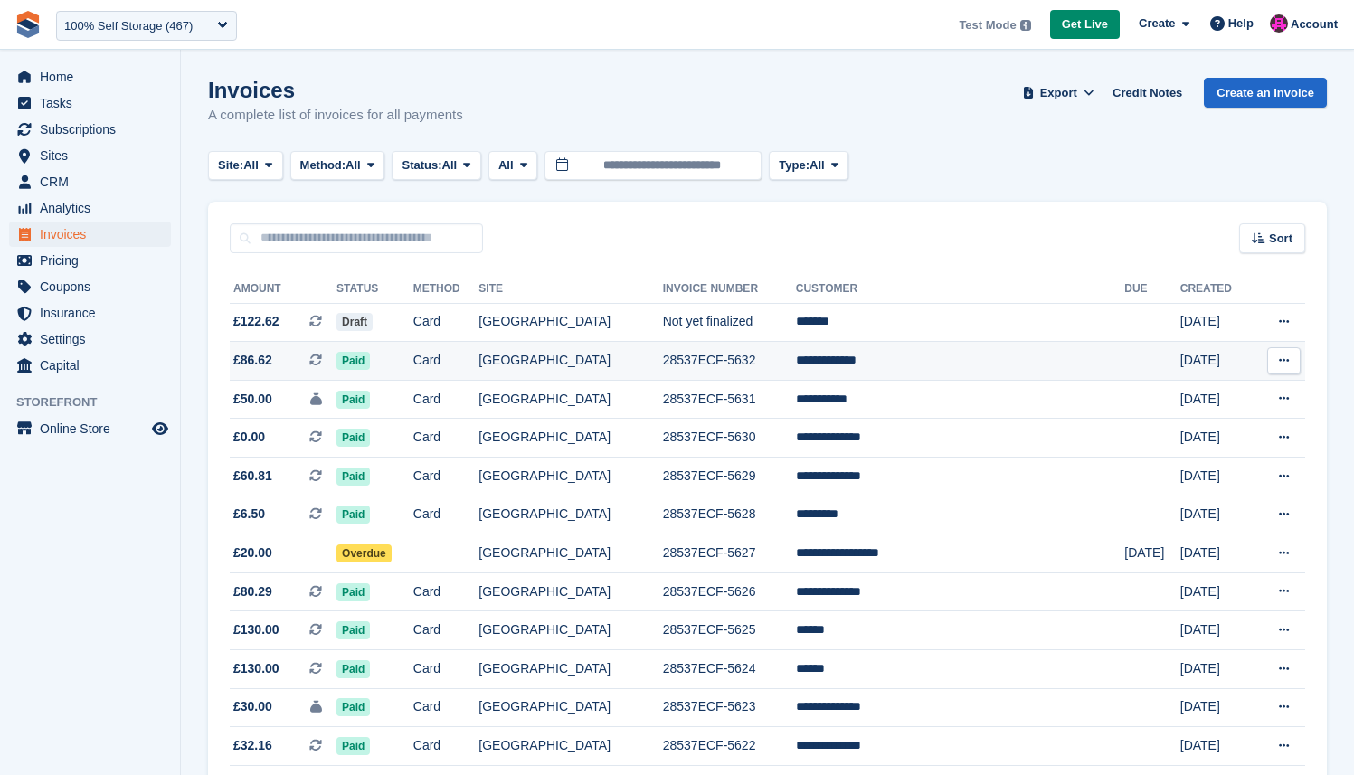
click at [479, 365] on td "Card" at bounding box center [446, 361] width 66 height 39
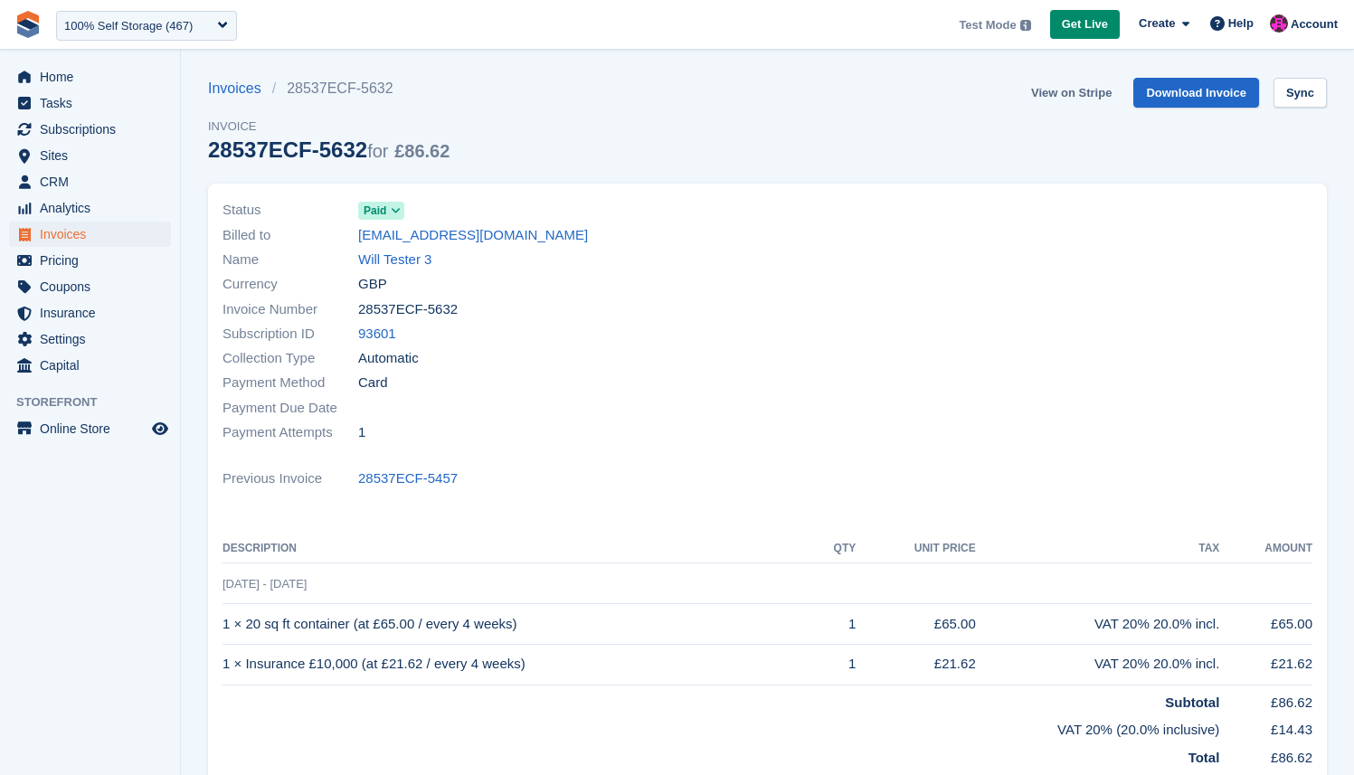
click at [1039, 94] on link "View on Stripe" at bounding box center [1071, 93] width 95 height 30
click at [1041, 90] on link "View on Stripe" at bounding box center [1071, 93] width 95 height 30
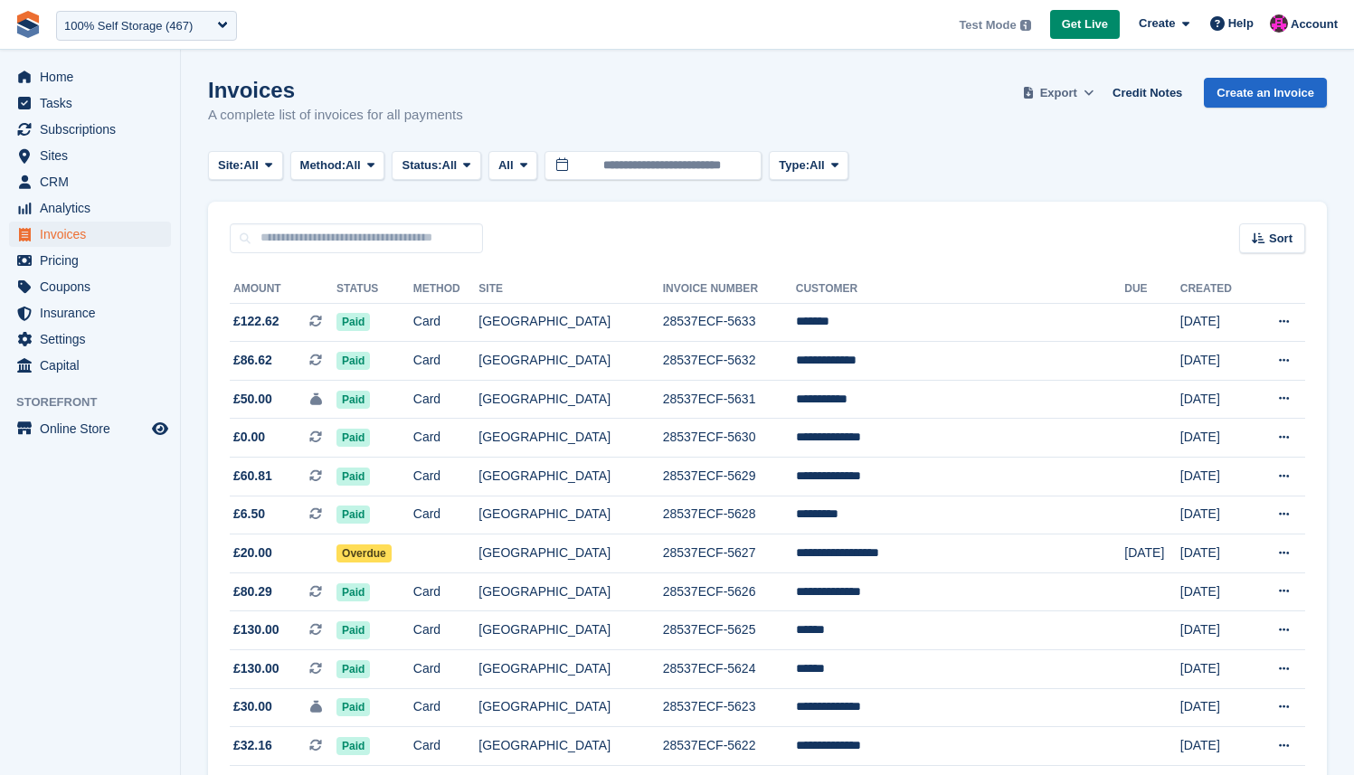
click at [1051, 91] on span "Export" at bounding box center [1058, 93] width 37 height 18
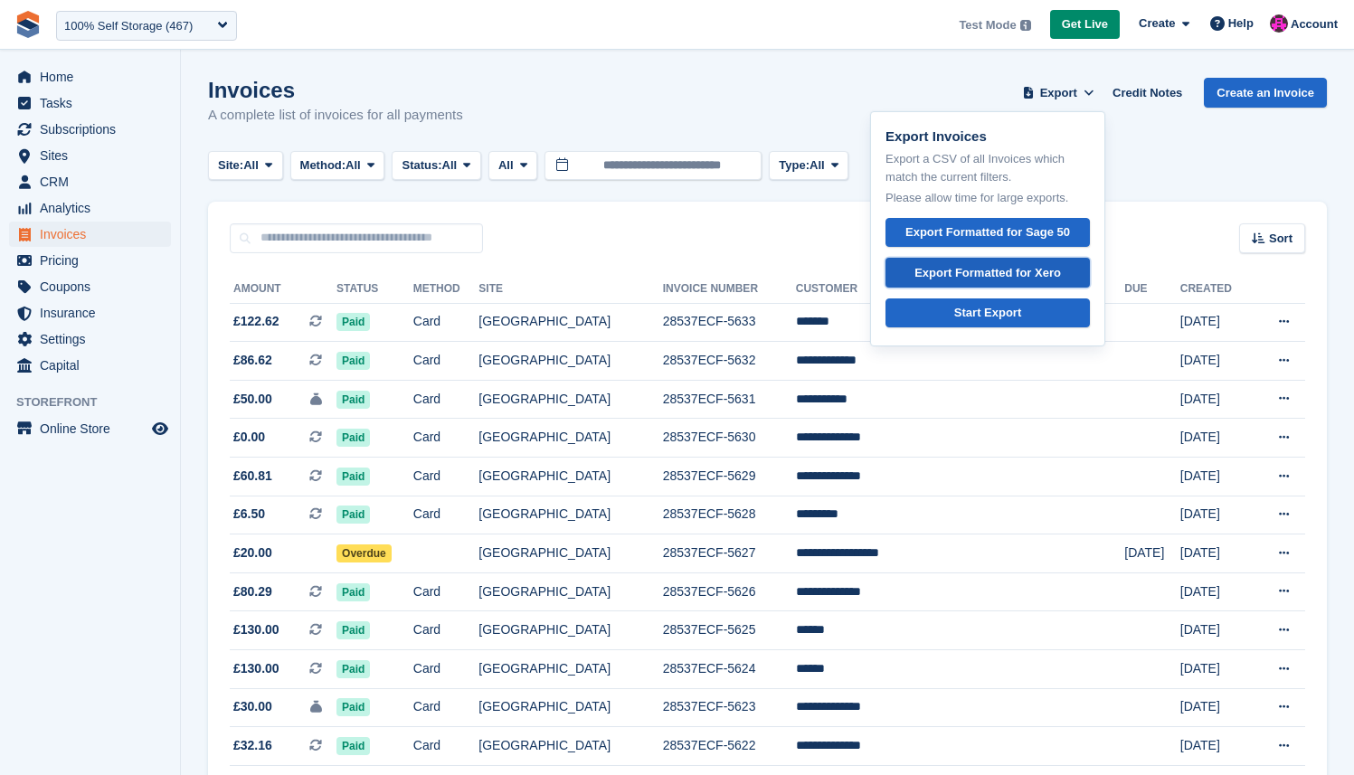
click at [1021, 270] on div "Export Formatted for Xero" at bounding box center [988, 273] width 147 height 18
click at [567, 217] on div "Sort Sort by Date created Created (oldest first) Created (newest first)" at bounding box center [767, 228] width 1119 height 52
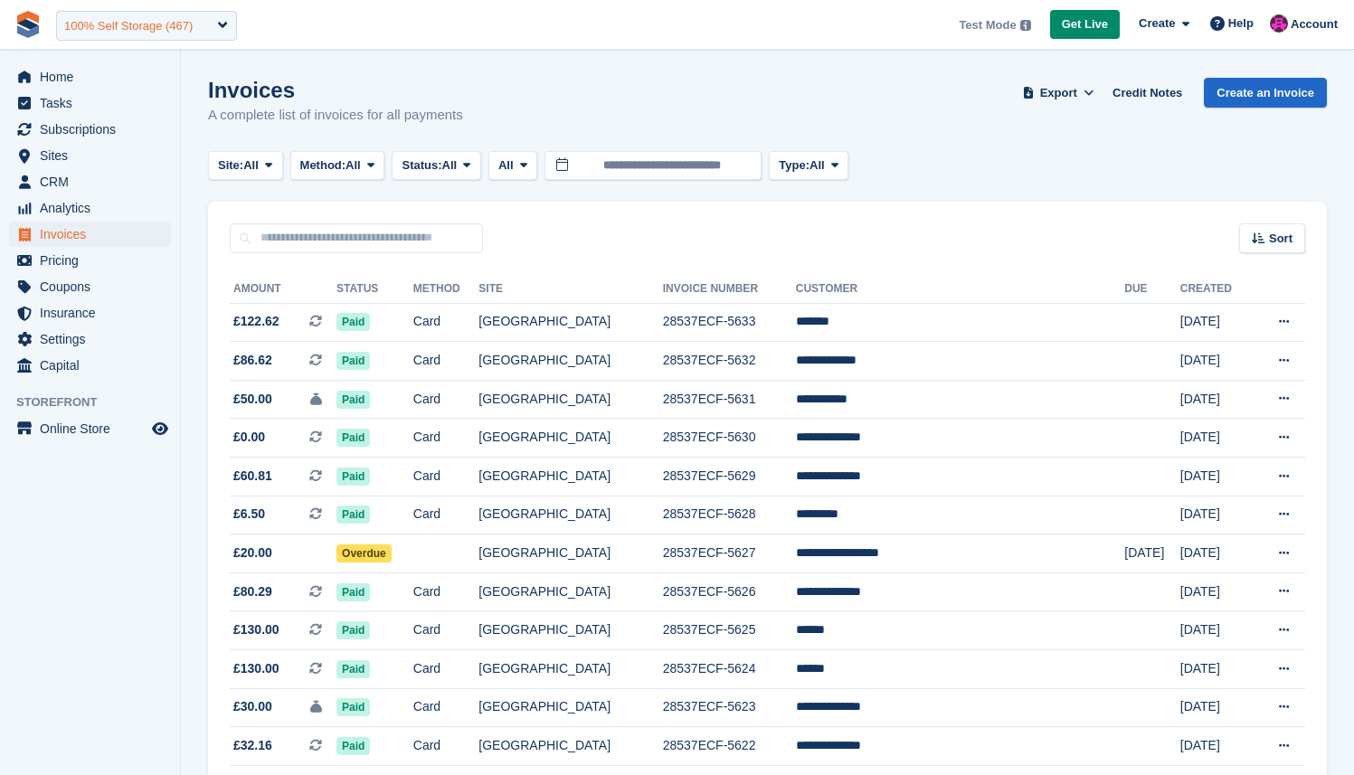
click at [191, 20] on div "100% Self Storage (467)" at bounding box center [128, 26] width 128 height 18
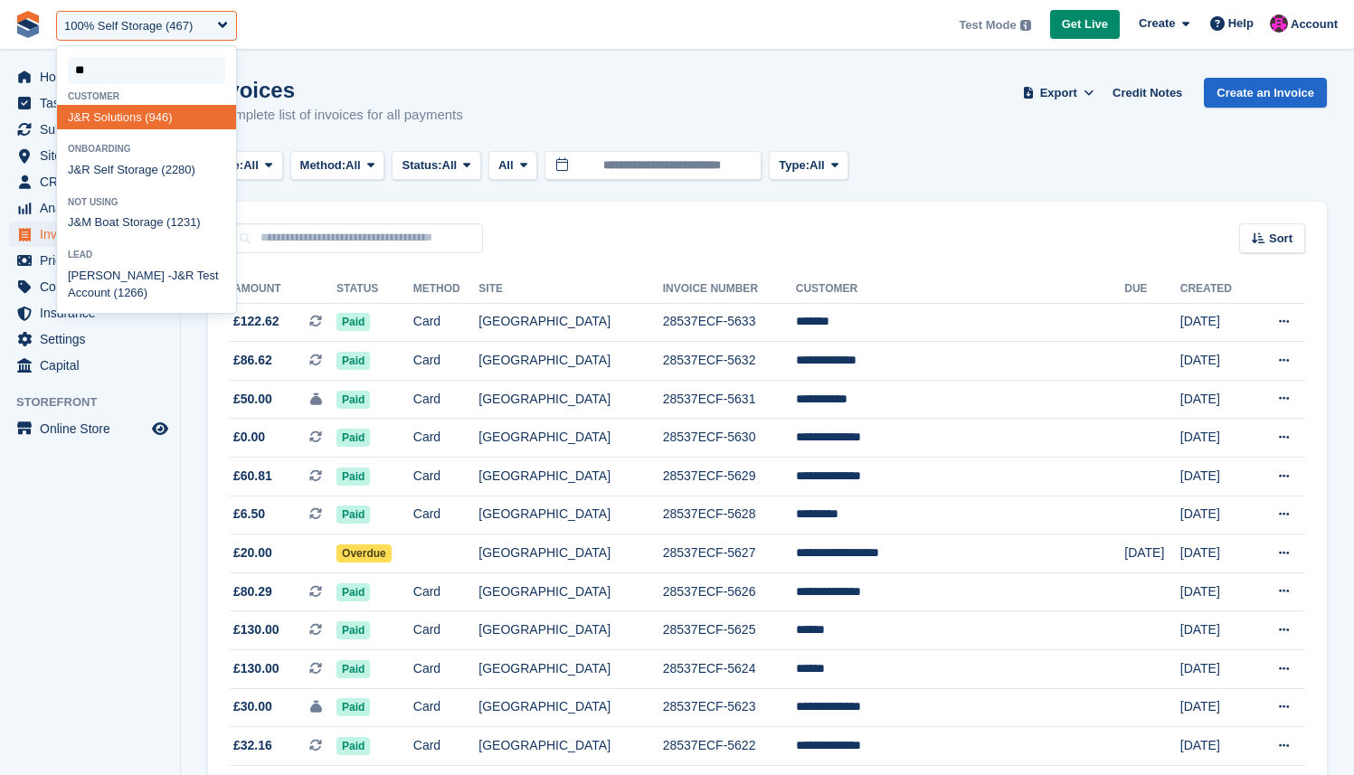
type input "***"
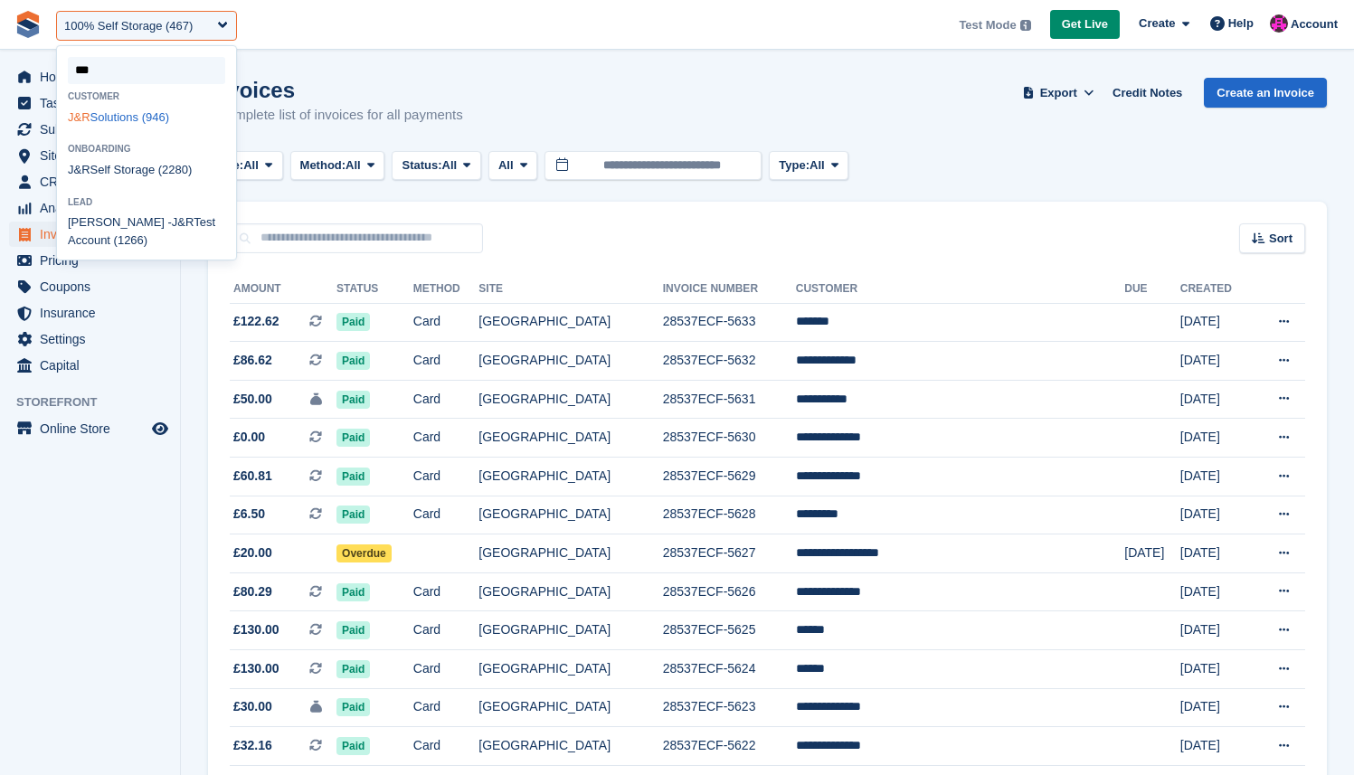
click at [147, 112] on div "J&R Solutions (946)" at bounding box center [146, 117] width 179 height 24
select select "***"
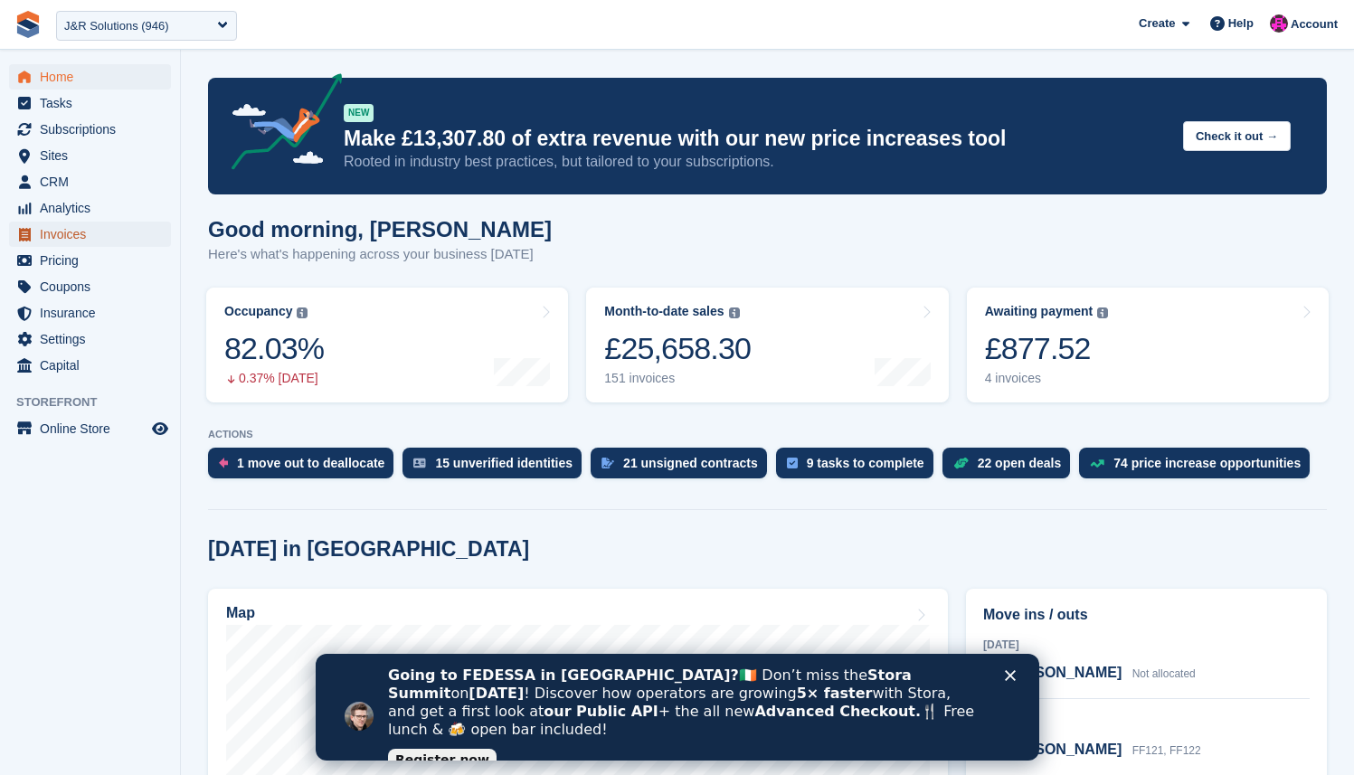
click at [71, 237] on span "Invoices" at bounding box center [94, 234] width 109 height 25
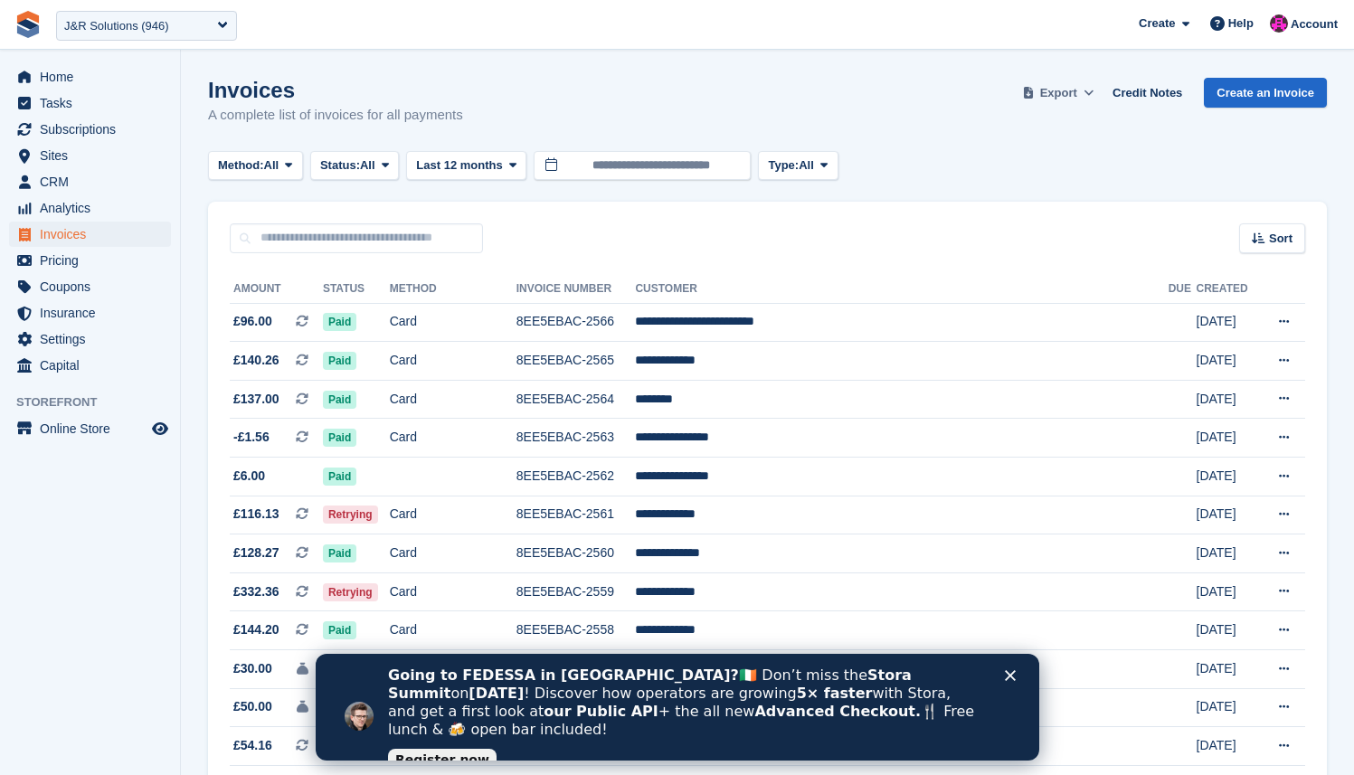
click at [1080, 89] on span at bounding box center [1089, 93] width 18 height 18
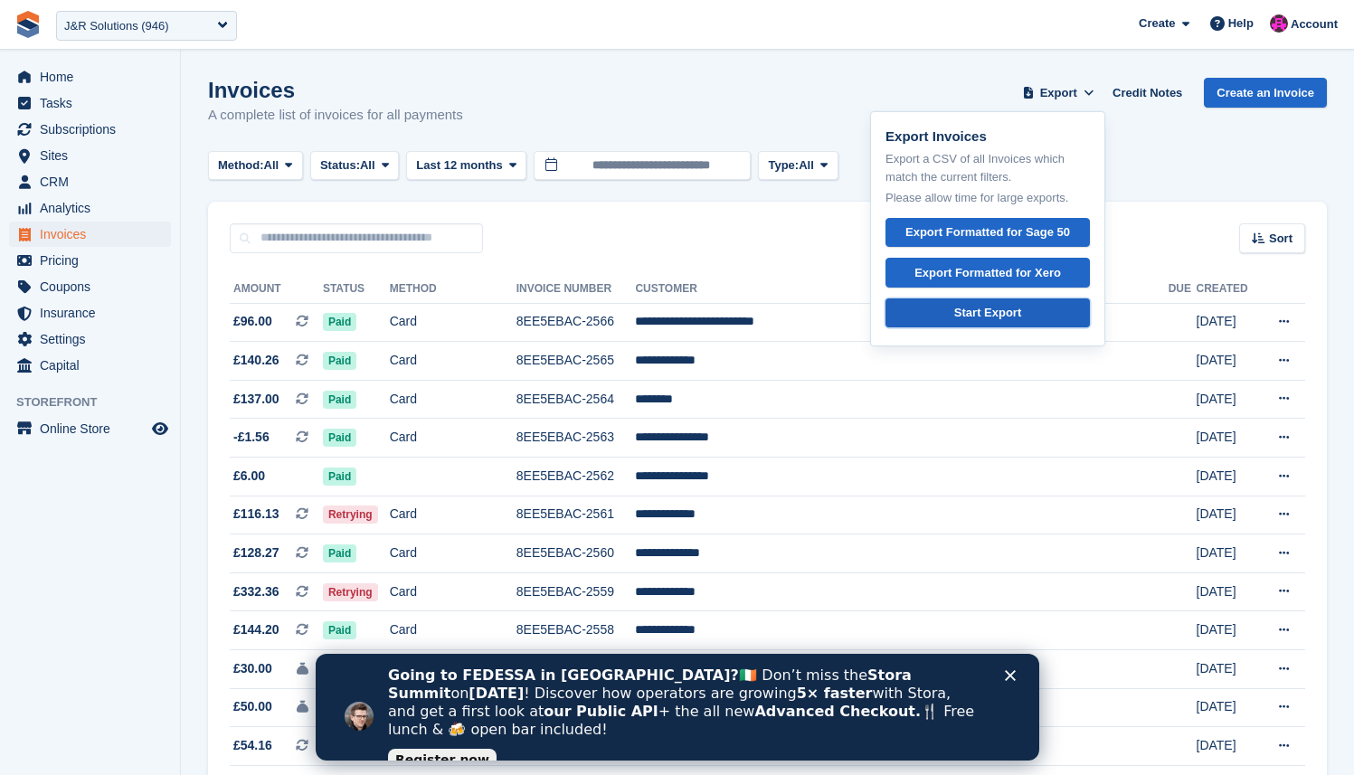
click at [991, 308] on div "Start Export" at bounding box center [987, 313] width 67 height 18
click at [517, 174] on button "Last 12 months" at bounding box center [466, 166] width 120 height 30
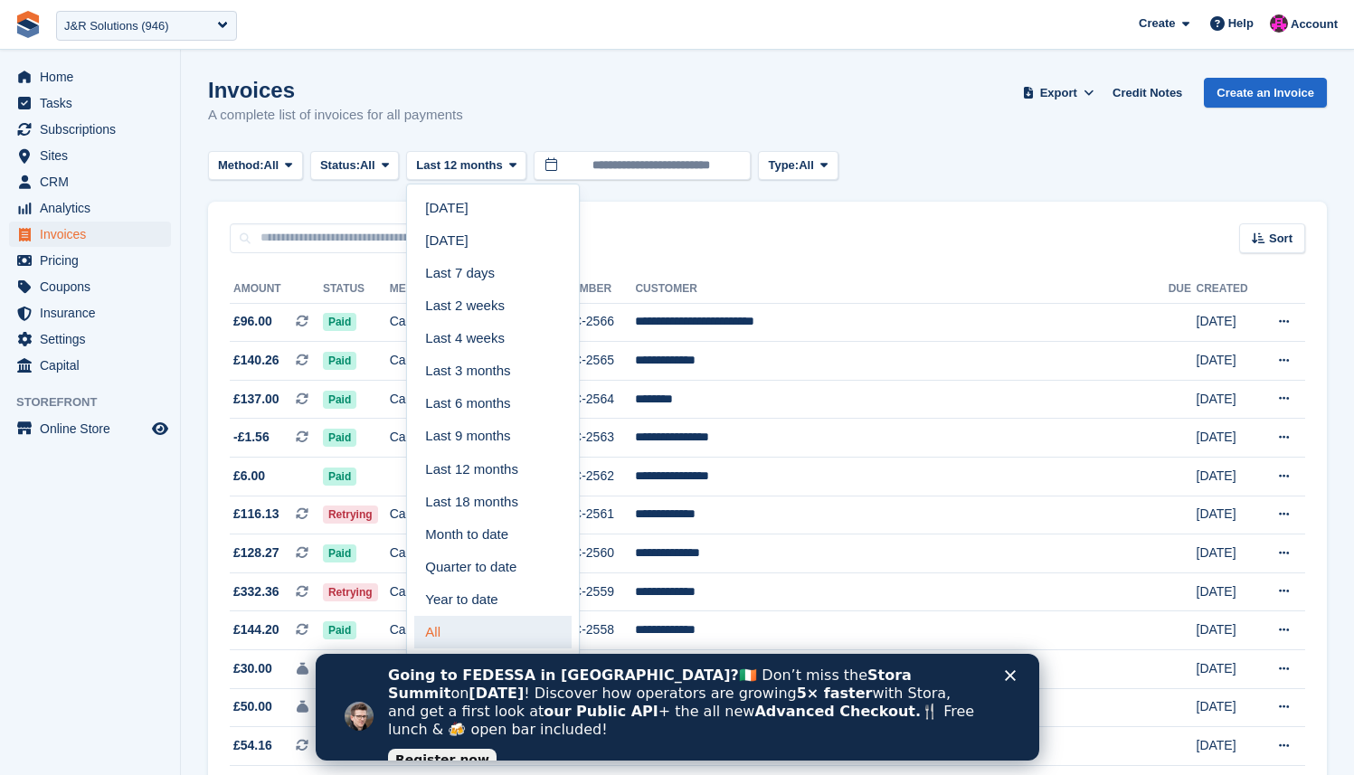
click at [496, 627] on link "All" at bounding box center [492, 632] width 157 height 33
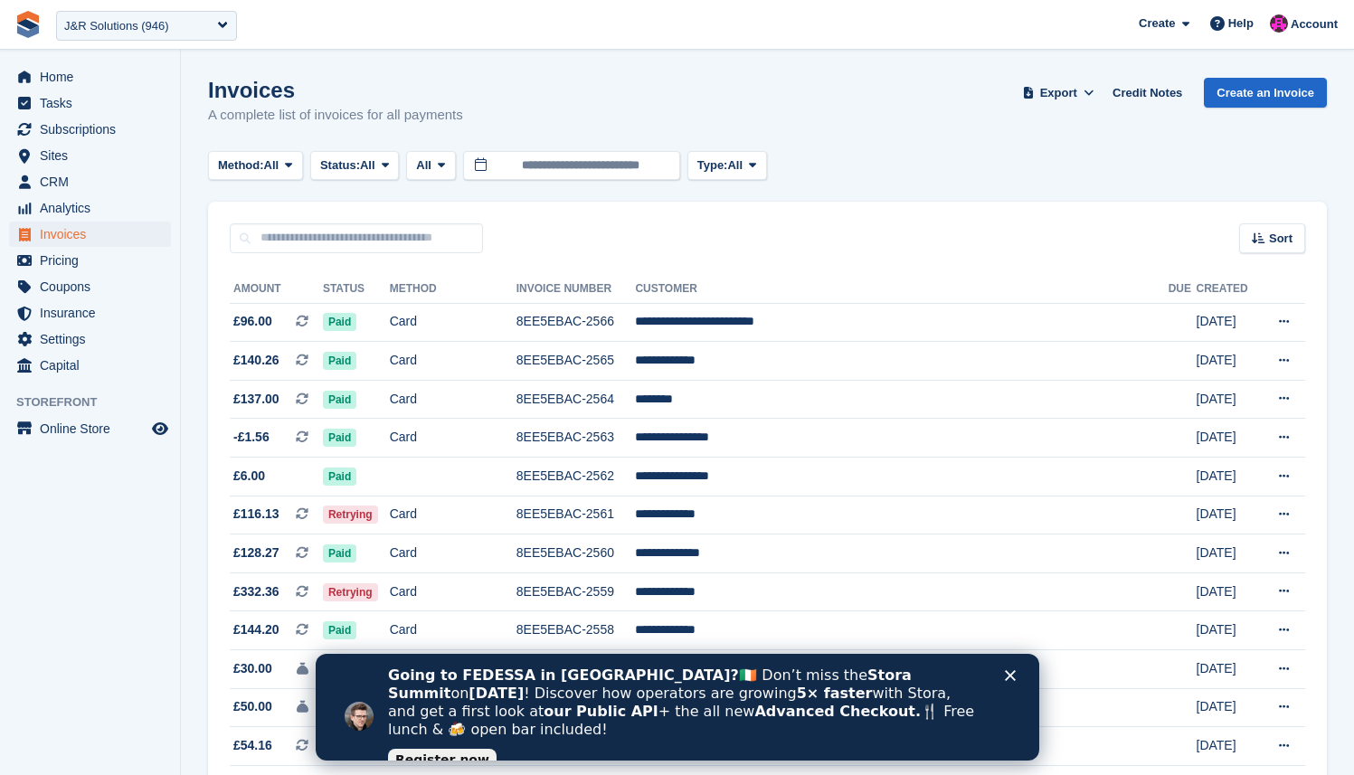
click at [1039, 108] on div "Invoices A complete list of invoices for all payments Export Export Invoices Ex…" at bounding box center [767, 113] width 1119 height 70
click at [1040, 105] on button "Export" at bounding box center [1059, 93] width 80 height 30
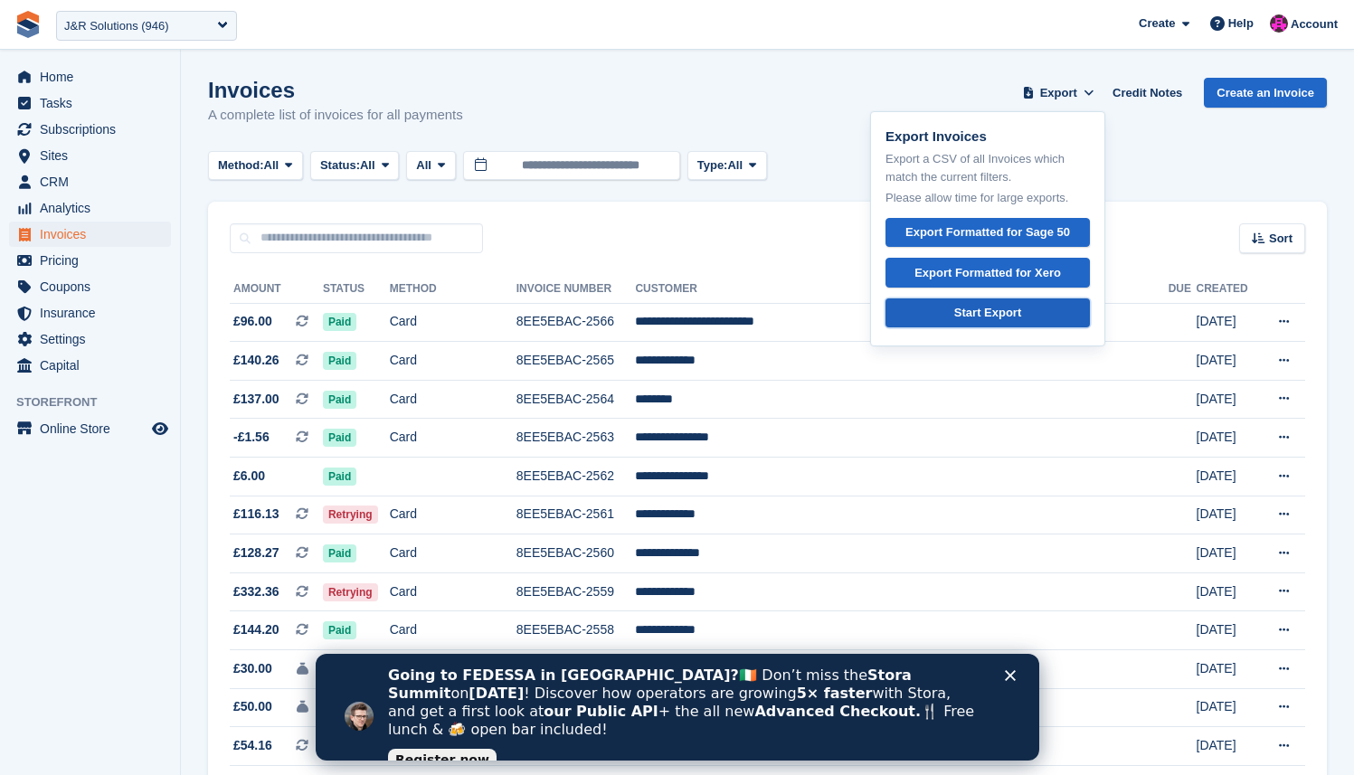
click at [972, 311] on div "Start Export" at bounding box center [987, 313] width 67 height 18
click at [750, 33] on span "**********" at bounding box center [677, 24] width 1354 height 49
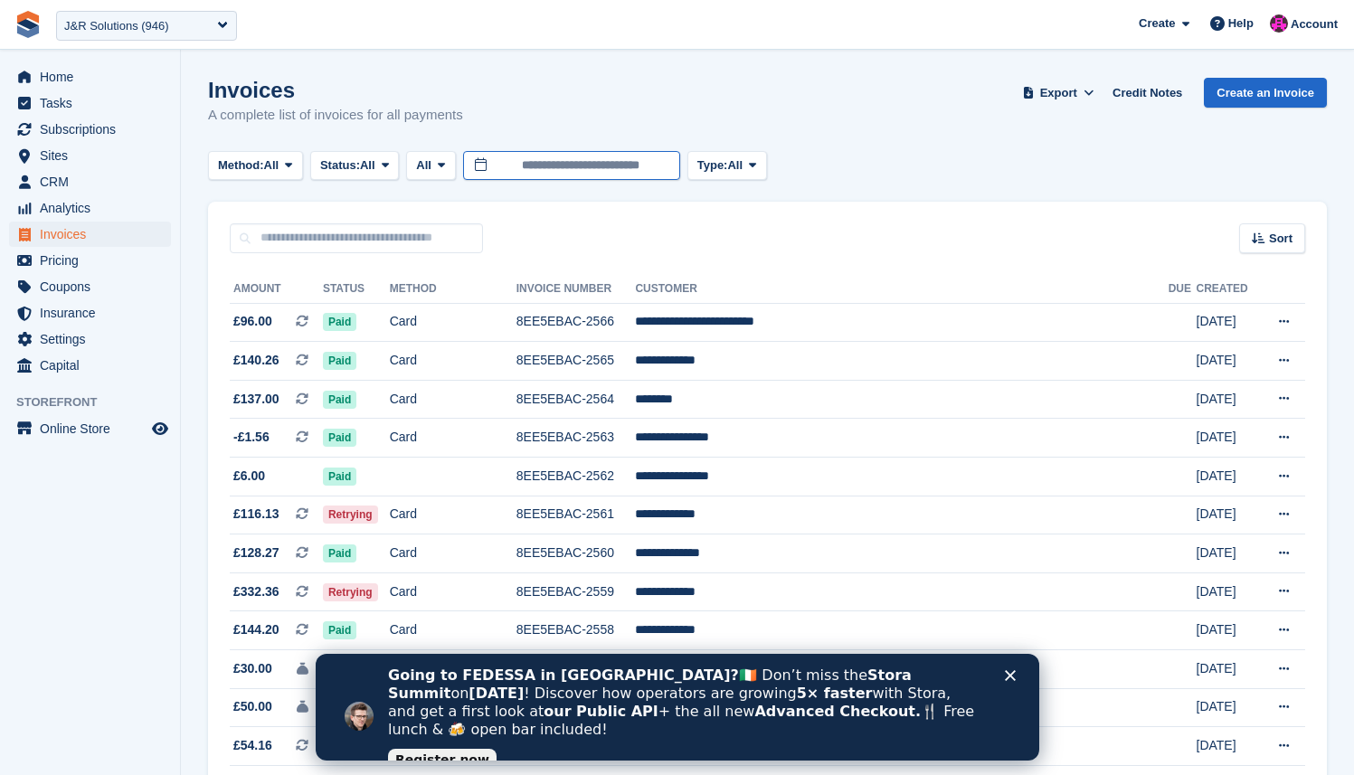
click at [616, 173] on input "**********" at bounding box center [571, 166] width 217 height 30
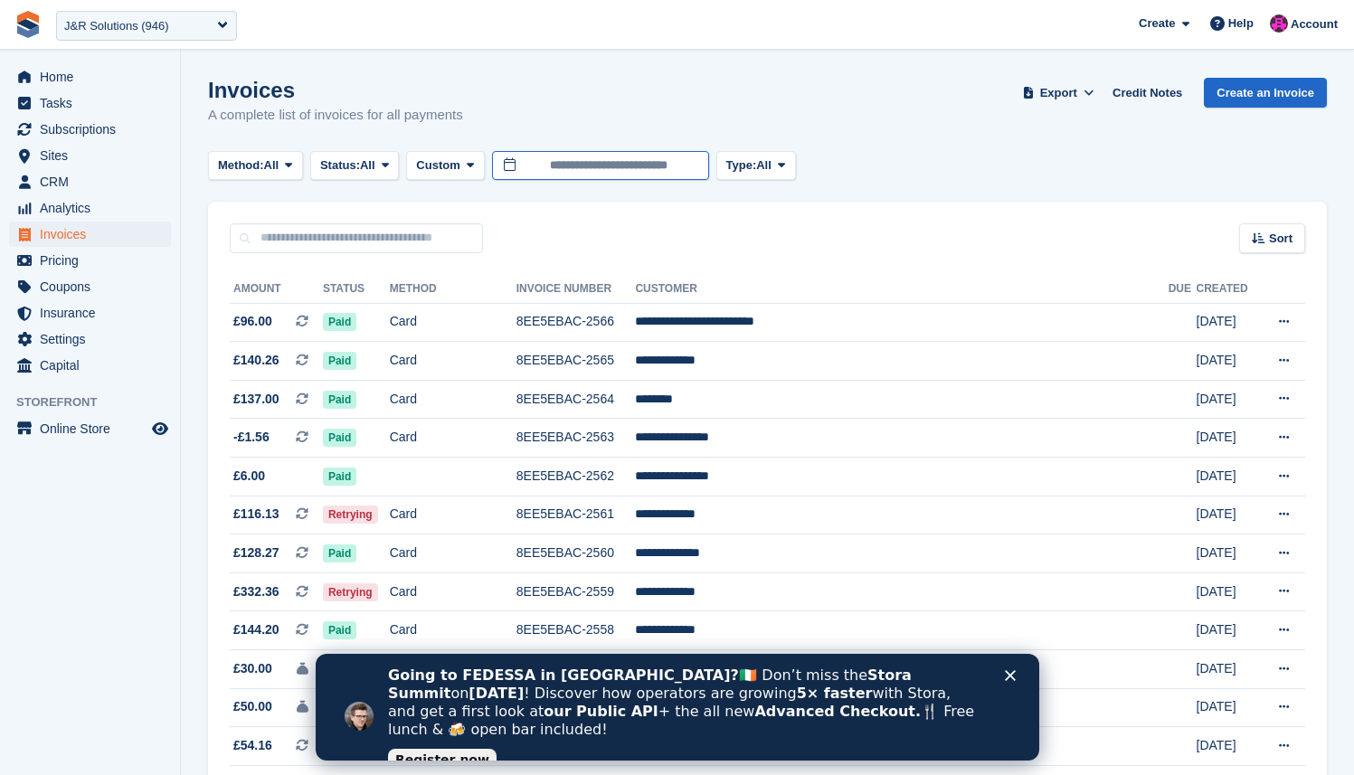
click at [657, 170] on input "**********" at bounding box center [600, 166] width 217 height 30
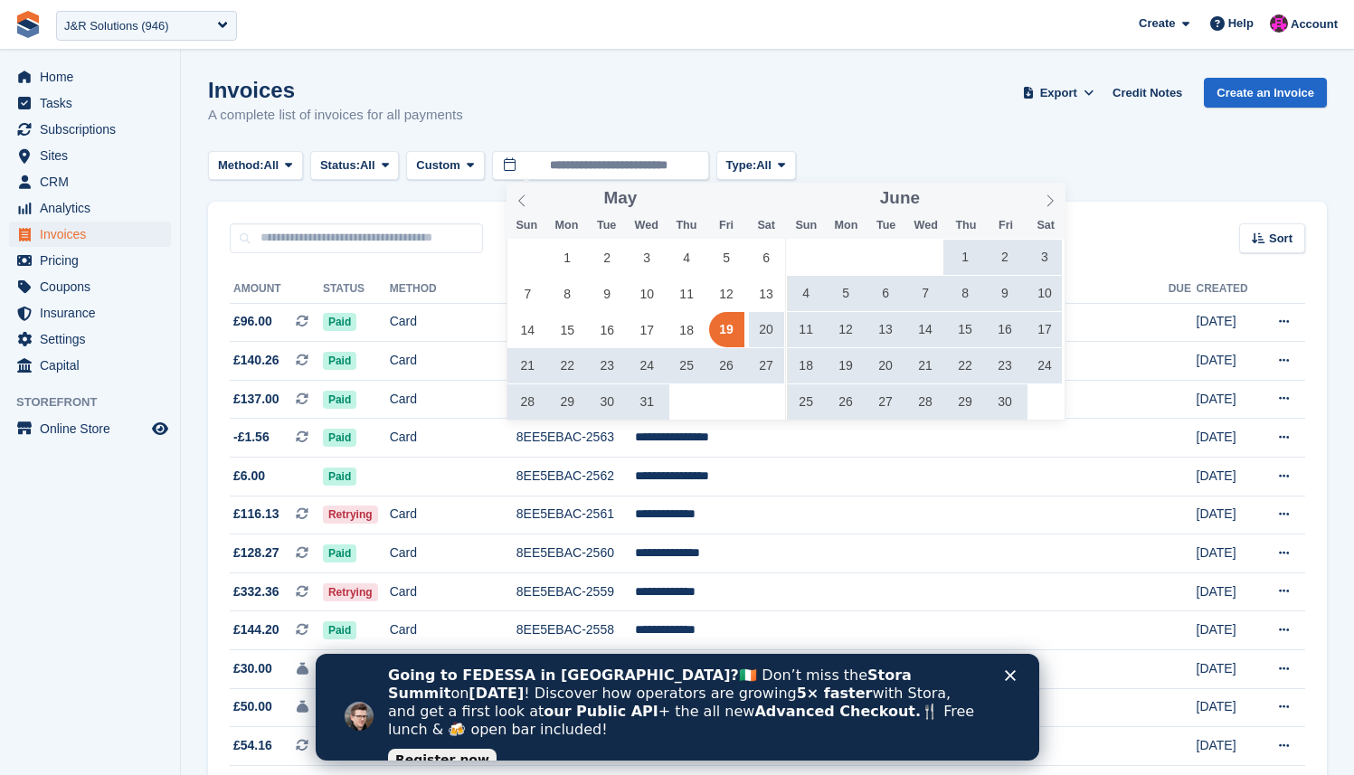
click at [737, 367] on span "26" at bounding box center [726, 365] width 35 height 35
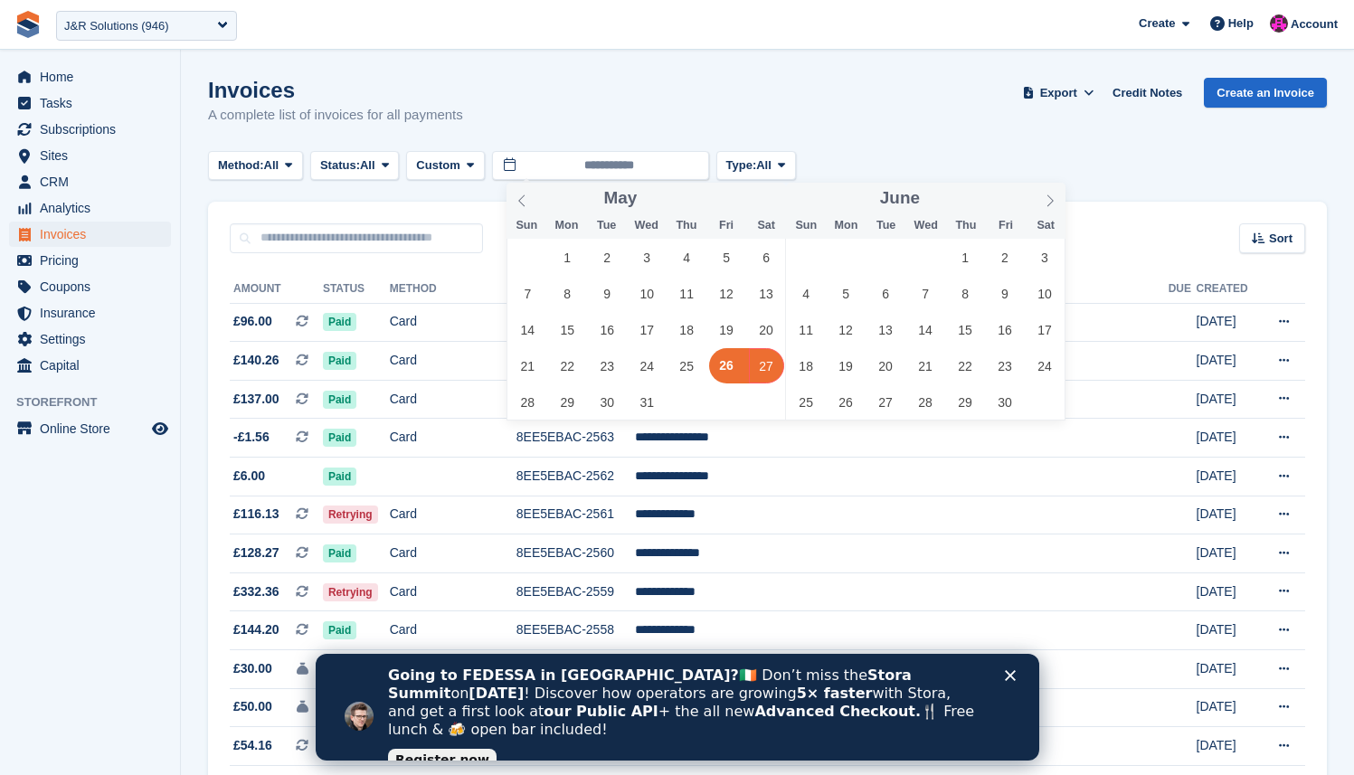
click at [760, 365] on span "27" at bounding box center [766, 365] width 35 height 35
type input "**********"
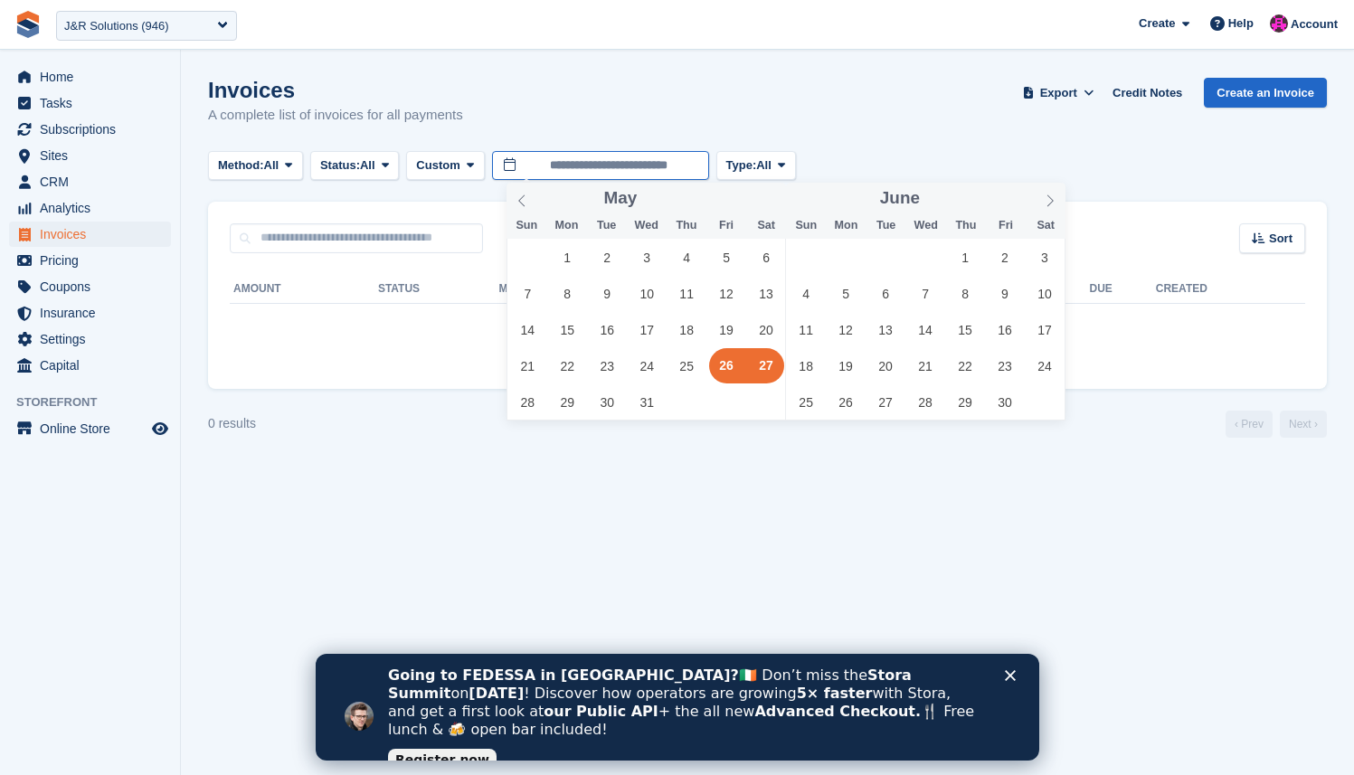
click at [693, 175] on body "**********" at bounding box center [677, 387] width 1354 height 775
click at [838, 81] on div "Invoices A complete list of invoices for all payments Export Export Invoices Ex…" at bounding box center [767, 113] width 1119 height 70
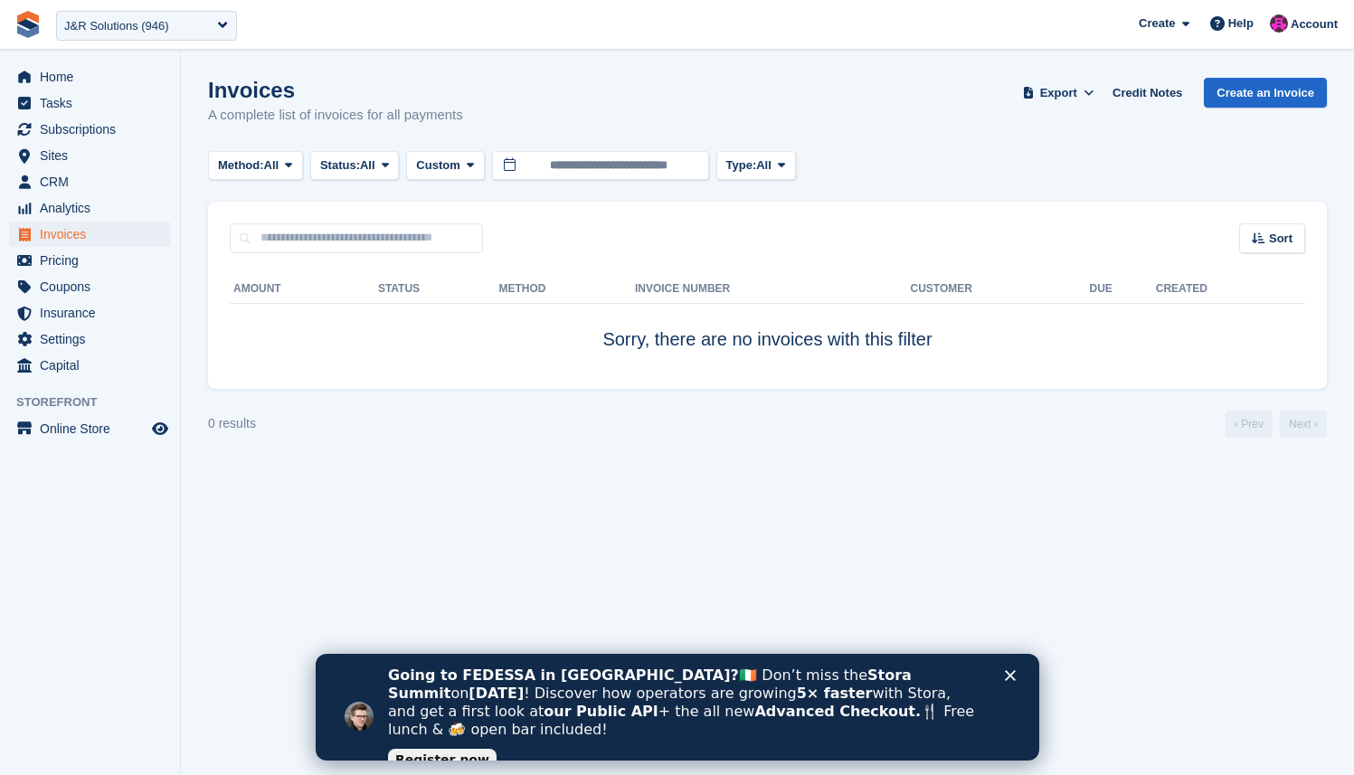
click at [715, 100] on div "Invoices A complete list of invoices for all payments Export Export Invoices Ex…" at bounding box center [767, 113] width 1119 height 70
